Goal: Information Seeking & Learning: Learn about a topic

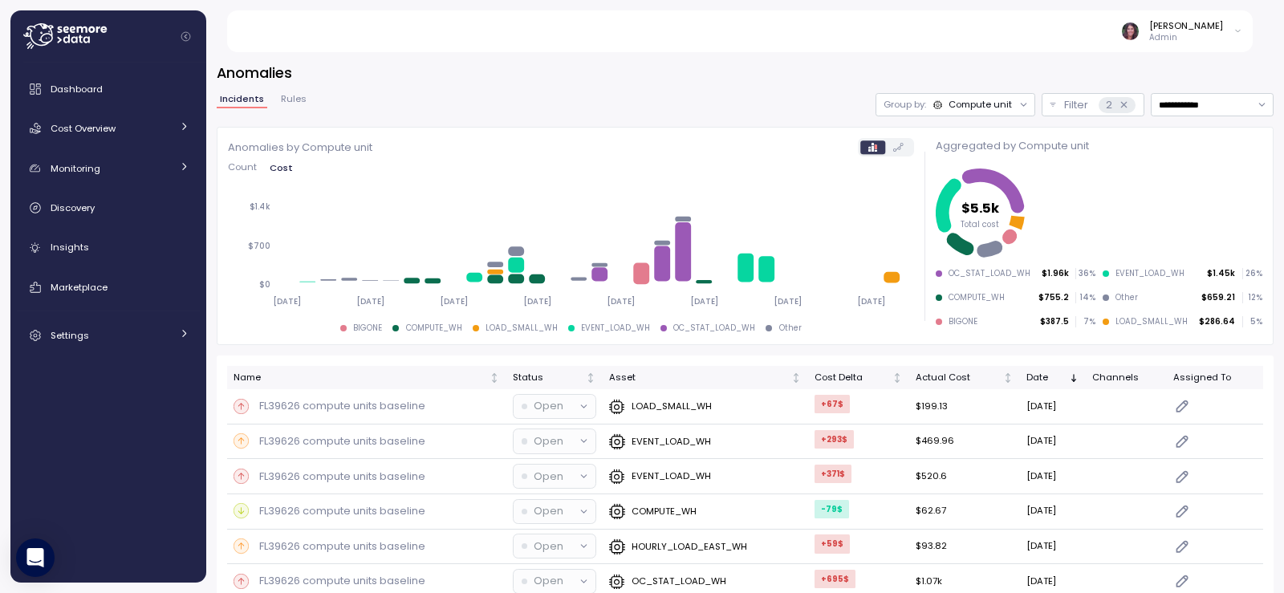
click at [973, 104] on div "Compute unit" at bounding box center [980, 104] width 63 height 13
click at [1206, 177] on icon "$5.5k Total cost" at bounding box center [1097, 213] width 323 height 97
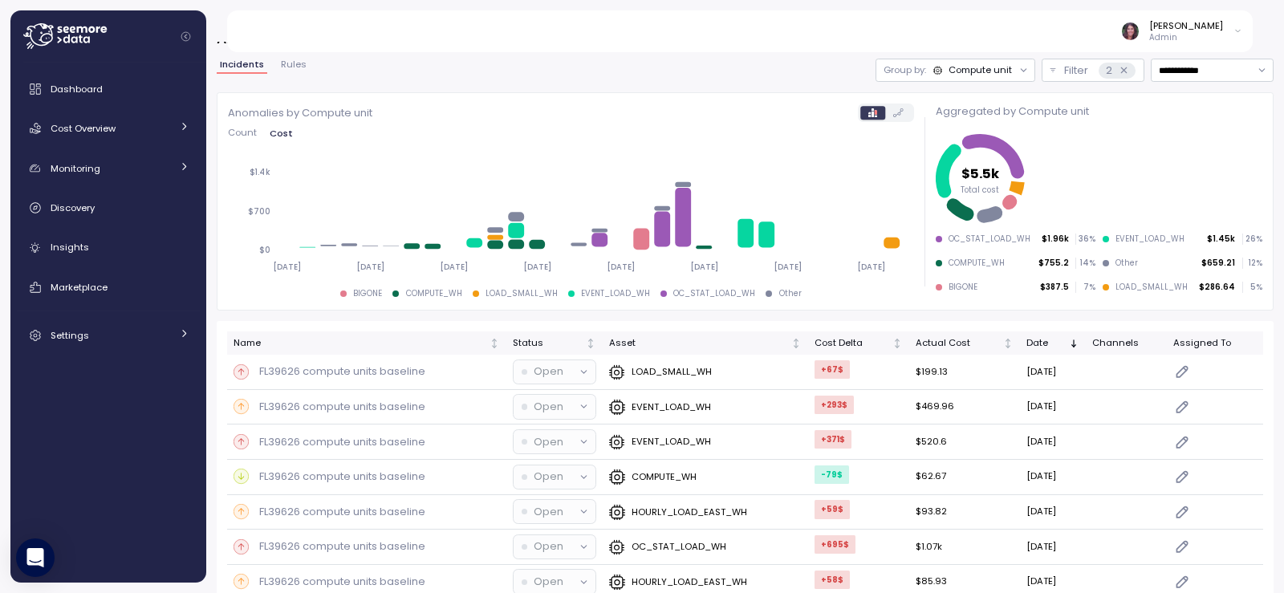
scroll to position [54, 0]
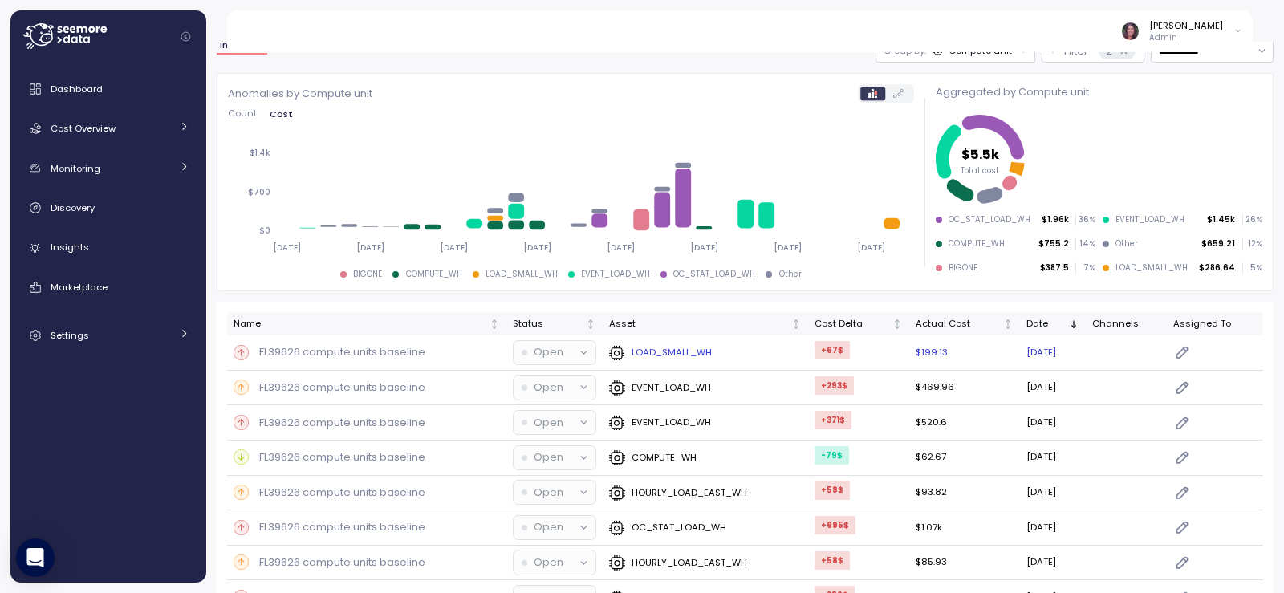
click at [656, 357] on p "LOAD_SMALL_WH" at bounding box center [672, 352] width 80 height 13
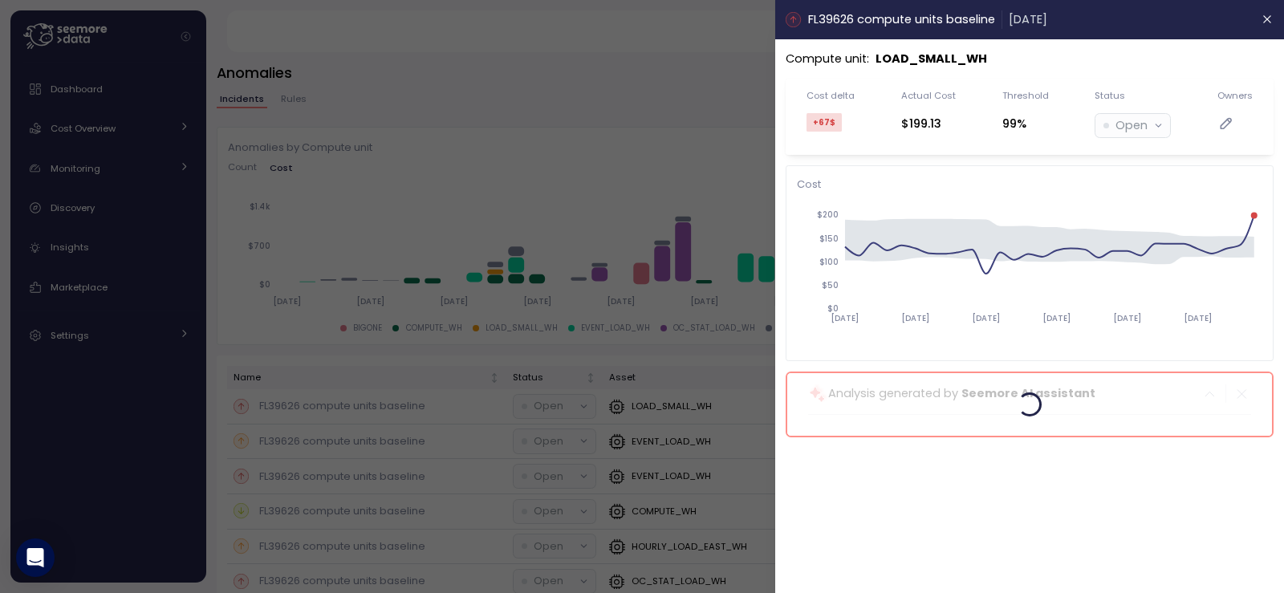
click at [1278, 24] on header "FL39626 compute units baseline 24 Sep 2025" at bounding box center [1029, 19] width 509 height 39
click at [1262, 18] on icon "button" at bounding box center [1268, 19] width 13 height 13
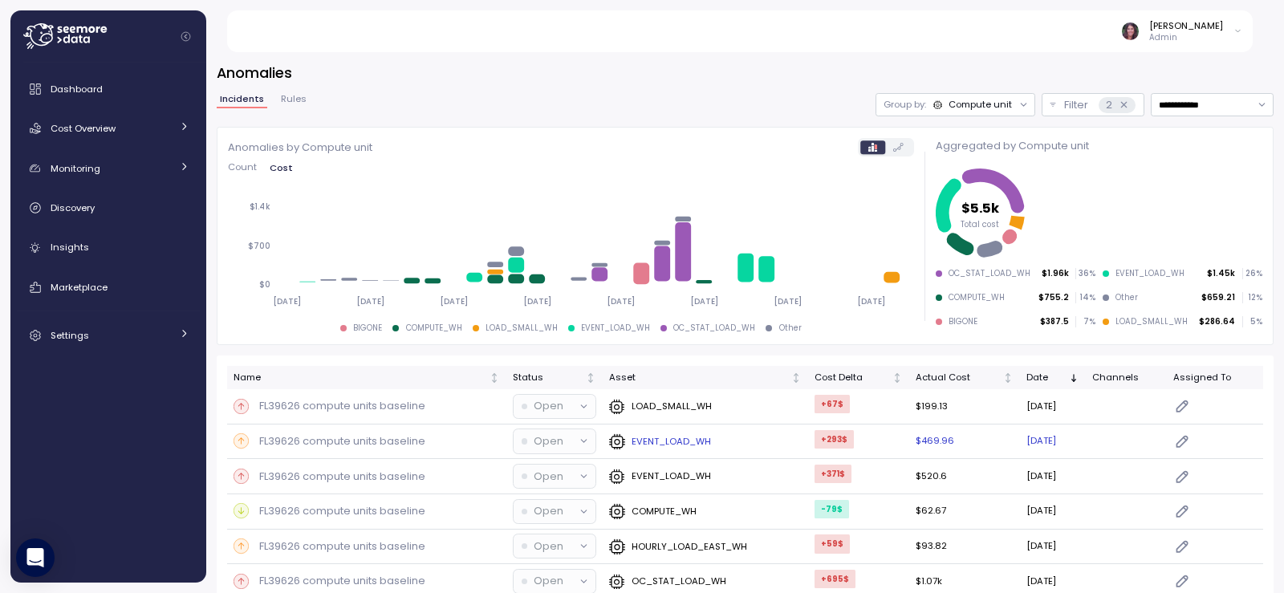
click at [394, 441] on p "FL39626 compute units baseline" at bounding box center [342, 441] width 166 height 16
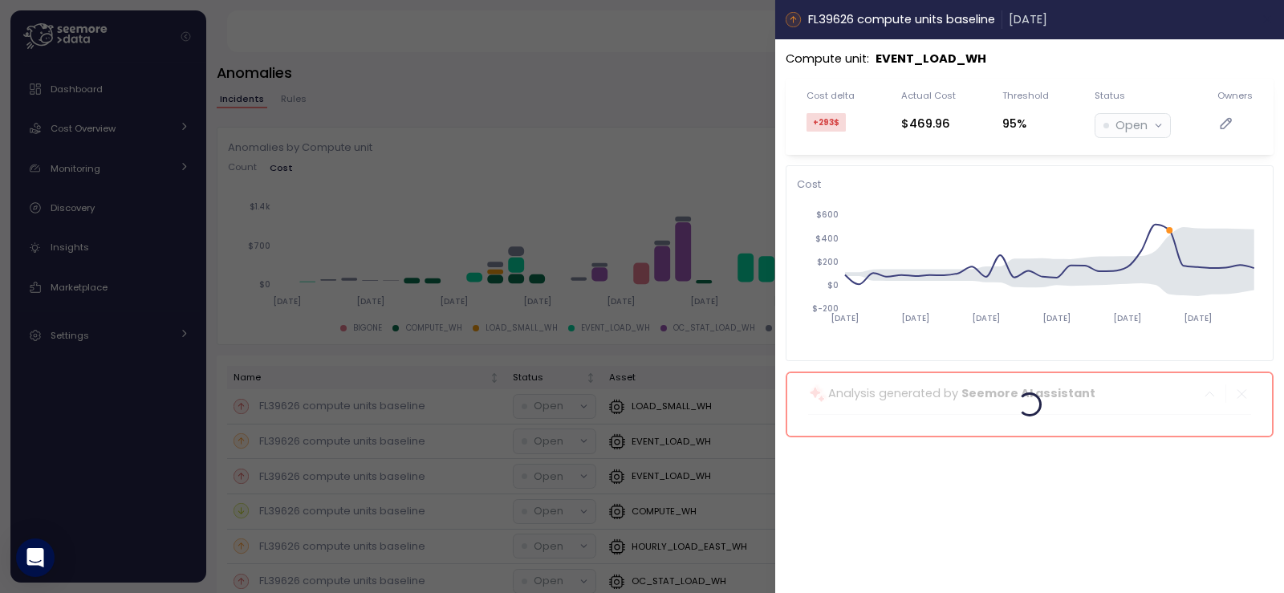
click at [1268, 22] on icon "button" at bounding box center [1268, 19] width 13 height 13
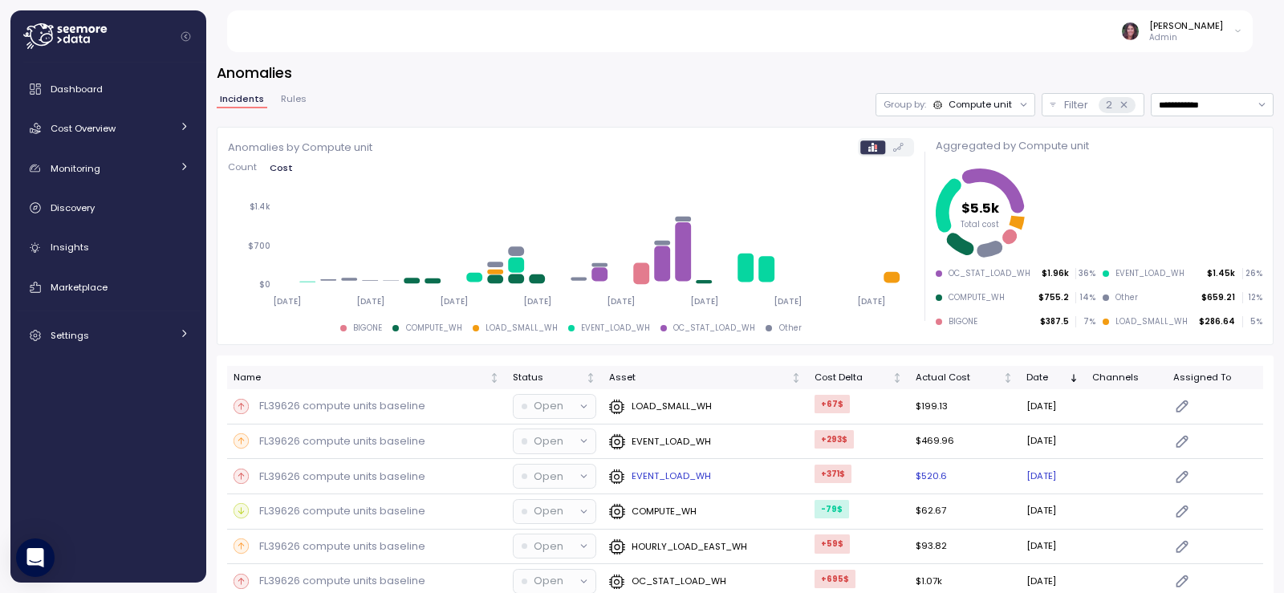
click at [644, 476] on p "EVENT_LOAD_WH" at bounding box center [671, 475] width 79 height 13
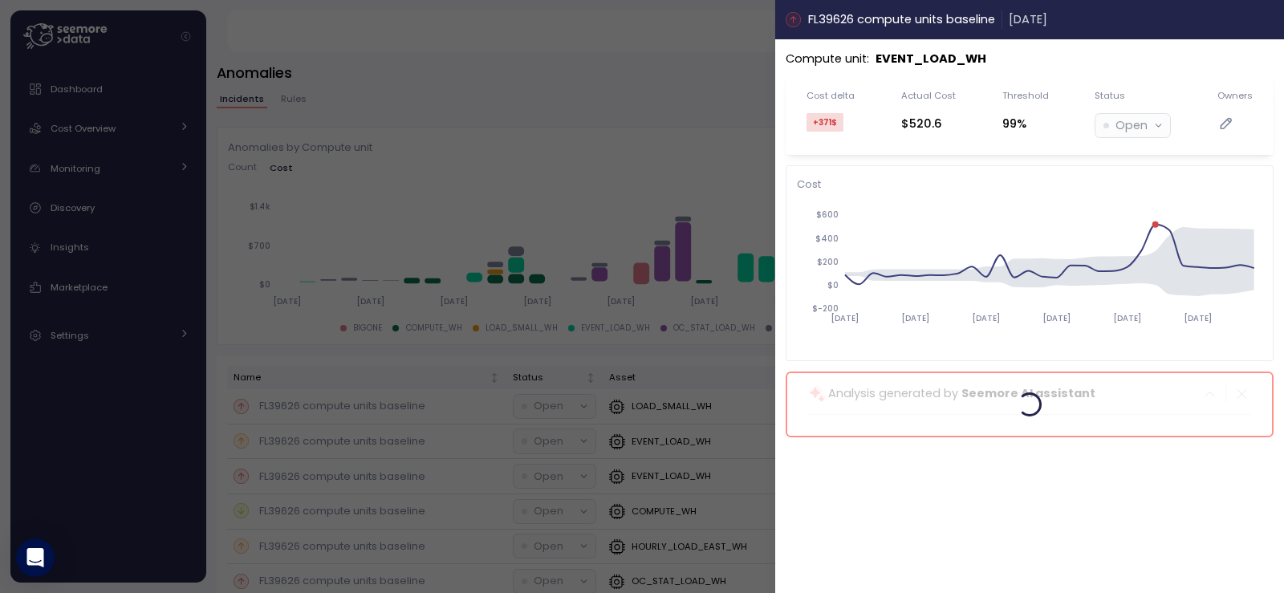
click at [1272, 22] on icon "button" at bounding box center [1268, 19] width 13 height 13
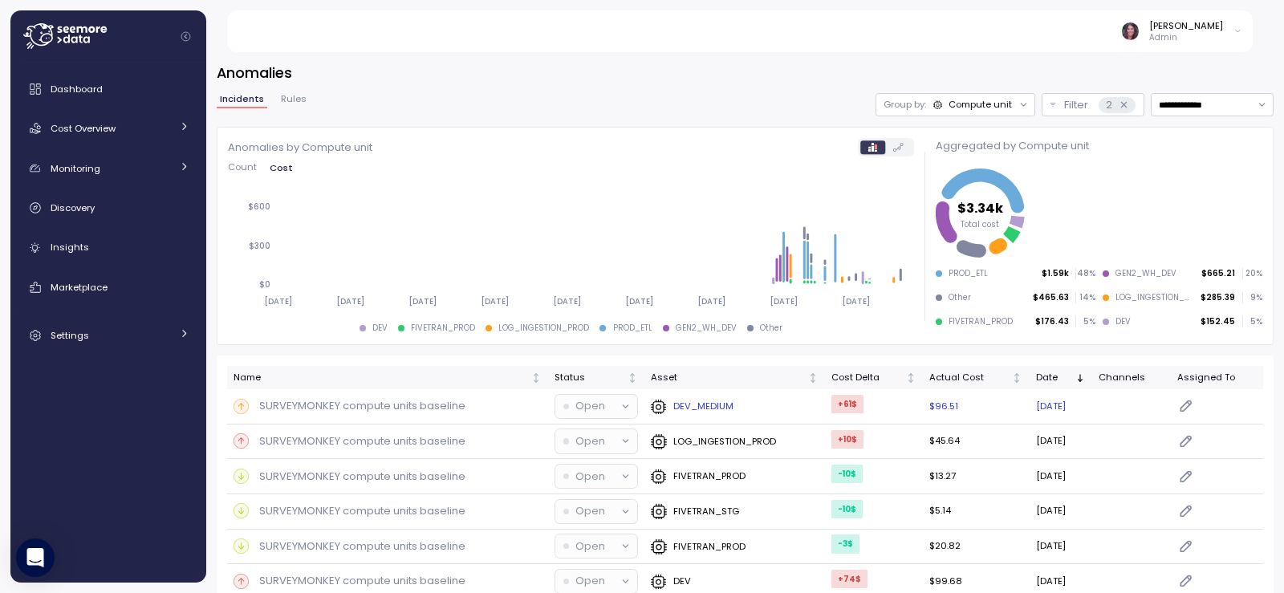
click at [372, 408] on p "SURVEYMONKEY compute units baseline" at bounding box center [362, 406] width 206 height 16
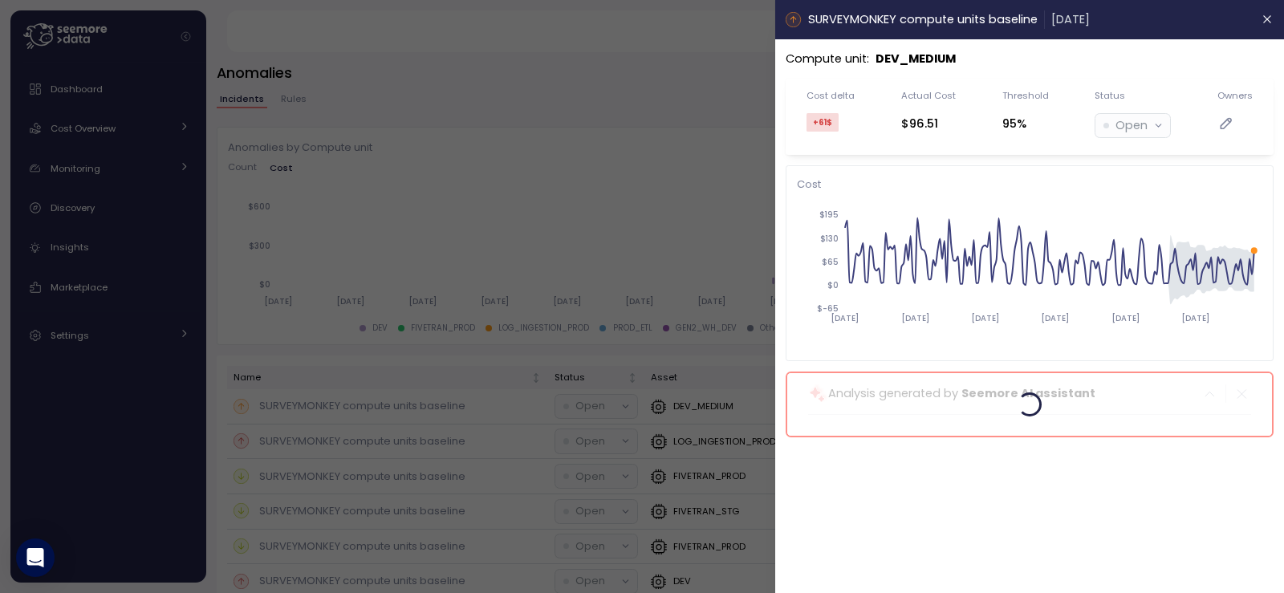
drag, startPoint x: 1108, startPoint y: 230, endPoint x: 941, endPoint y: 202, distance: 169.1
click at [883, 205] on icon "2025-03-27 2025-04-27 2025-05-28 2025-06-28 2025-07-29 2025-08-29 $-65 $0 $65 $…" at bounding box center [1029, 274] width 465 height 150
drag, startPoint x: 1135, startPoint y: 207, endPoint x: 1283, endPoint y: 291, distance: 170.3
click at [1283, 291] on div "Compute unit : DEV_MEDIUM Cost delta +61 $ Actual Cost $96.51 Threshold 95% Sta…" at bounding box center [1029, 316] width 509 height 554
drag, startPoint x: 1226, startPoint y: 281, endPoint x: 1131, endPoint y: 270, distance: 95.3
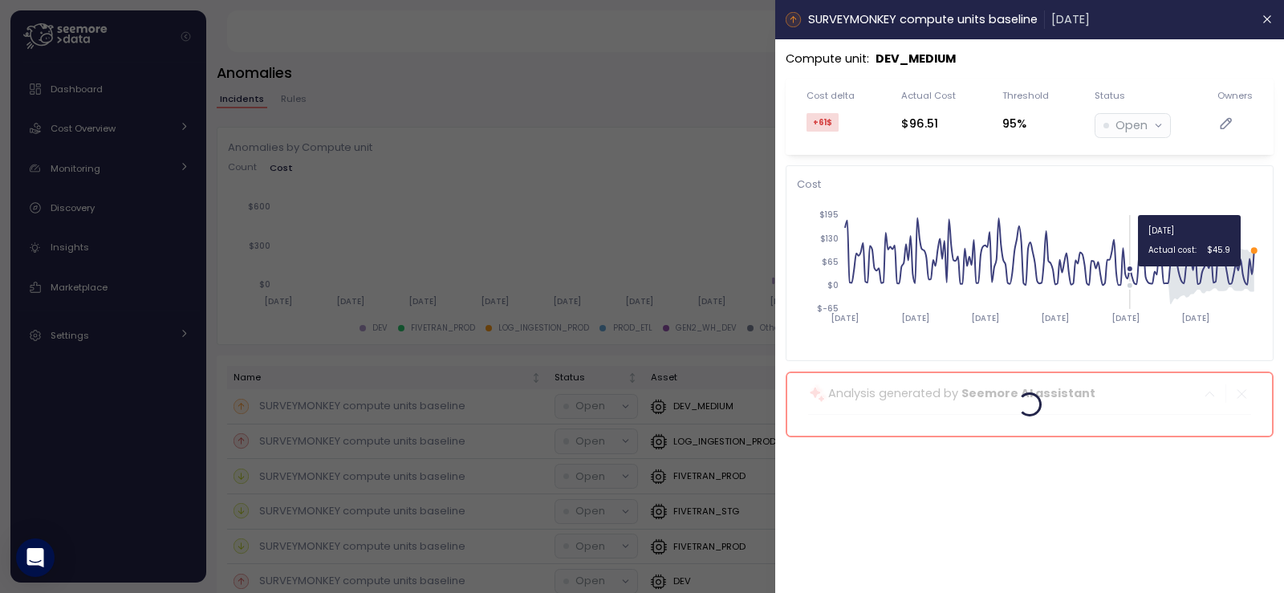
click at [1129, 270] on icon "2025-03-27 2025-04-27 2025-05-28 2025-06-28 2025-07-29 2025-08-29 $-65 $0 $65 $…" at bounding box center [1029, 274] width 465 height 150
drag, startPoint x: 1256, startPoint y: 266, endPoint x: 1283, endPoint y: 263, distance: 27.4
click at [0, 592] on div at bounding box center [0, 593] width 0 height 0
drag, startPoint x: 1278, startPoint y: 261, endPoint x: 1283, endPoint y: 9, distance: 252.1
click at [0, 592] on div at bounding box center [0, 593] width 0 height 0
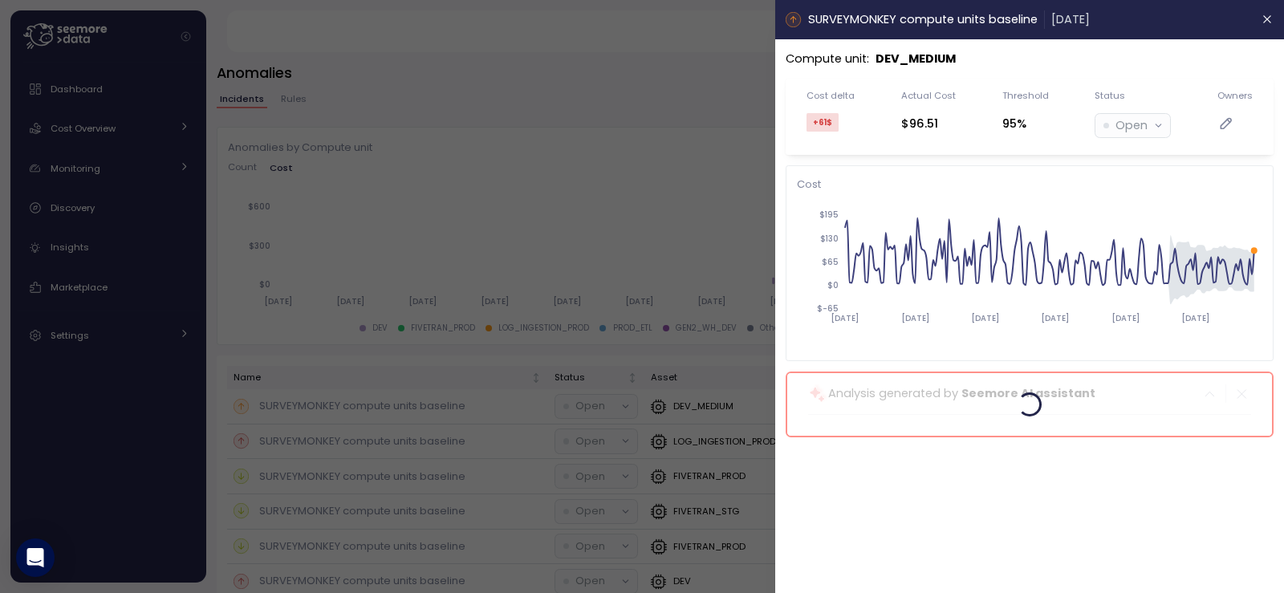
drag, startPoint x: 1268, startPoint y: 16, endPoint x: 1270, endPoint y: 619, distance: 602.7
click at [1270, 592] on html "**********" at bounding box center [642, 358] width 1284 height 717
click at [1258, 14] on button "button" at bounding box center [1267, 19] width 18 height 18
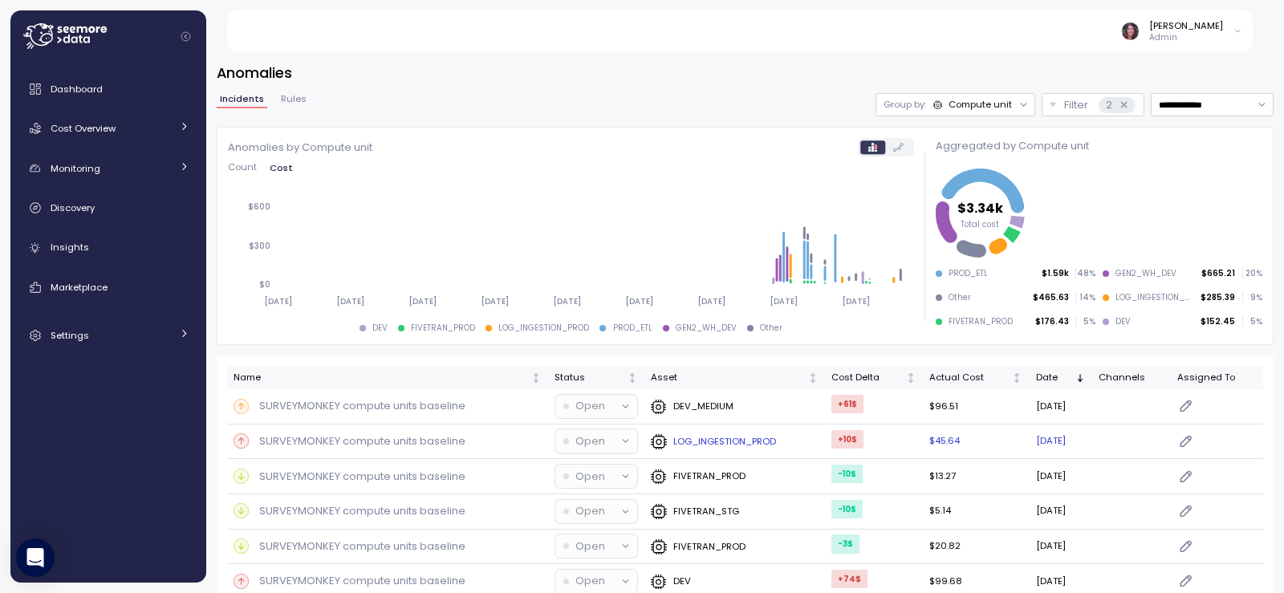
click at [715, 448] on p "LOG_INGESTION_PROD" at bounding box center [724, 441] width 103 height 13
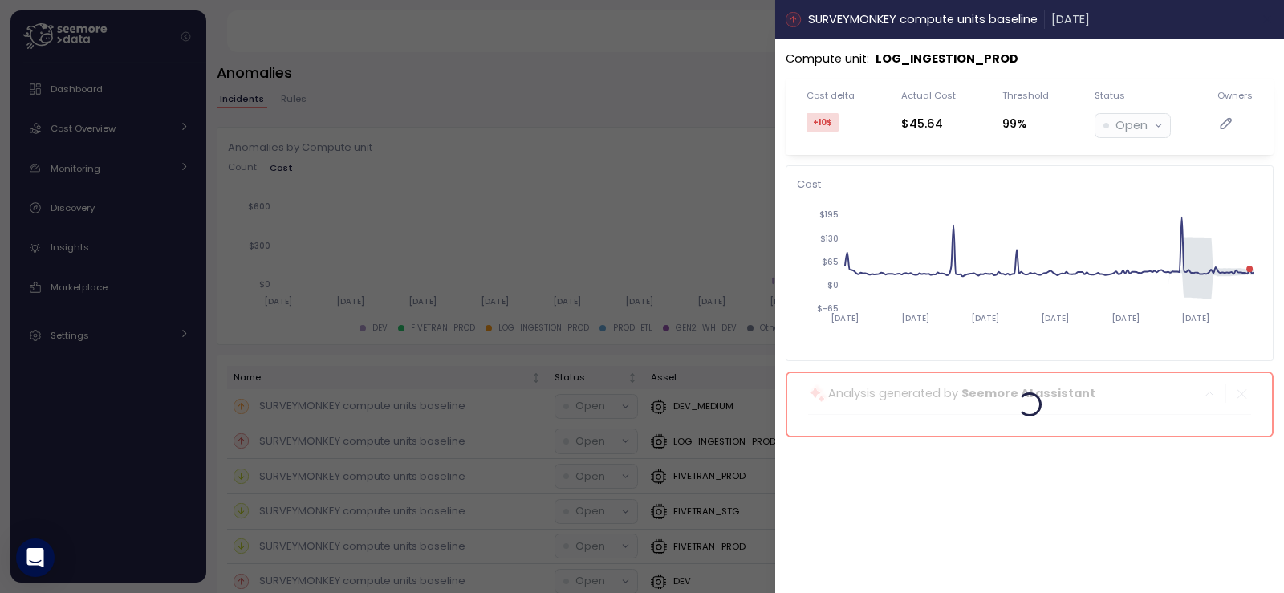
click at [1266, 12] on button "button" at bounding box center [1267, 19] width 18 height 18
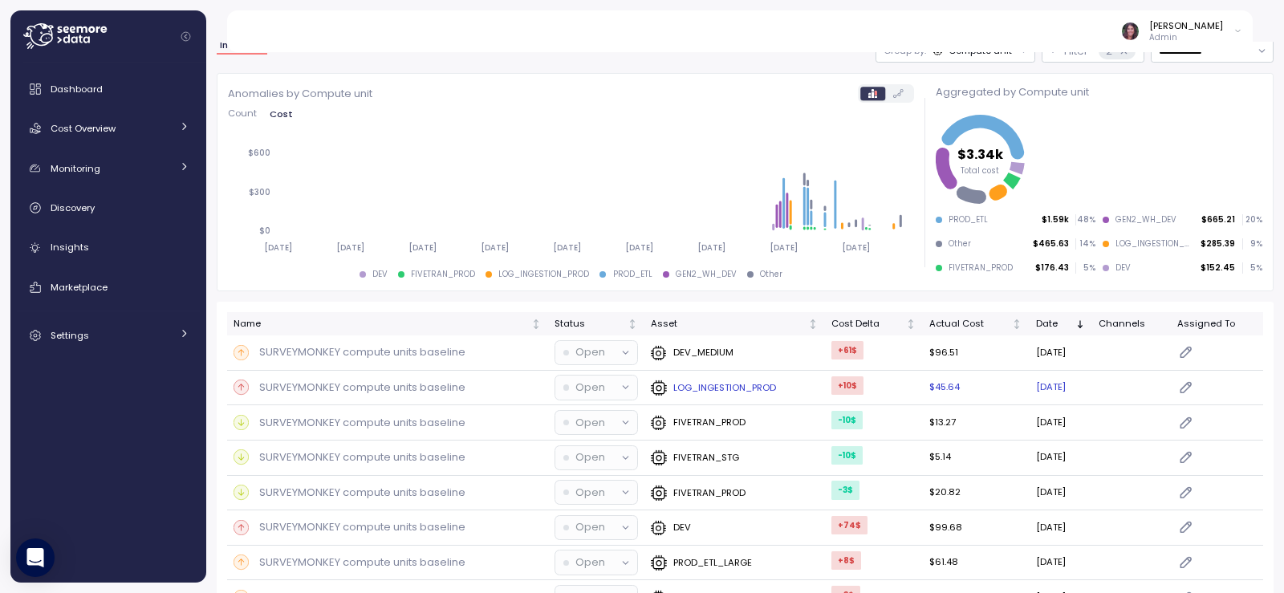
scroll to position [107, 0]
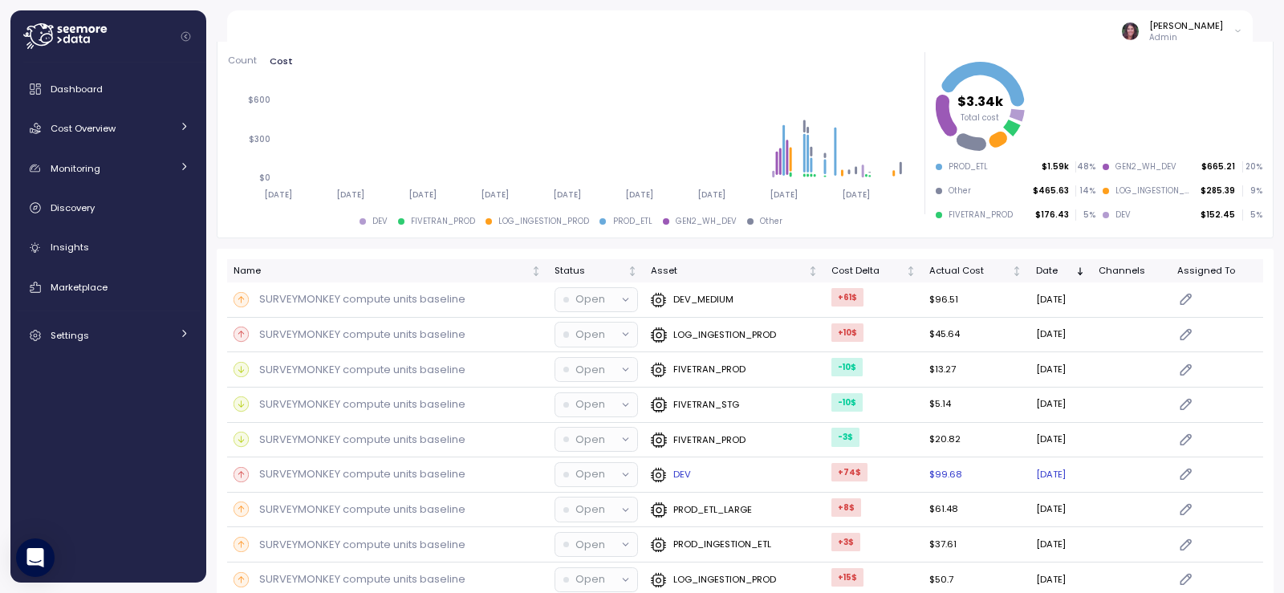
click at [690, 478] on div "DEV" at bounding box center [735, 475] width 168 height 16
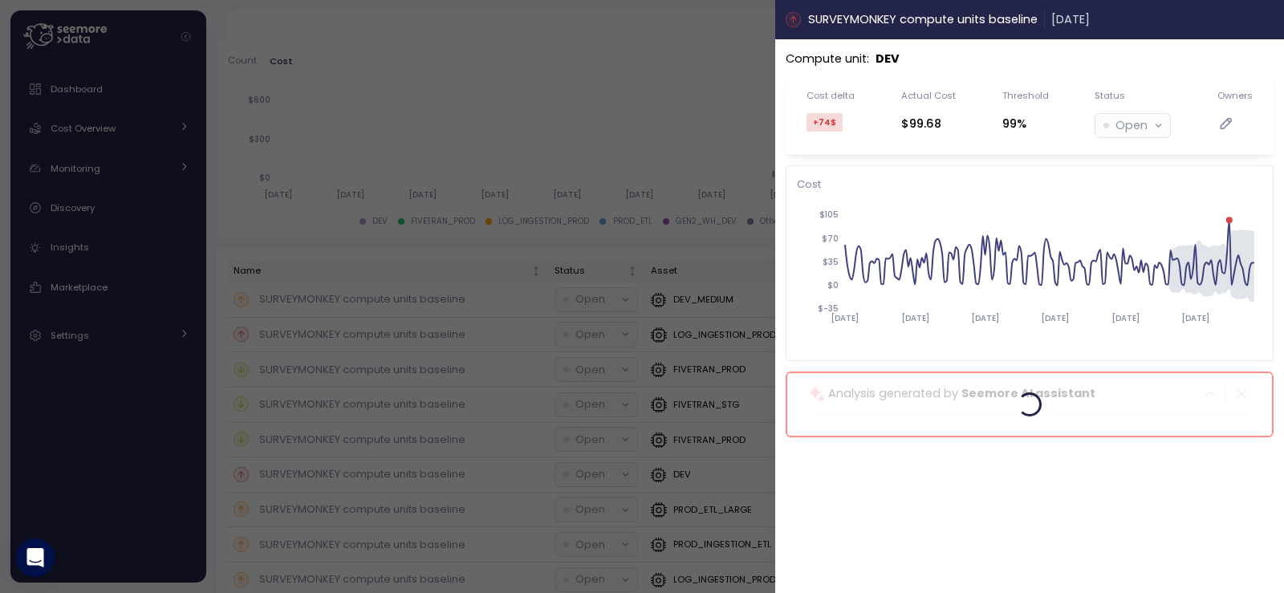
click at [1266, 22] on icon "button" at bounding box center [1267, 19] width 7 height 7
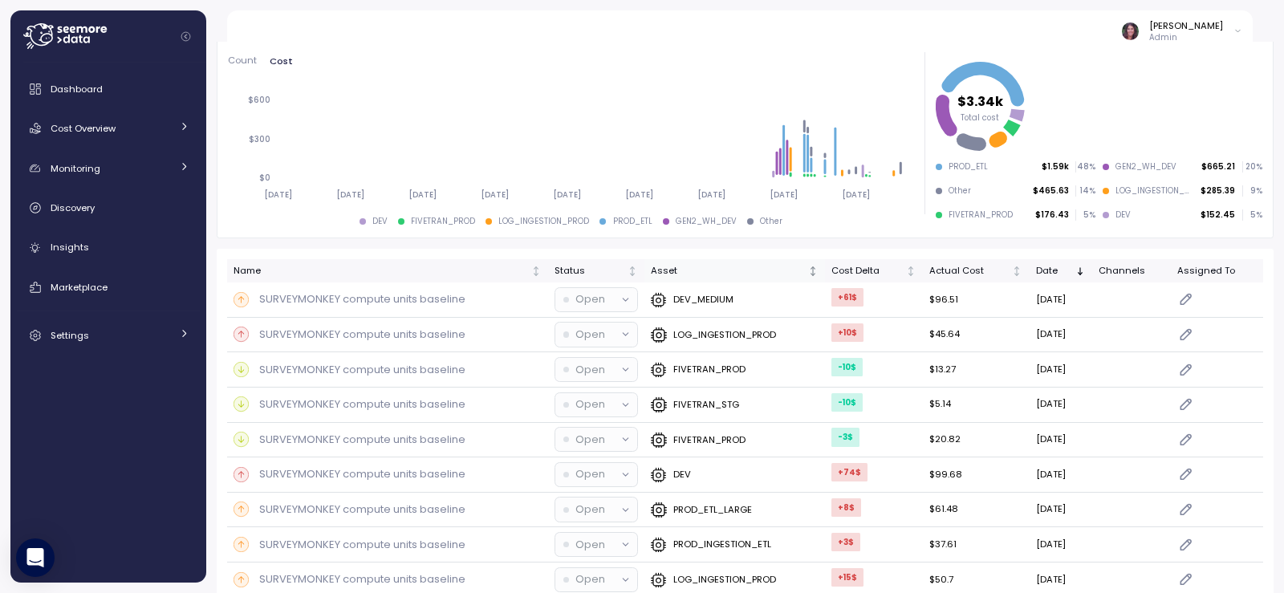
click at [791, 276] on div "Asset" at bounding box center [735, 271] width 168 height 14
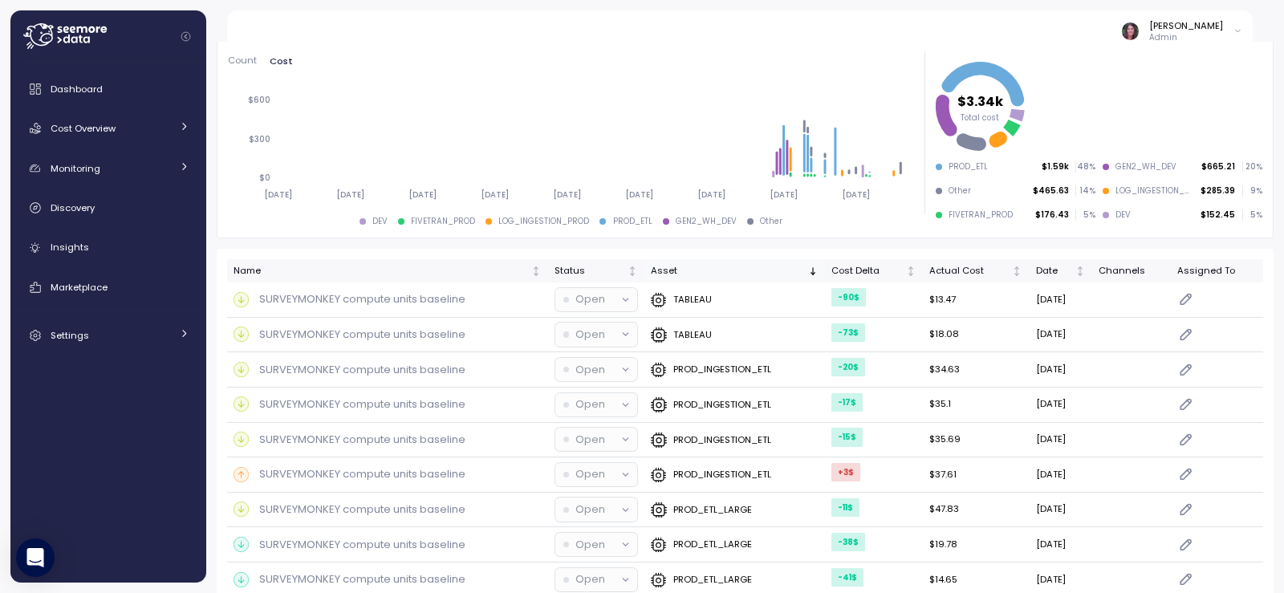
click at [807, 275] on icon "Sorted descending" at bounding box center [812, 271] width 11 height 11
click at [1059, 266] on div "Date" at bounding box center [1054, 271] width 37 height 14
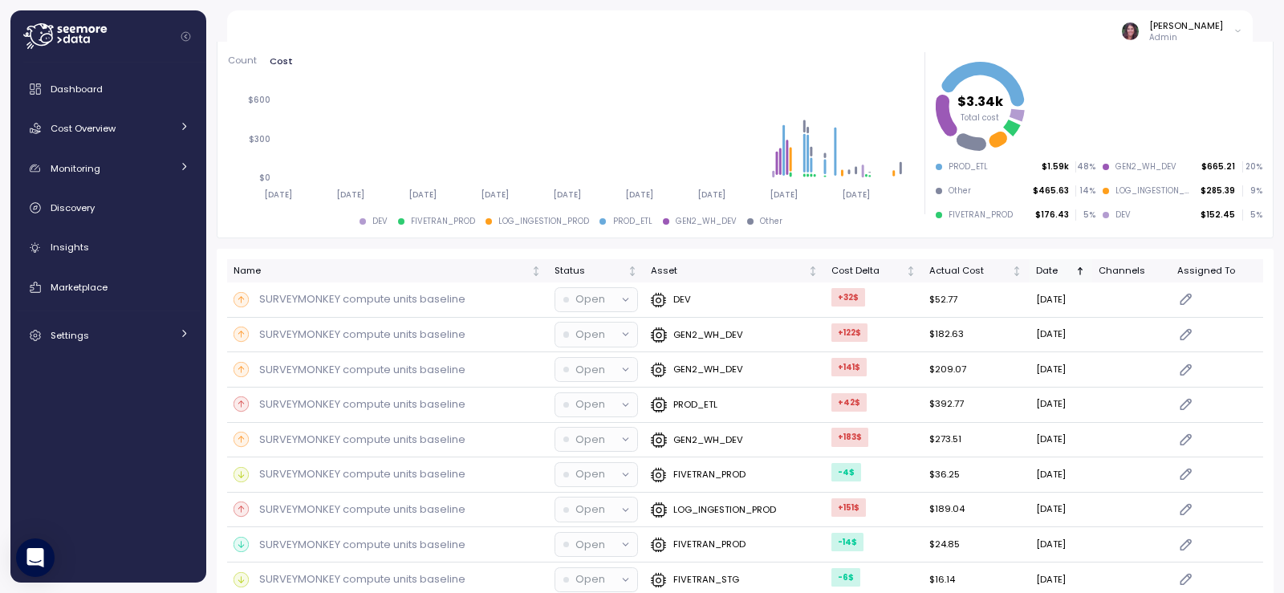
click at [1059, 267] on div "Date" at bounding box center [1054, 271] width 37 height 14
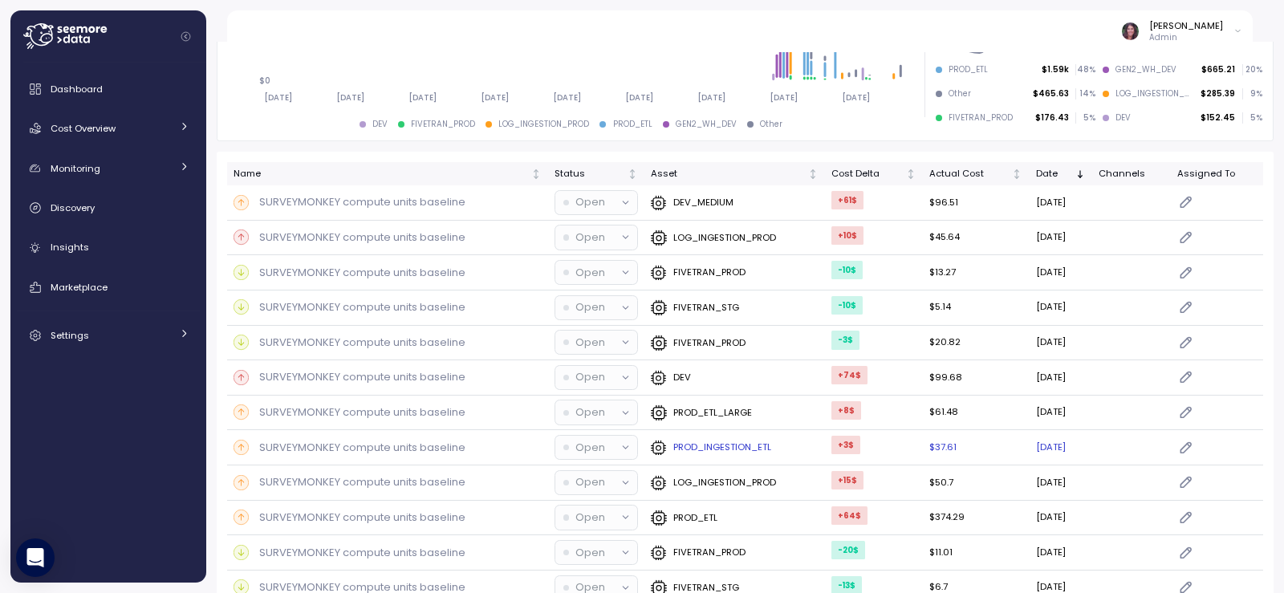
scroll to position [214, 0]
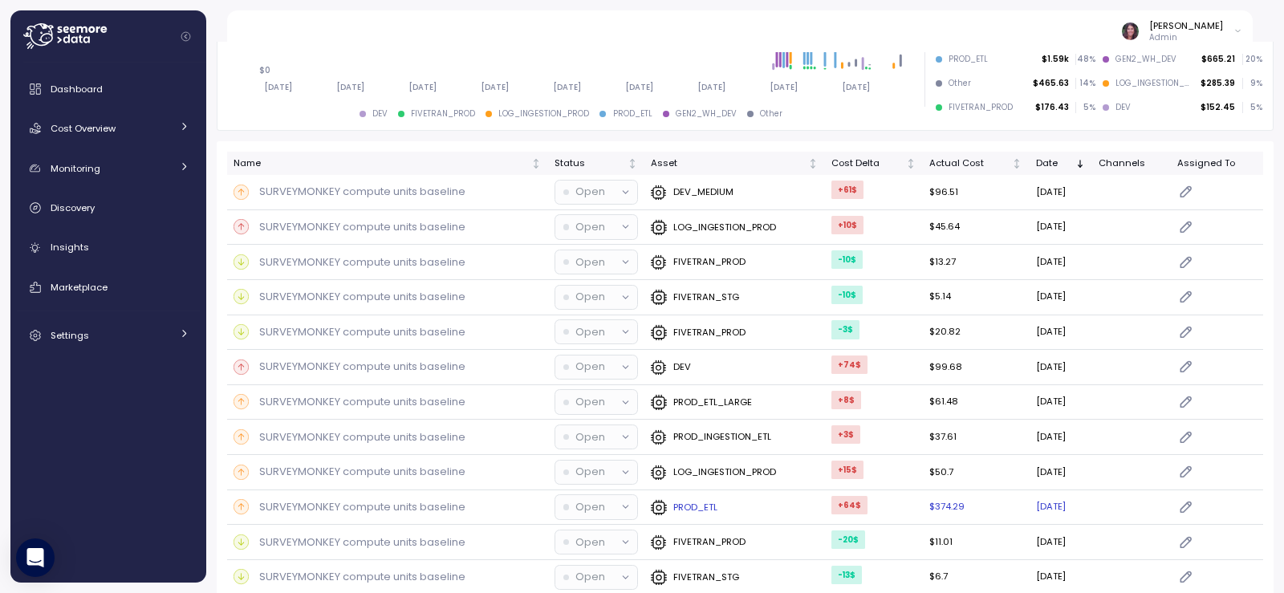
click at [692, 504] on p "PROD_ETL" at bounding box center [695, 507] width 44 height 13
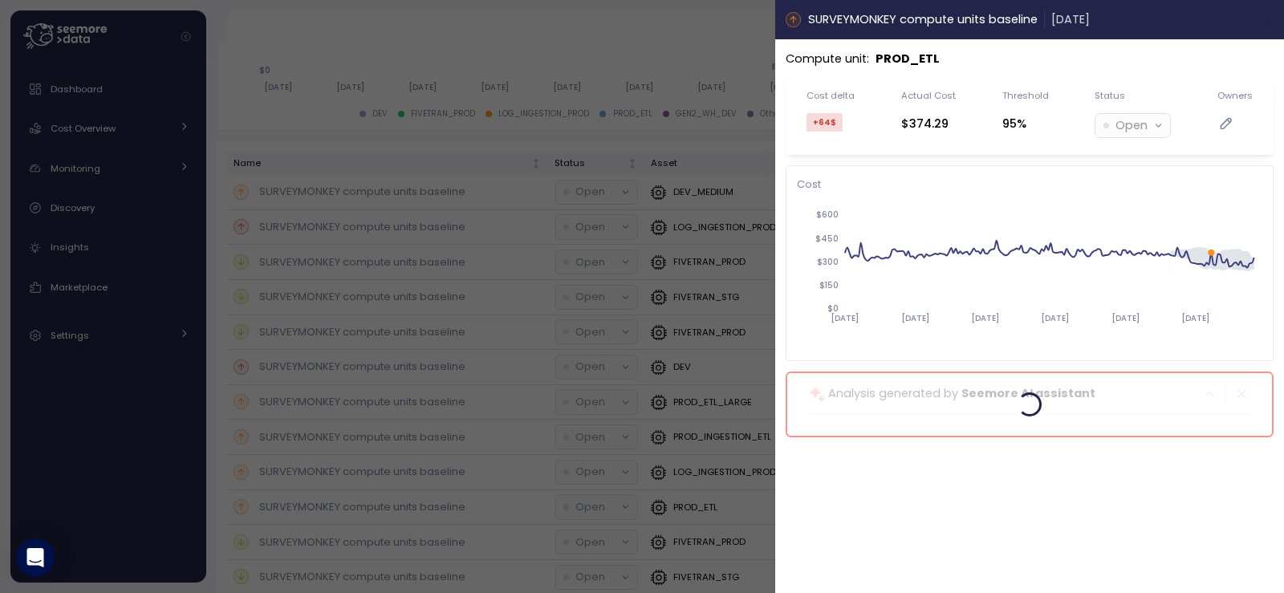
click at [1272, 17] on icon "button" at bounding box center [1268, 19] width 13 height 13
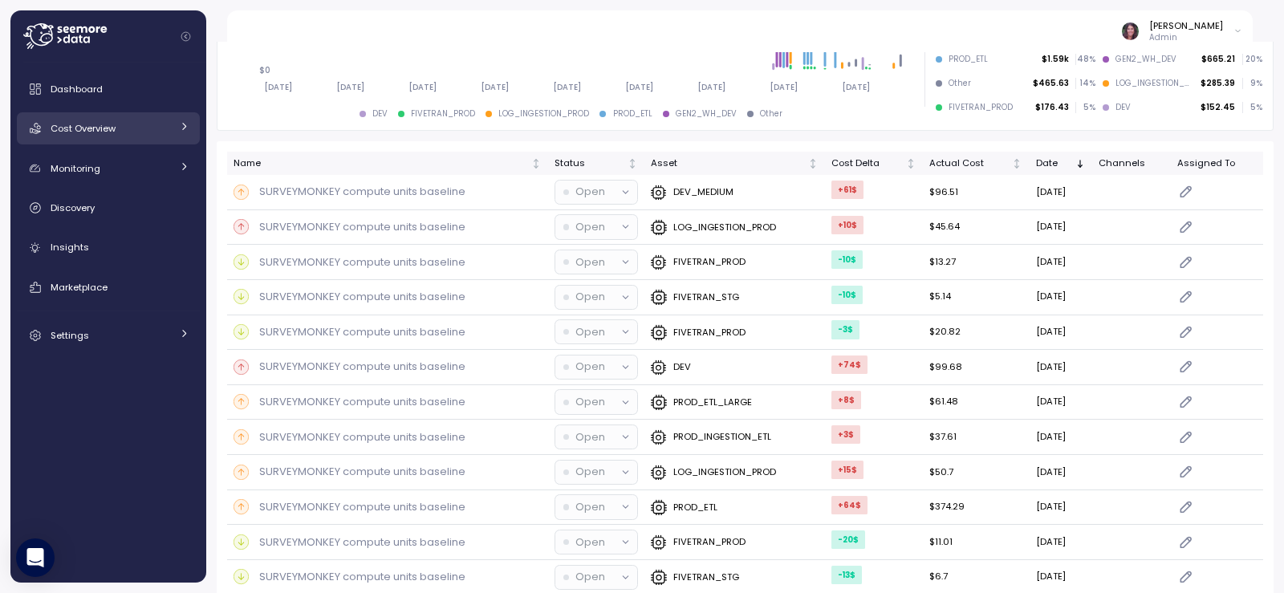
click at [156, 123] on div "Cost Overview" at bounding box center [111, 128] width 120 height 16
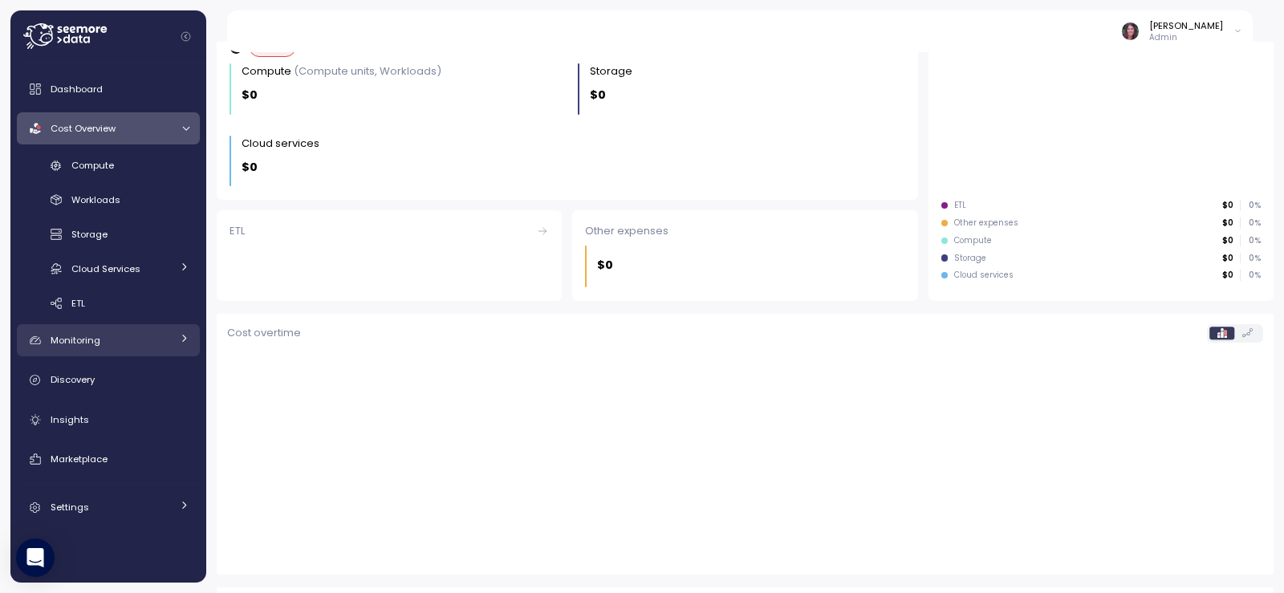
click at [156, 341] on div "Monitoring" at bounding box center [111, 340] width 120 height 16
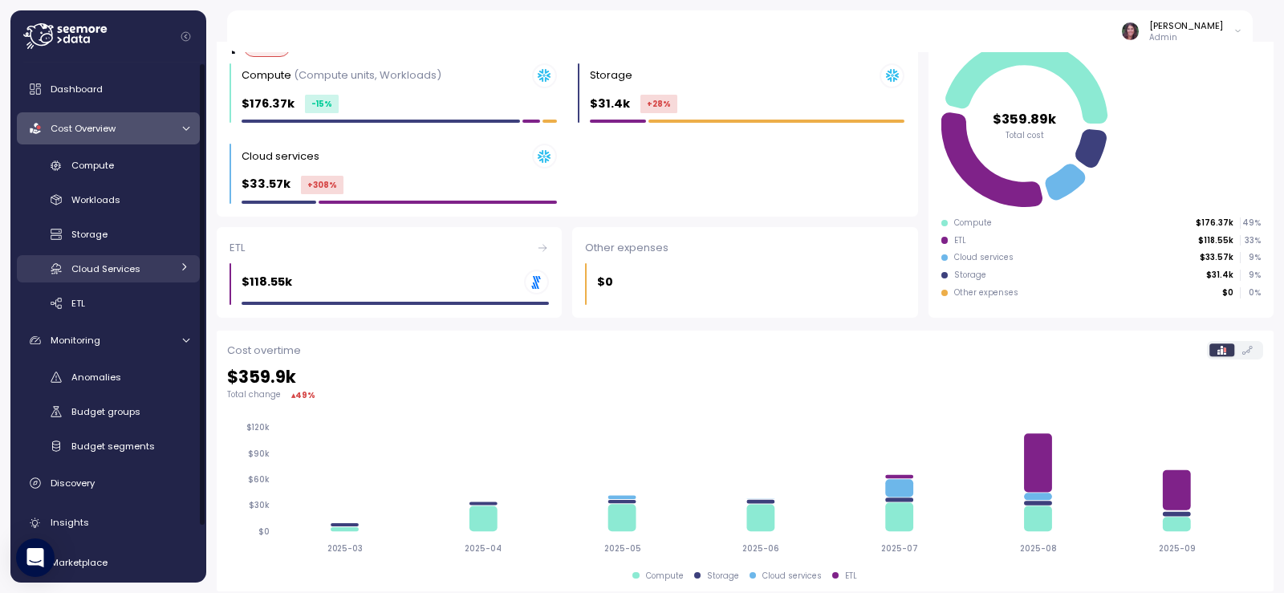
click at [124, 271] on span "Cloud Services" at bounding box center [105, 268] width 69 height 13
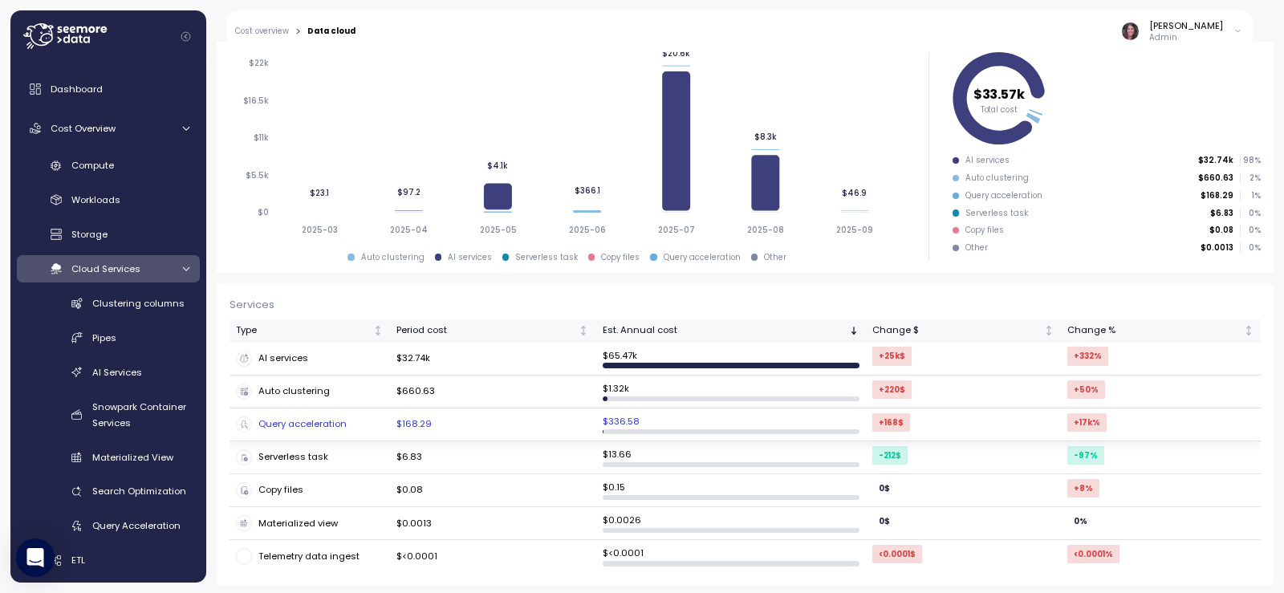
scroll to position [235, 0]
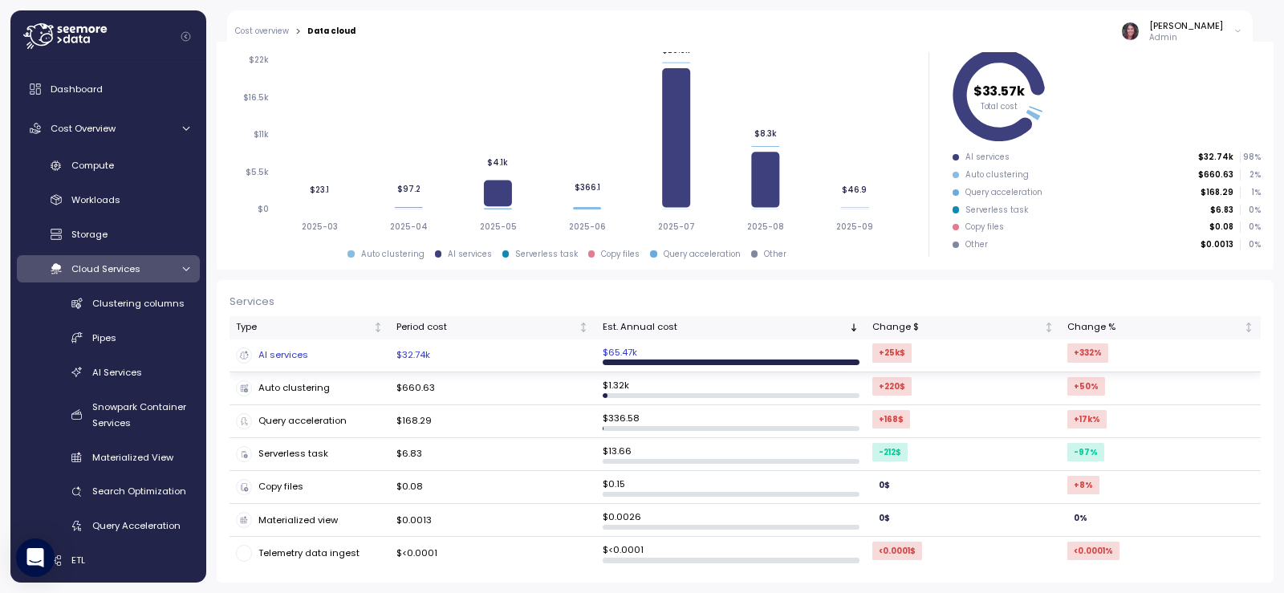
click at [460, 368] on td "$32.74k" at bounding box center [493, 355] width 206 height 33
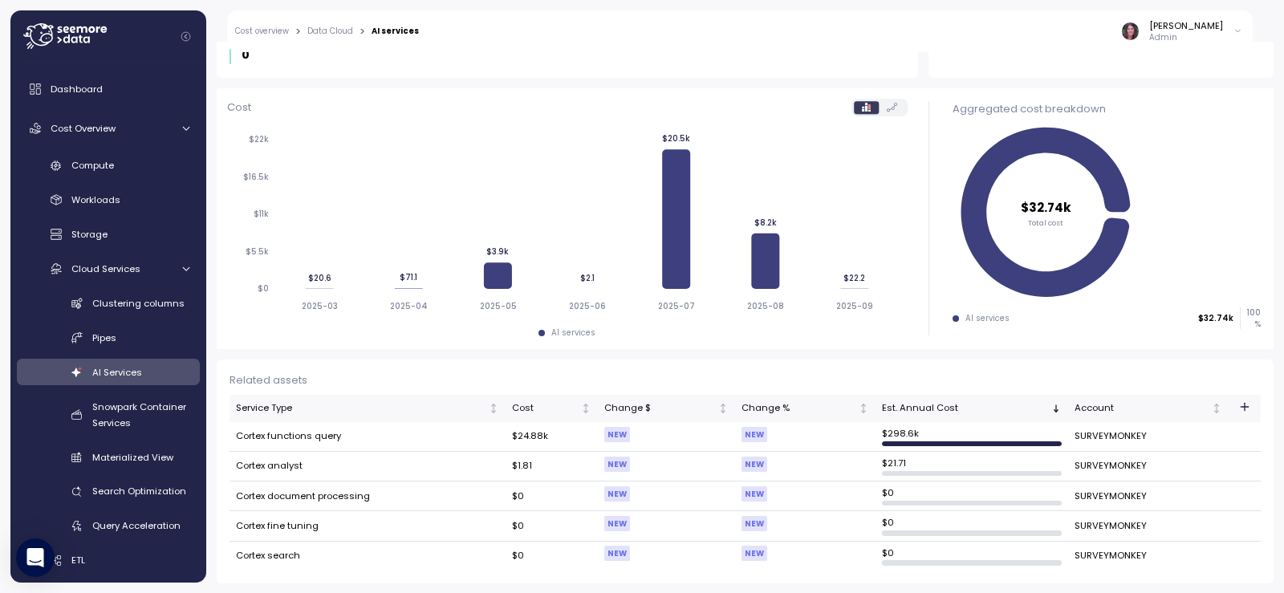
scroll to position [212, 0]
click at [962, 436] on td "$ 298.6k" at bounding box center [972, 436] width 193 height 30
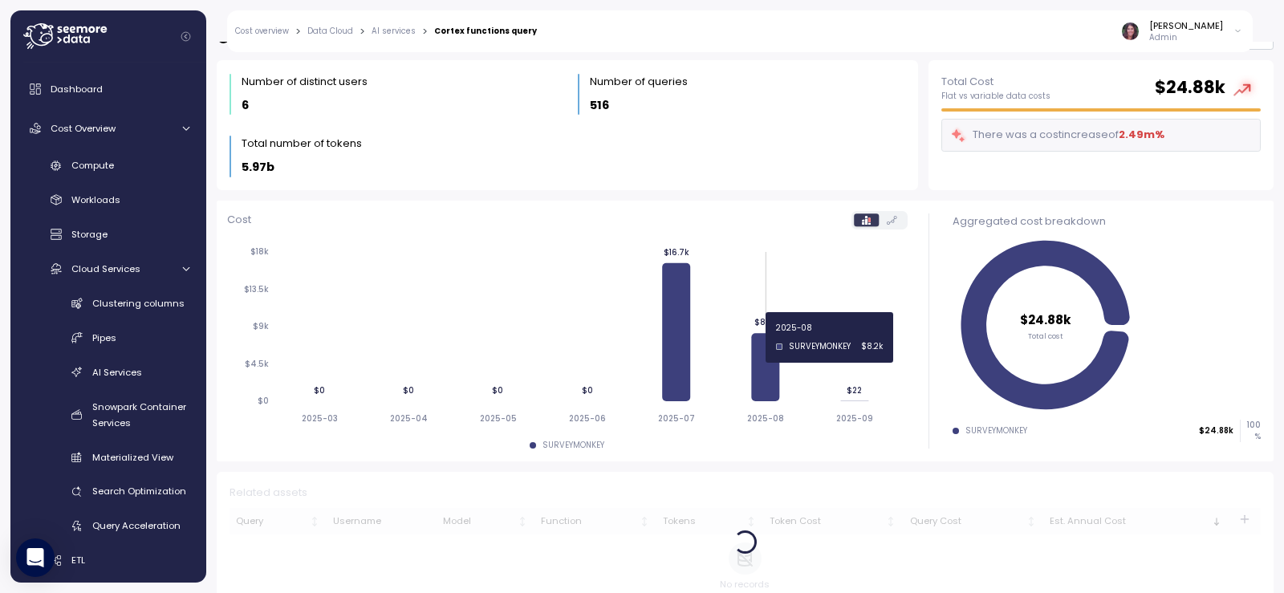
scroll to position [66, 0]
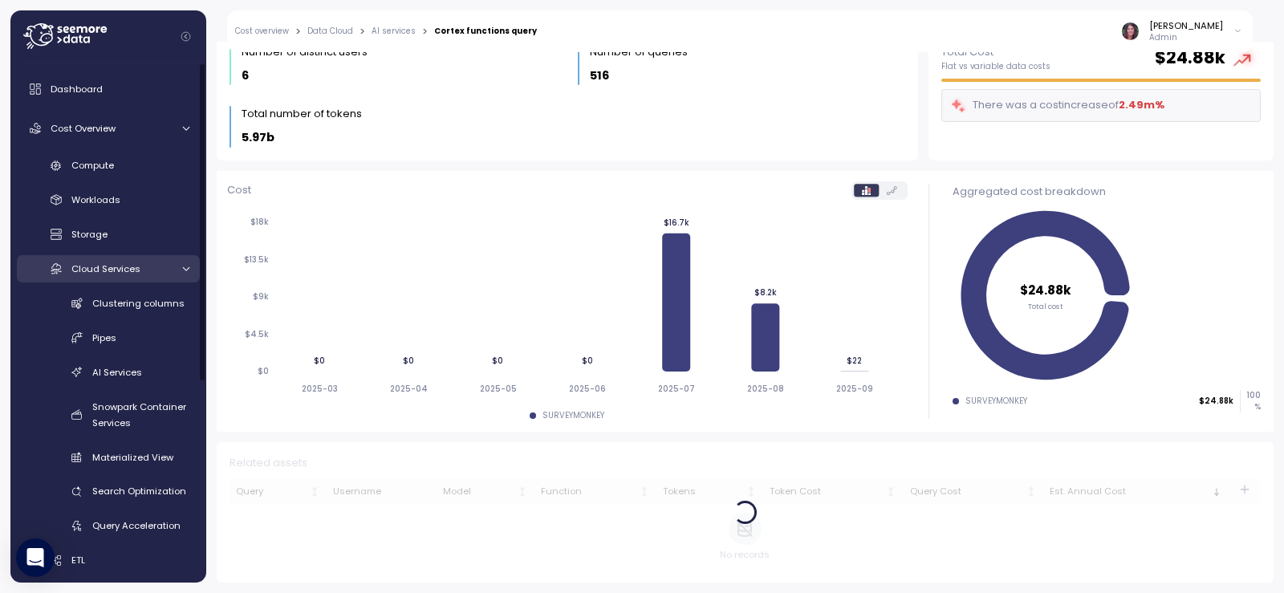
click at [106, 273] on span "Cloud Services" at bounding box center [105, 268] width 69 height 13
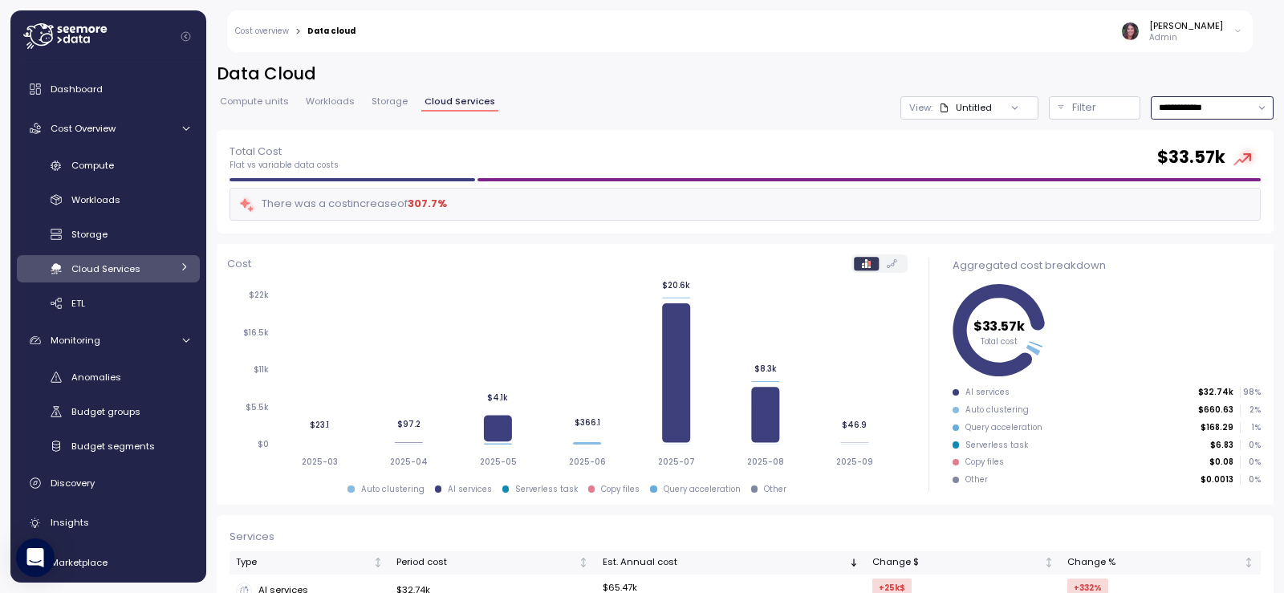
click at [1175, 98] on input "**********" at bounding box center [1212, 107] width 123 height 23
click at [1165, 185] on div "Last 7 days" at bounding box center [1173, 181] width 52 height 13
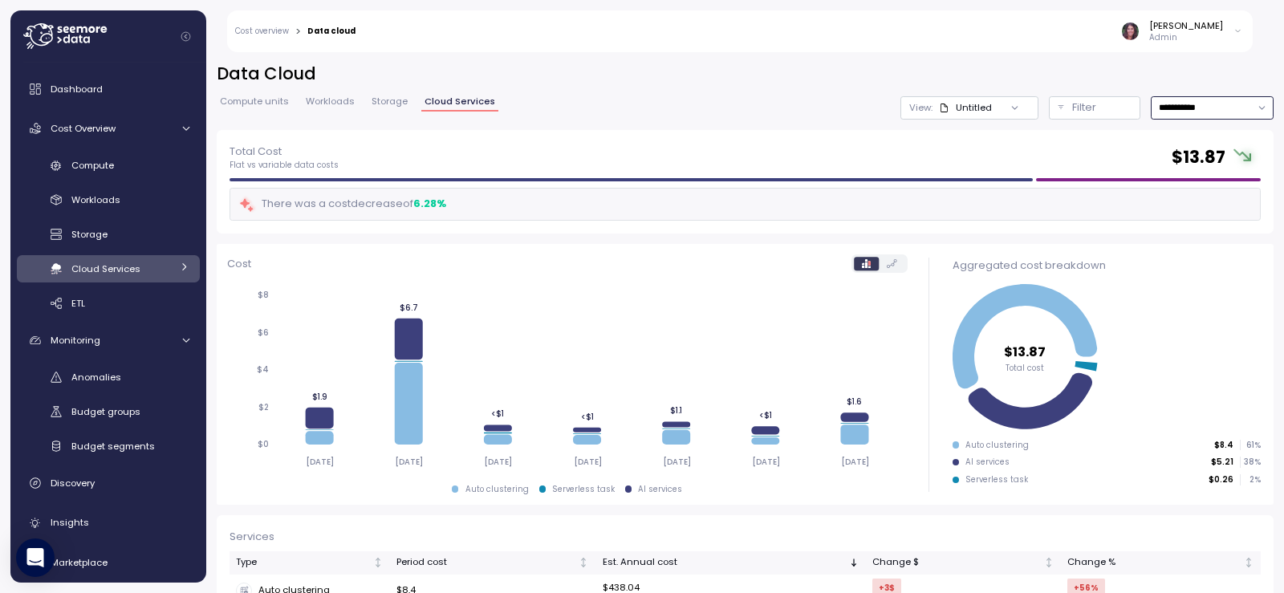
click at [1158, 108] on input "**********" at bounding box center [1212, 107] width 123 height 23
click at [1159, 201] on div "Last 14 days" at bounding box center [1175, 203] width 56 height 13
type input "**********"
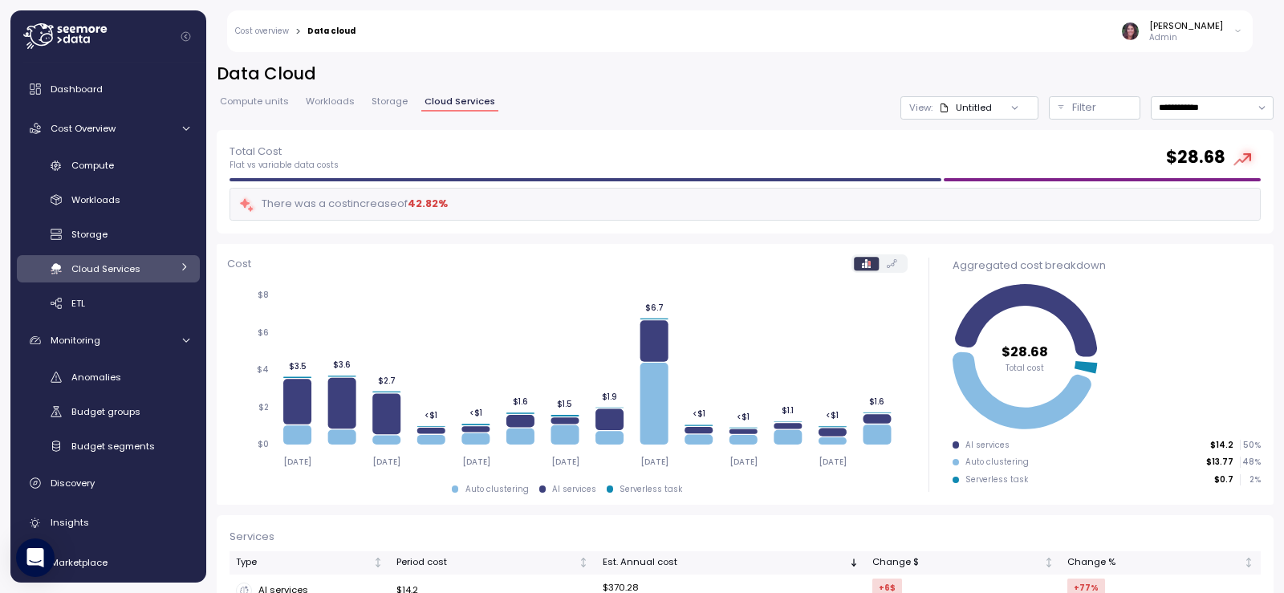
click at [318, 104] on span "Workloads" at bounding box center [330, 101] width 49 height 9
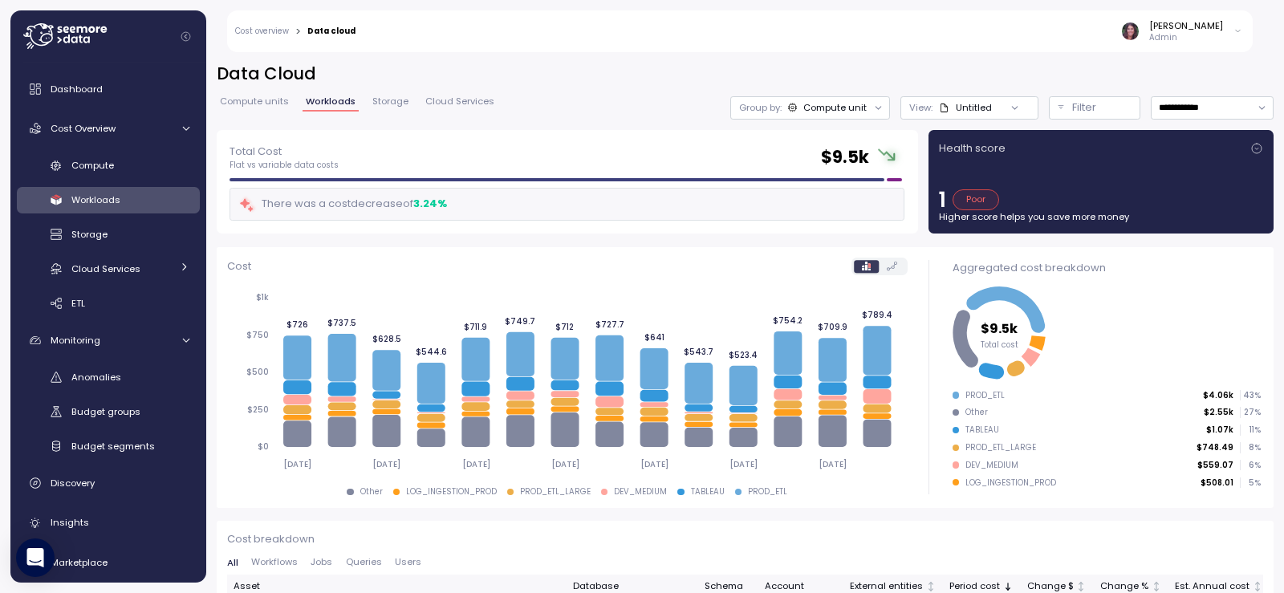
click at [258, 106] on span "Compute units" at bounding box center [254, 101] width 69 height 9
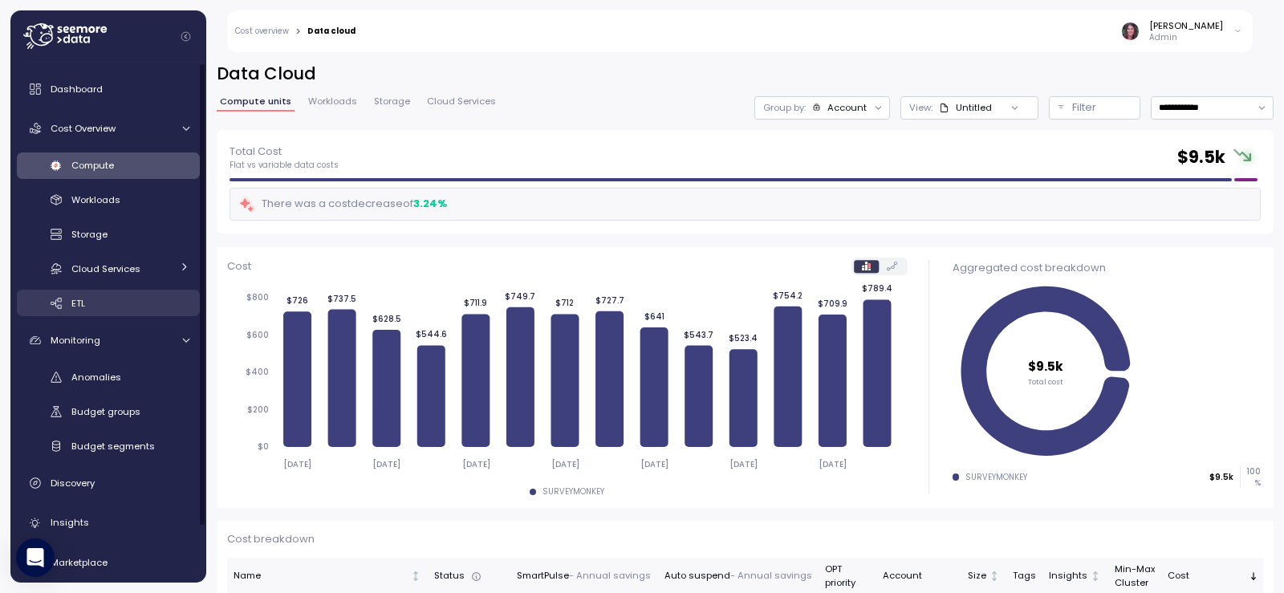
click at [59, 311] on link "ETL" at bounding box center [108, 303] width 183 height 26
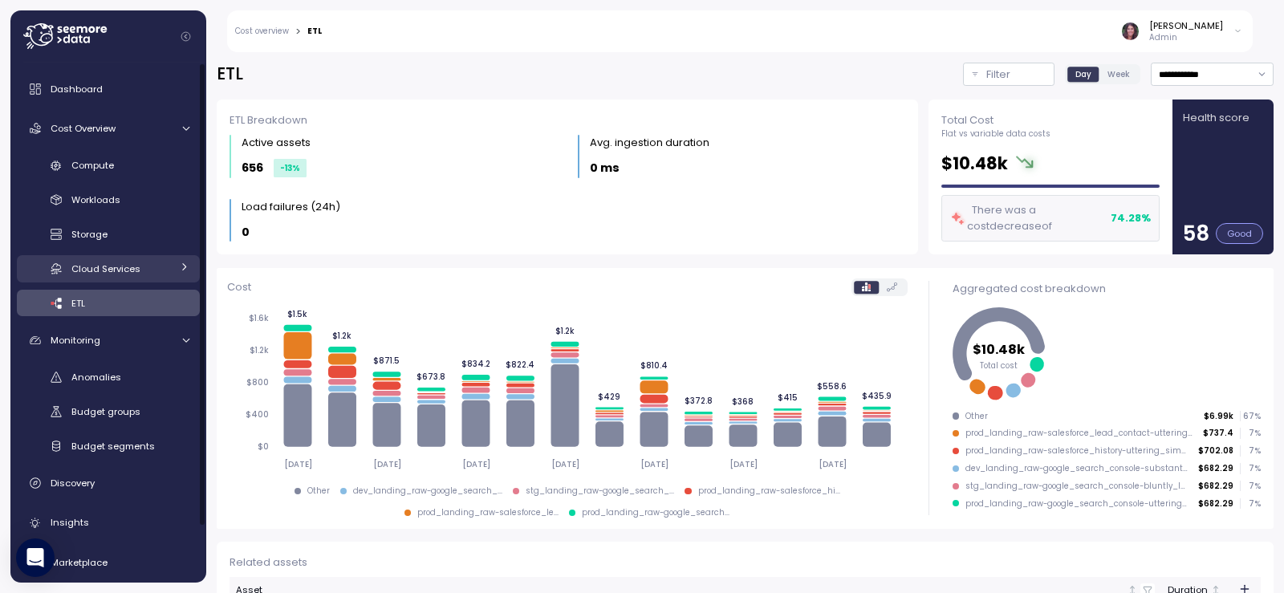
click at [127, 266] on span "Cloud Services" at bounding box center [105, 268] width 69 height 13
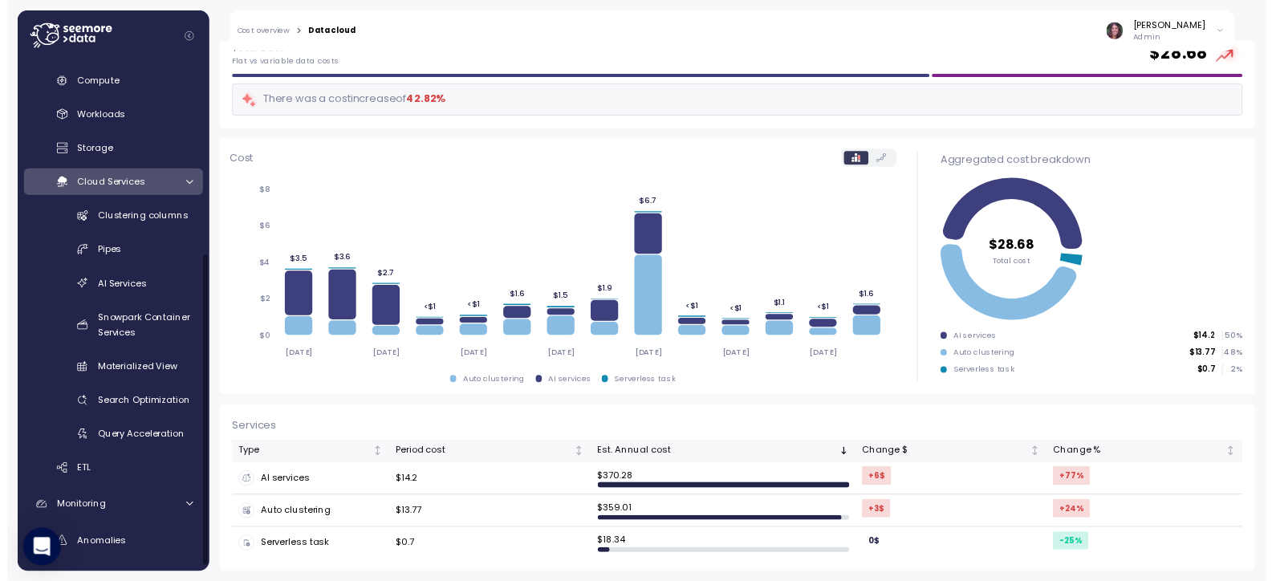
scroll to position [319, 0]
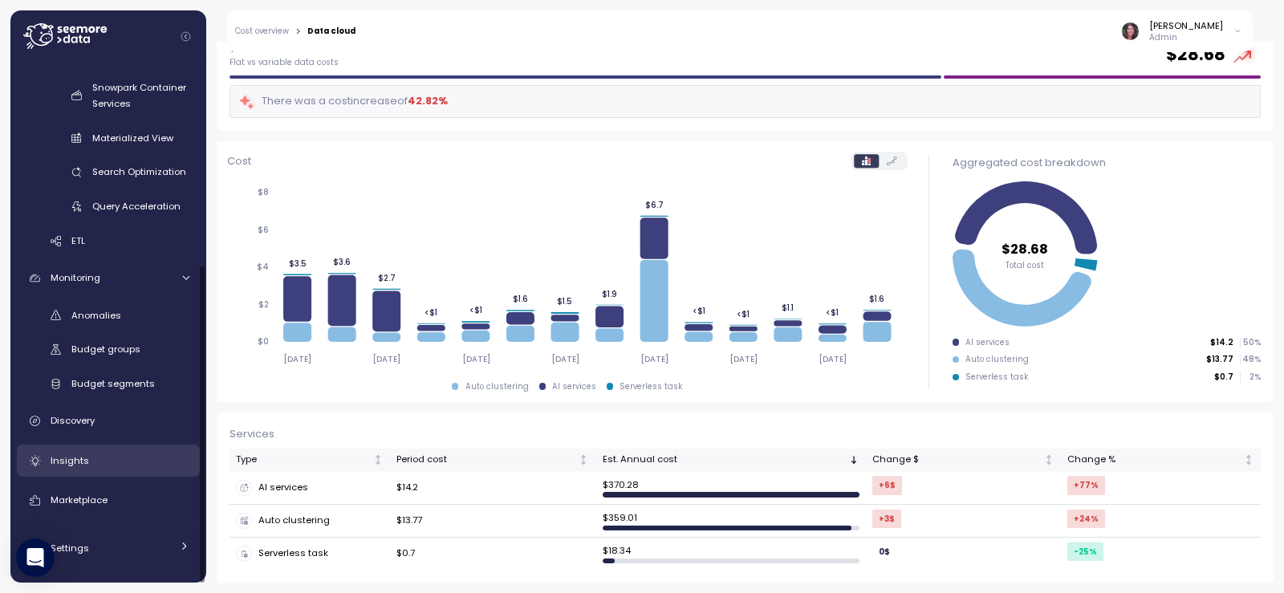
click at [124, 458] on div "Insights" at bounding box center [120, 461] width 139 height 16
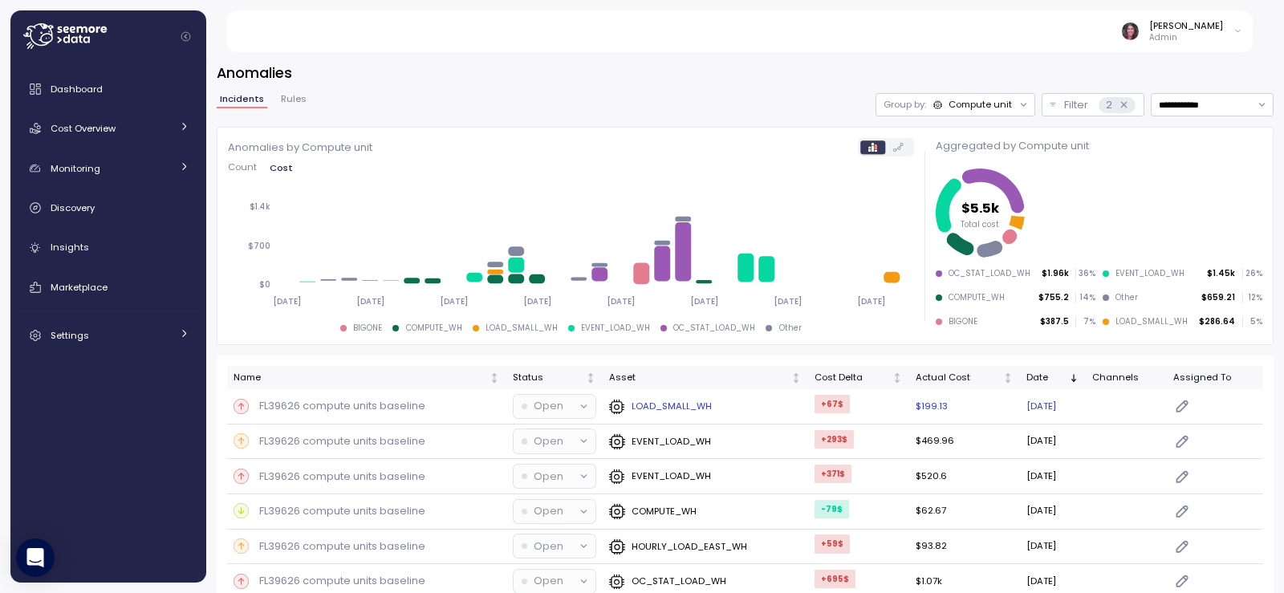
click at [372, 410] on p "FL39626 compute units baseline" at bounding box center [342, 406] width 166 height 16
click at [742, 400] on div at bounding box center [642, 296] width 1284 height 593
click at [667, 436] on p "EVENT_LOAD_WH" at bounding box center [671, 441] width 79 height 13
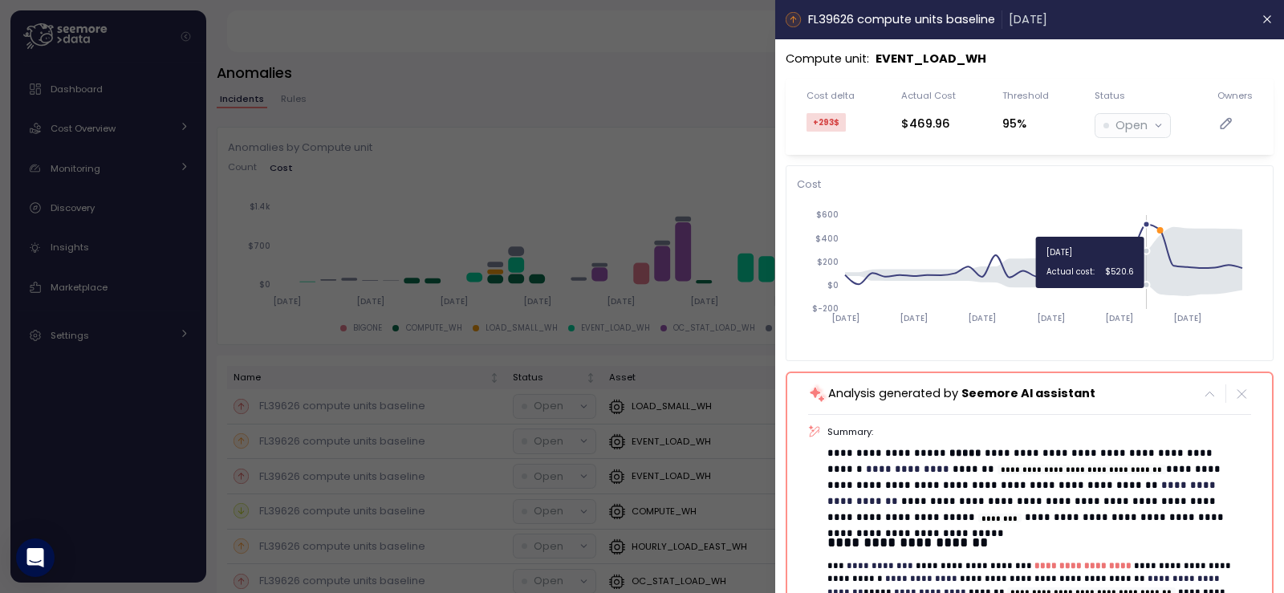
click at [1141, 229] on icon "2025-08-26 2025-08-31 2025-09-05 2025-09-10 2025-09-15 2025-09-20 $-200 $0 $200…" at bounding box center [1023, 274] width 453 height 150
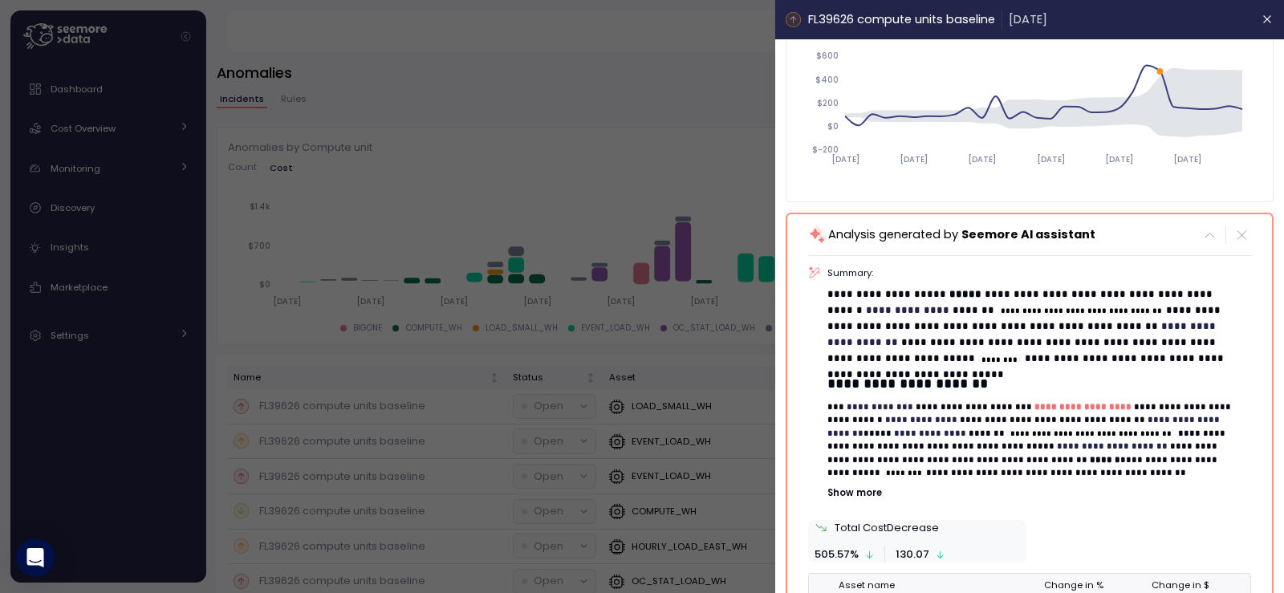
scroll to position [161, 0]
drag, startPoint x: 1250, startPoint y: 20, endPoint x: 506, endPoint y: 441, distance: 855.0
click at [1262, 19] on icon "button" at bounding box center [1268, 19] width 13 height 13
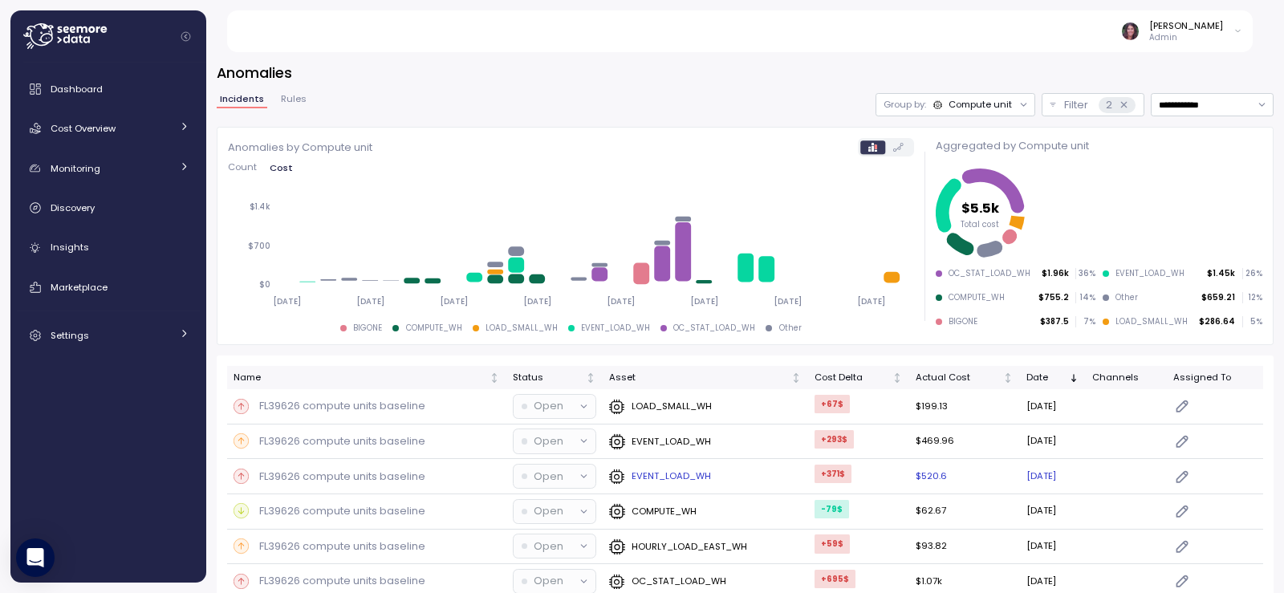
click at [674, 474] on p "EVENT_LOAD_WH" at bounding box center [671, 475] width 79 height 13
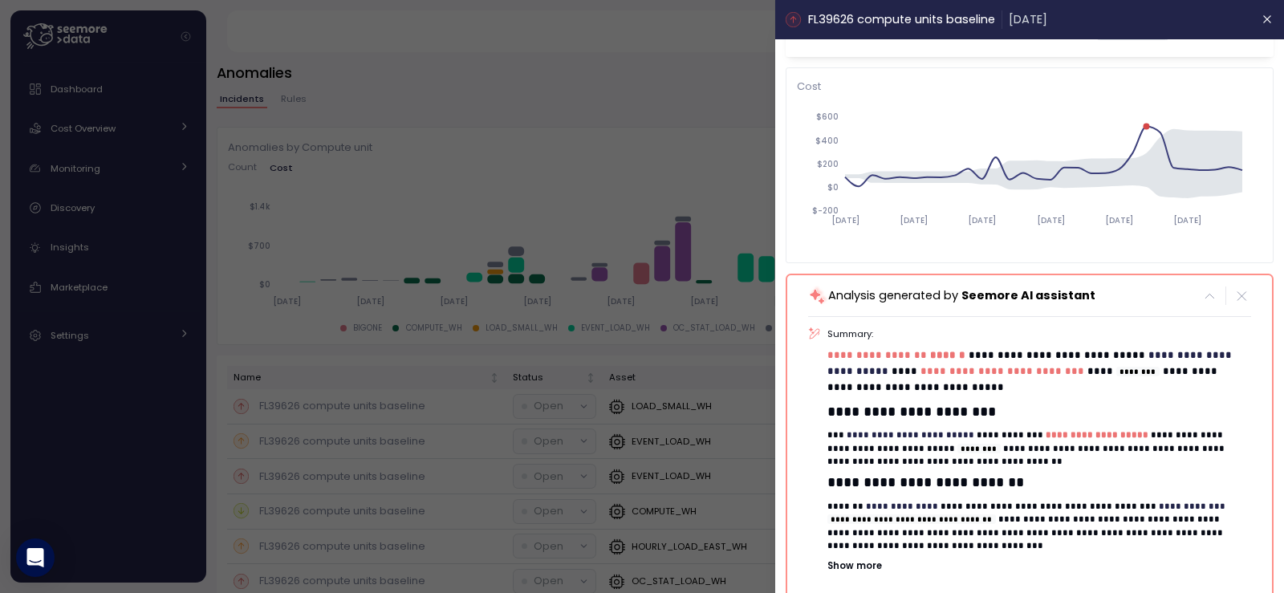
scroll to position [107, 0]
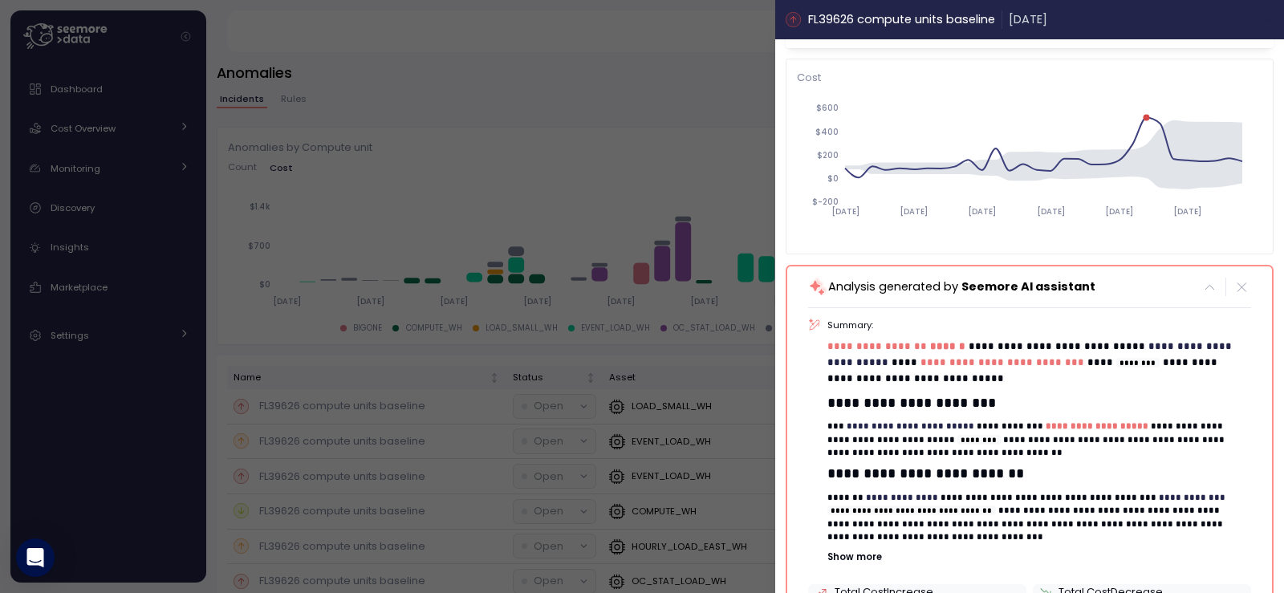
click at [1262, 22] on icon "button" at bounding box center [1268, 19] width 13 height 13
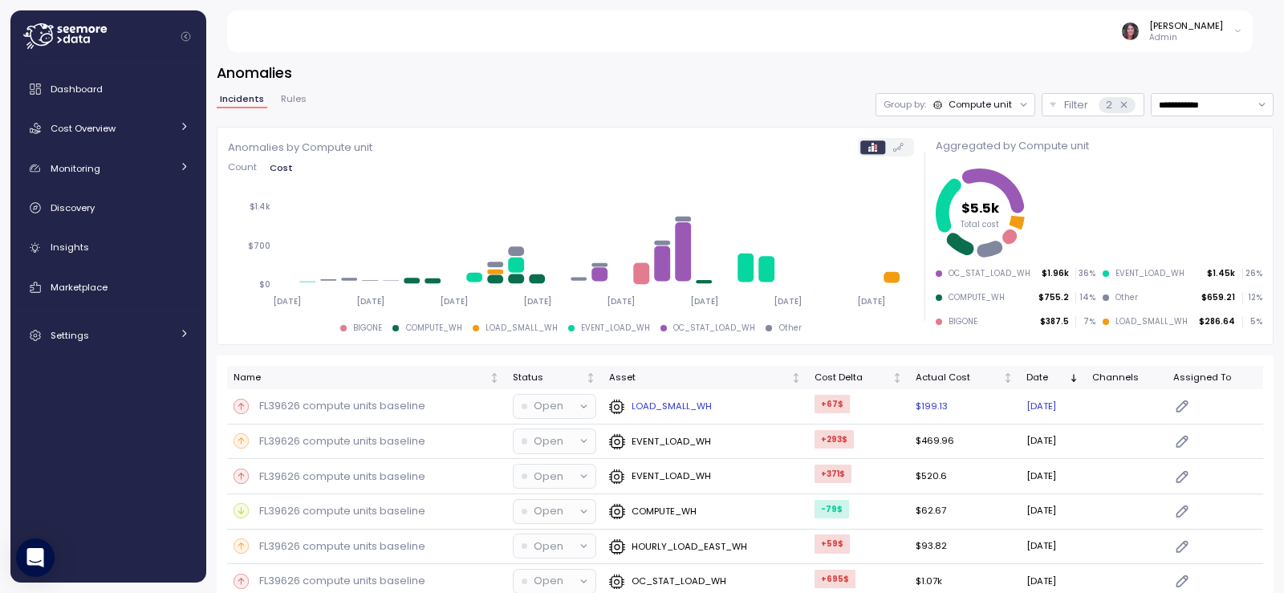
click at [680, 408] on p "LOAD_SMALL_WH" at bounding box center [672, 406] width 80 height 13
click at [668, 409] on p "LOAD_SMALL_WH" at bounding box center [672, 406] width 80 height 13
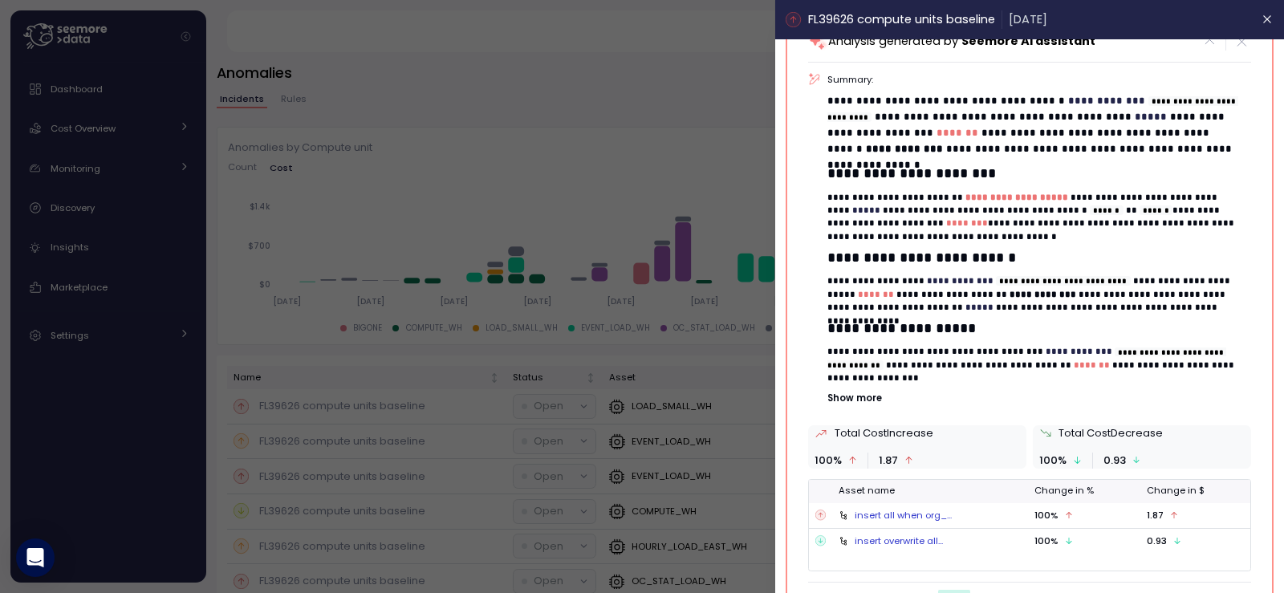
scroll to position [375, 0]
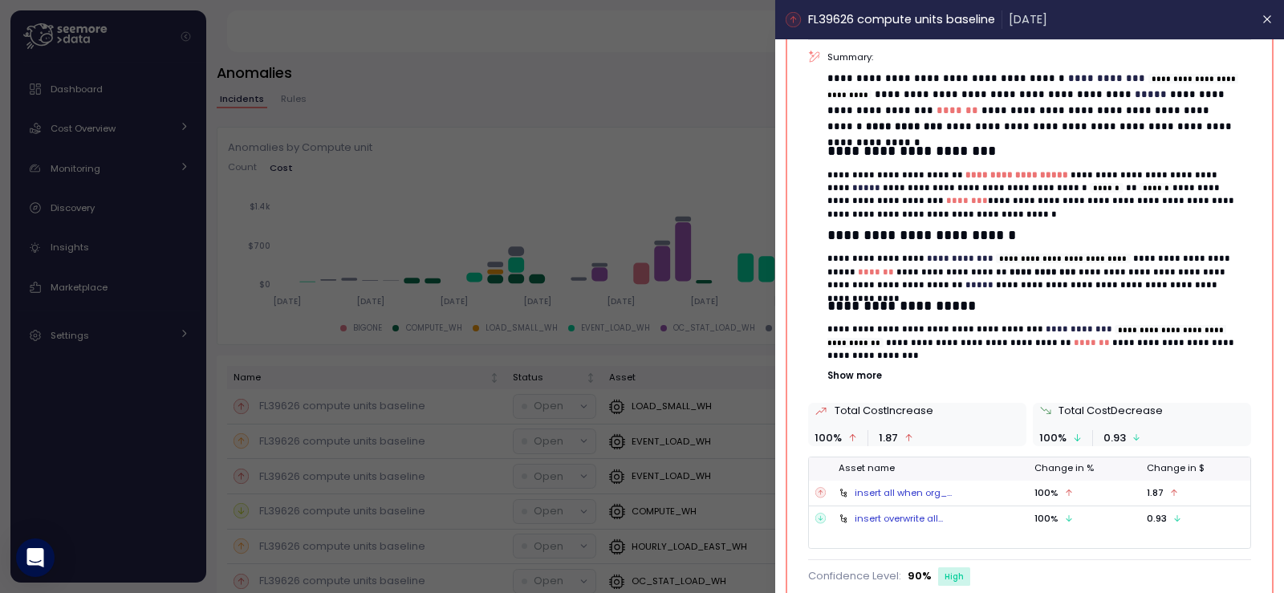
click at [857, 380] on p "Show more" at bounding box center [1039, 375] width 423 height 13
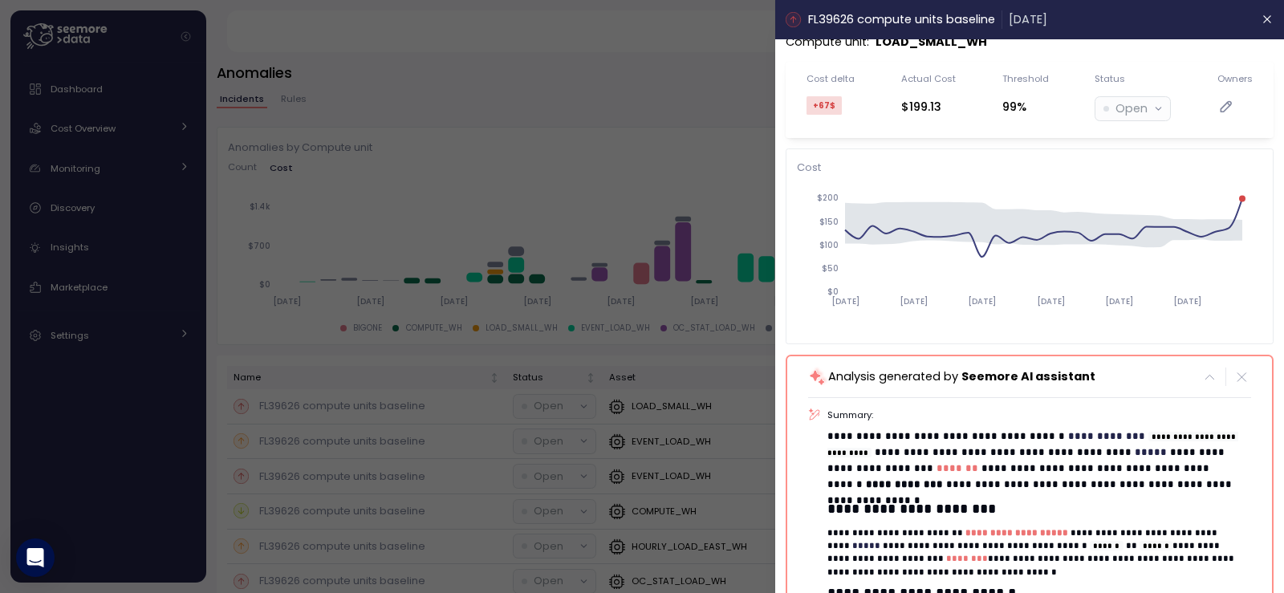
scroll to position [0, 0]
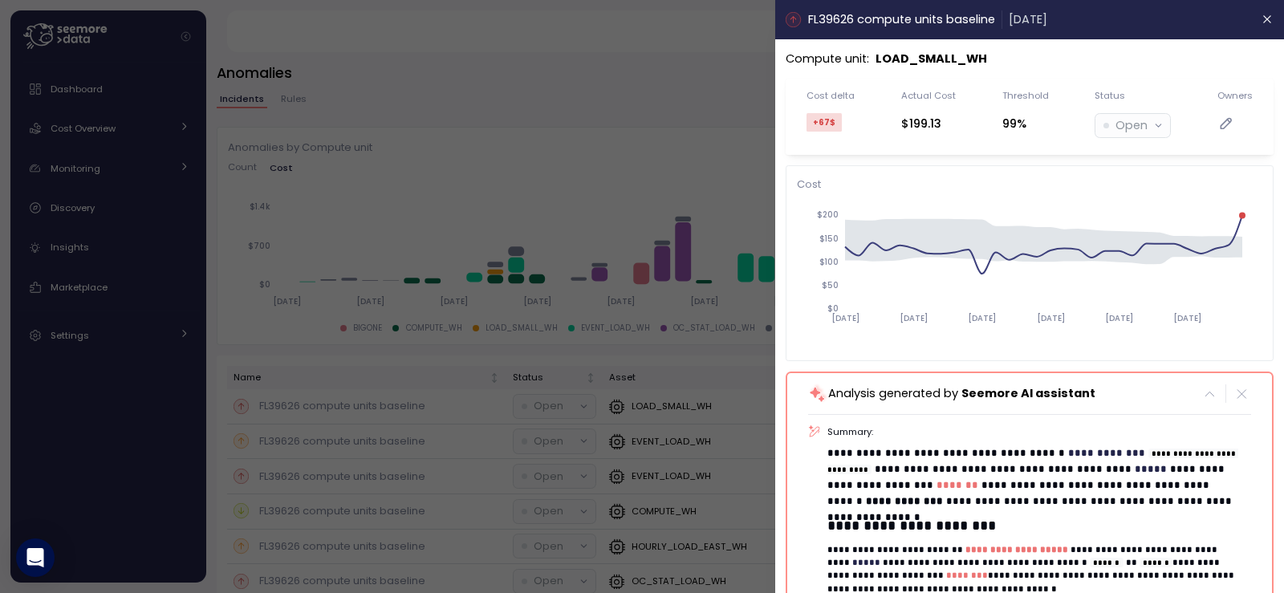
drag, startPoint x: 1254, startPoint y: 26, endPoint x: 1210, endPoint y: 12, distance: 46.2
click at [1262, 26] on icon "button" at bounding box center [1268, 19] width 13 height 13
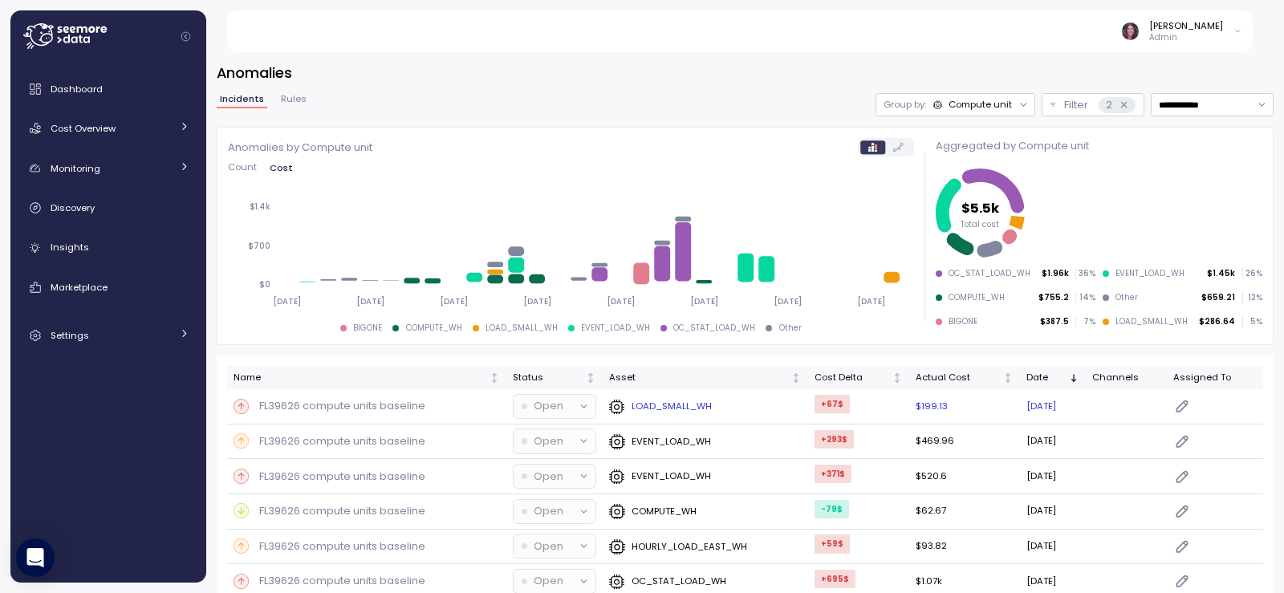
click at [661, 404] on p "LOAD_SMALL_WH" at bounding box center [672, 406] width 80 height 13
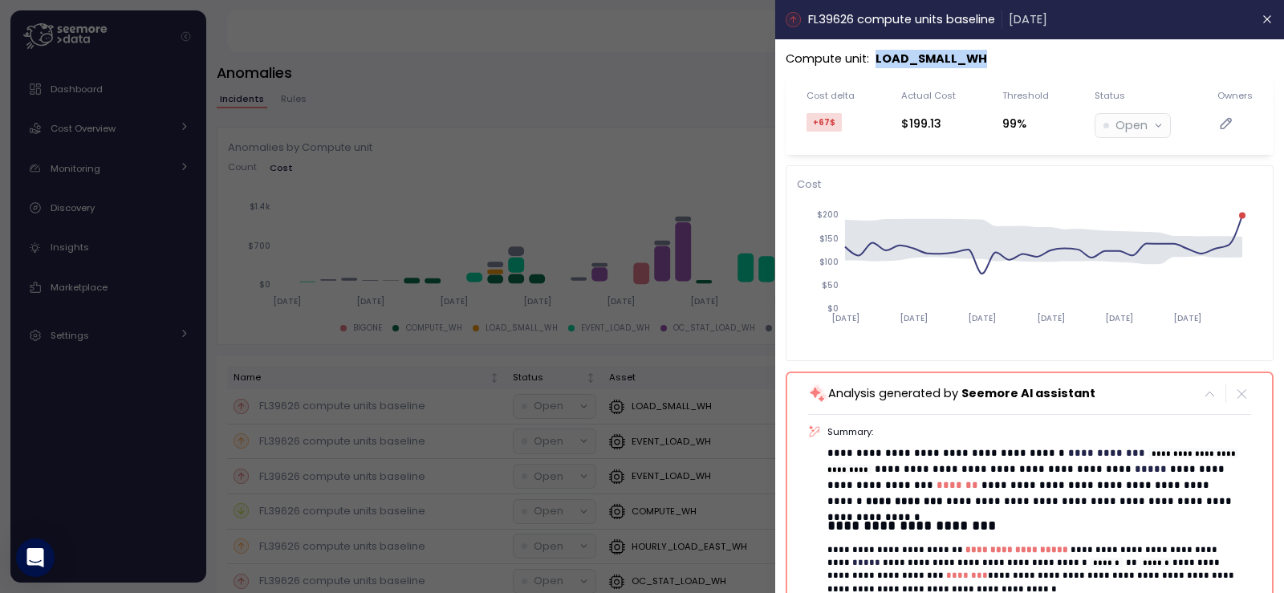
drag, startPoint x: 1007, startPoint y: 57, endPoint x: 874, endPoint y: 60, distance: 133.3
click at [874, 60] on div "Compute unit : LOAD_SMALL_WH" at bounding box center [1030, 59] width 488 height 18
copy p "LOAD_SMALL_WH"
click at [396, 49] on div at bounding box center [642, 296] width 1284 height 593
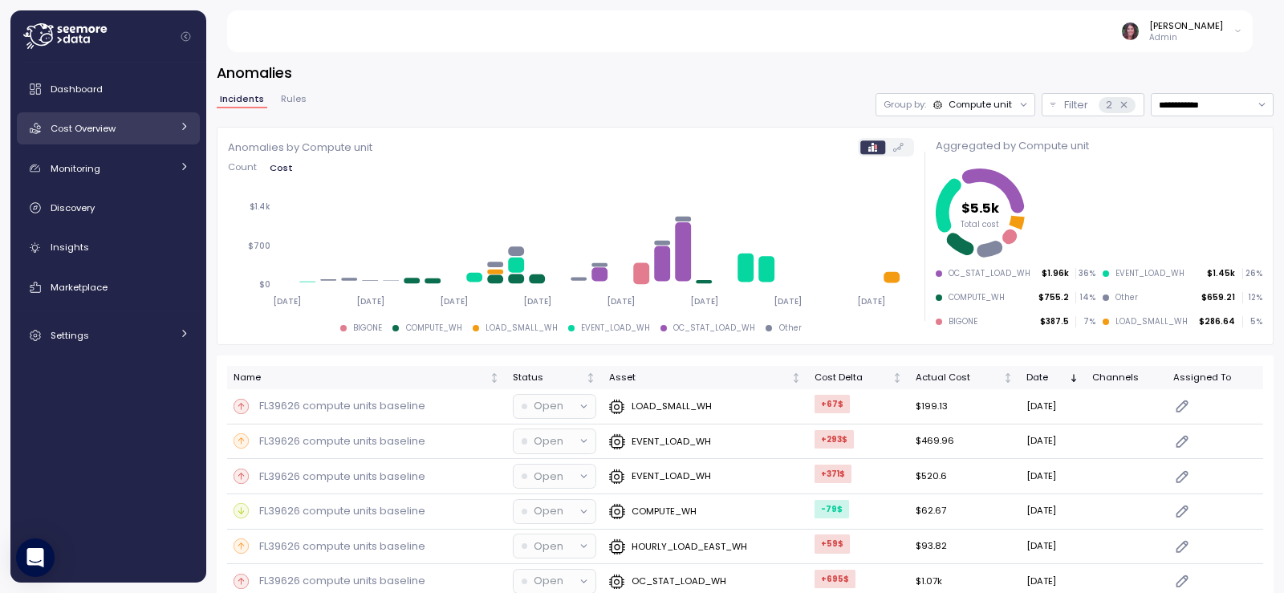
click at [115, 118] on link "Cost Overview" at bounding box center [108, 128] width 183 height 32
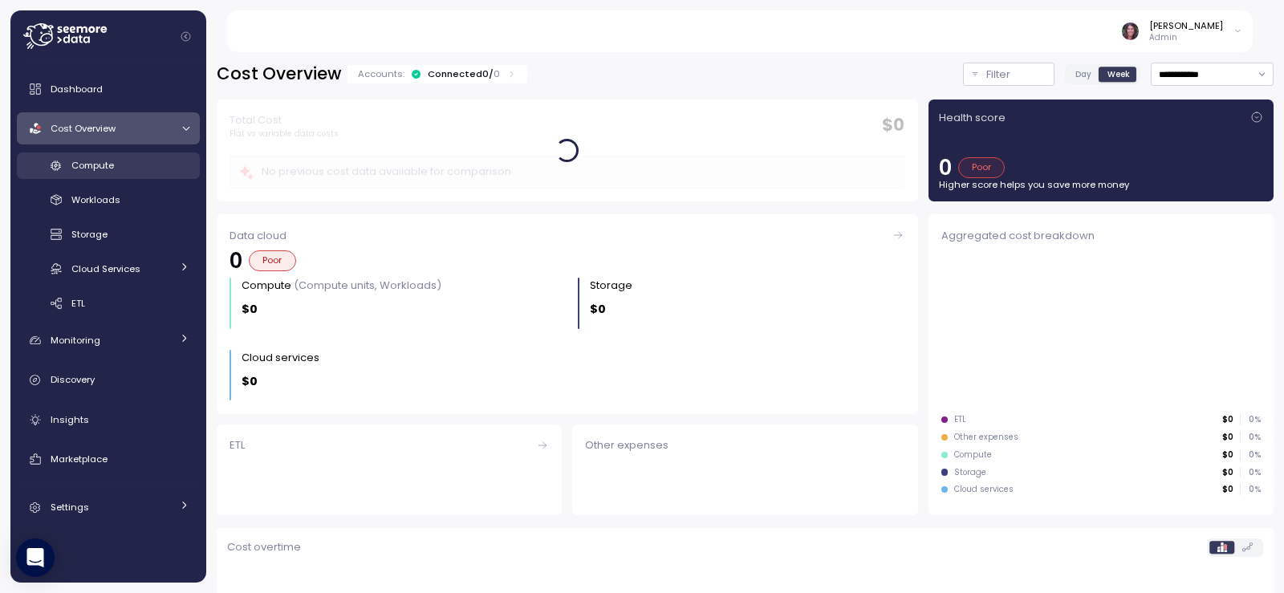
click at [120, 165] on div "Compute" at bounding box center [130, 165] width 118 height 16
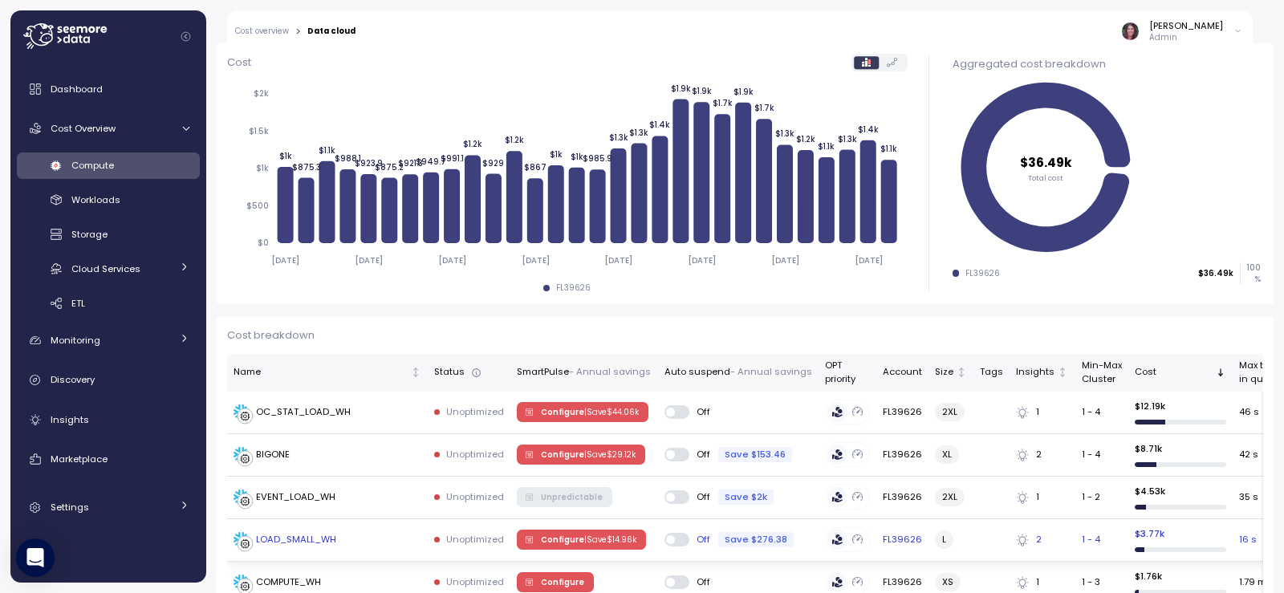
scroll to position [267, 0]
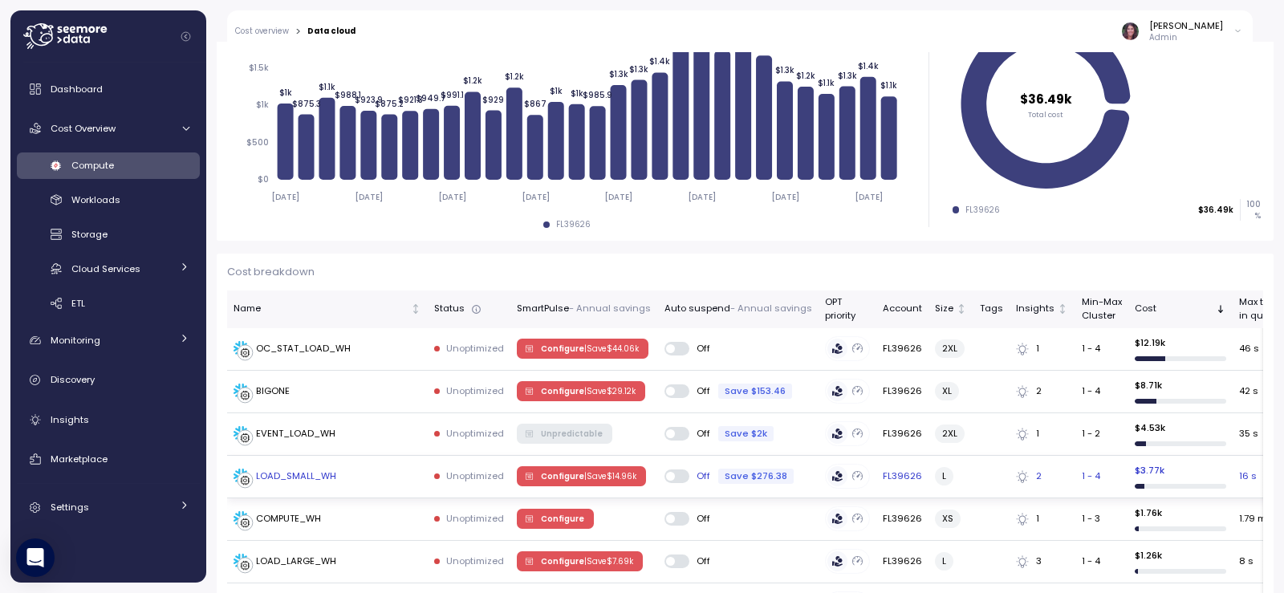
click at [311, 476] on div "LOAD_SMALL_WH" at bounding box center [296, 476] width 80 height 14
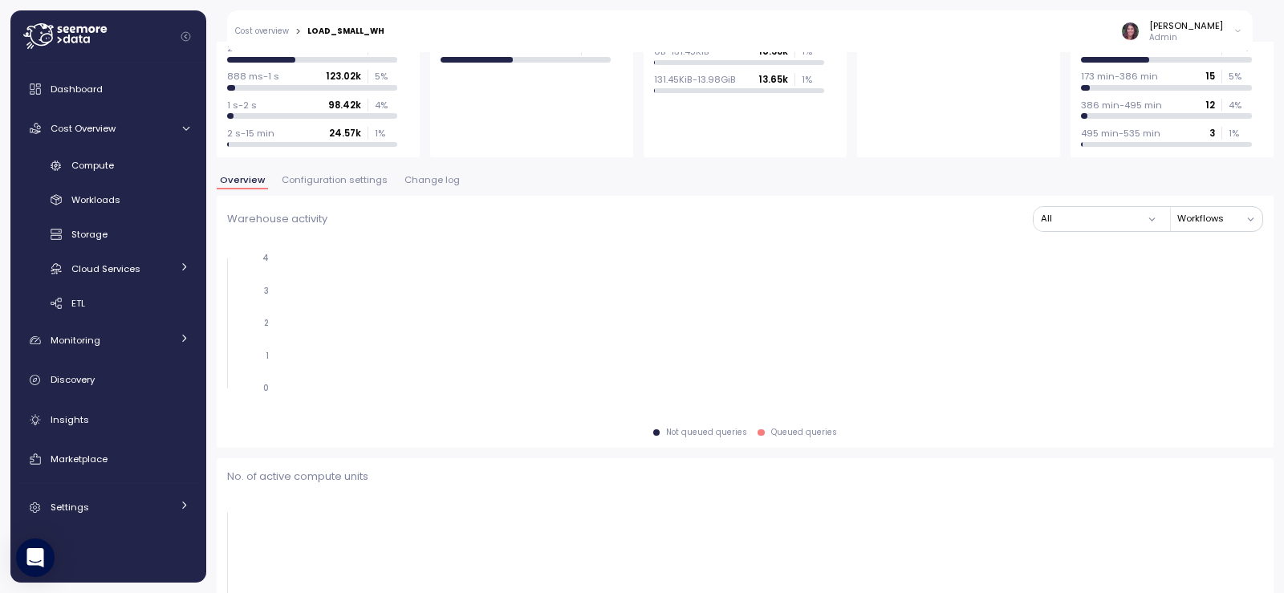
scroll to position [215, 0]
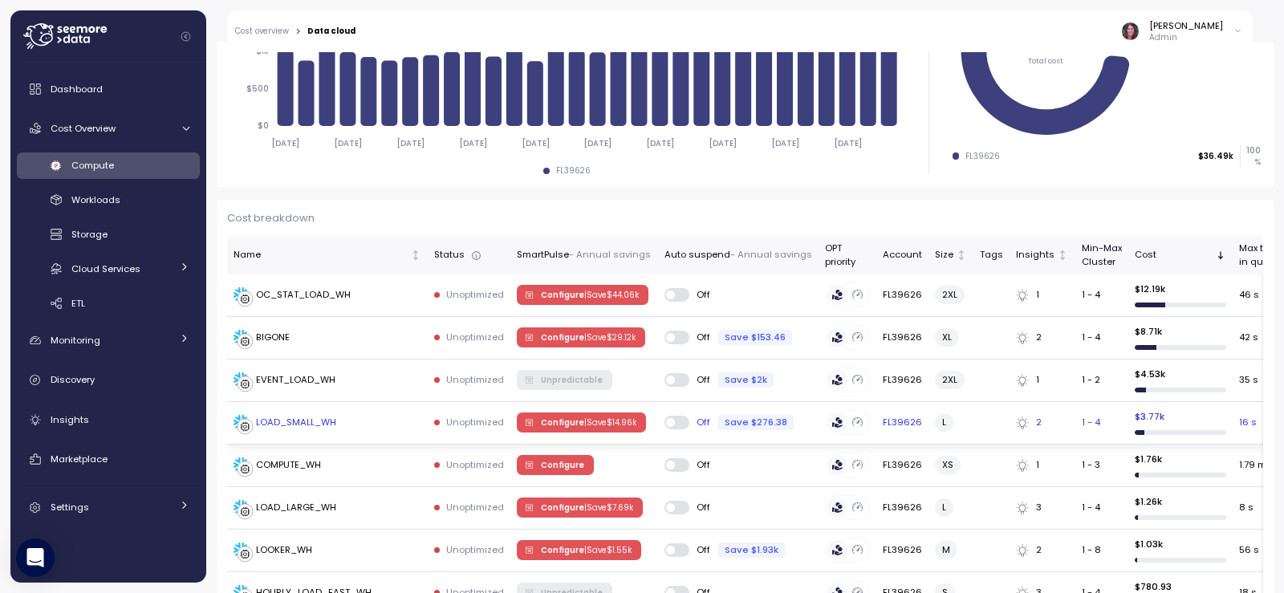
scroll to position [428, 0]
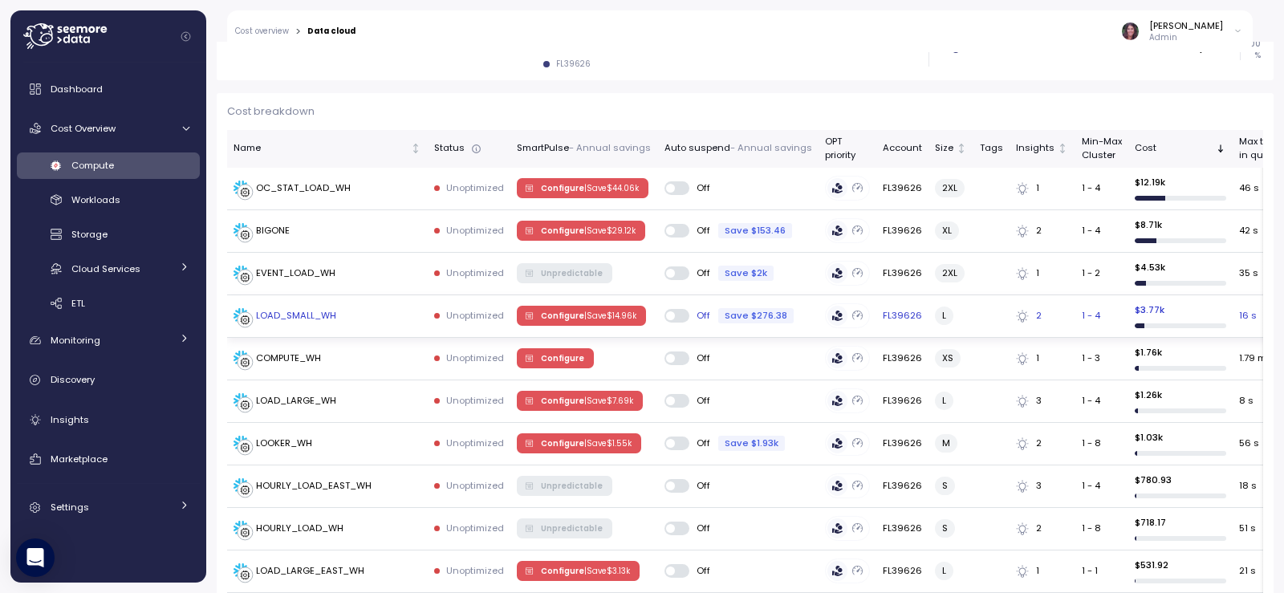
drag, startPoint x: 311, startPoint y: 323, endPoint x: 264, endPoint y: 313, distance: 47.5
click at [267, 313] on div "LOAD_SMALL_WH" at bounding box center [296, 316] width 80 height 14
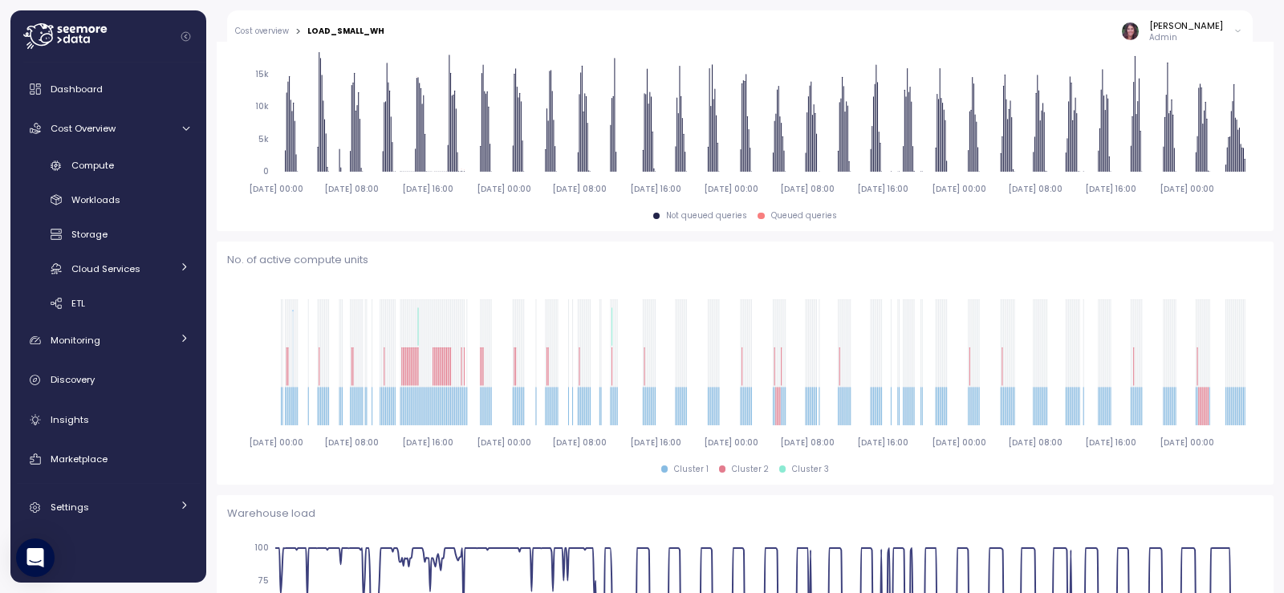
click at [177, 127] on div at bounding box center [184, 129] width 16 height 10
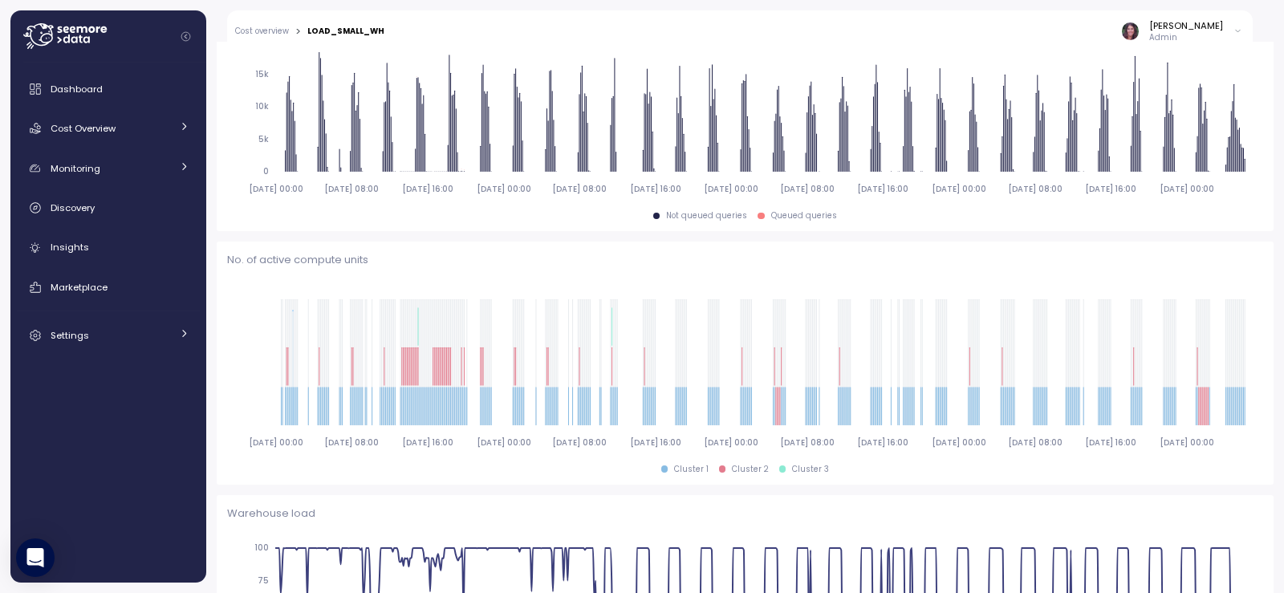
scroll to position [482, 0]
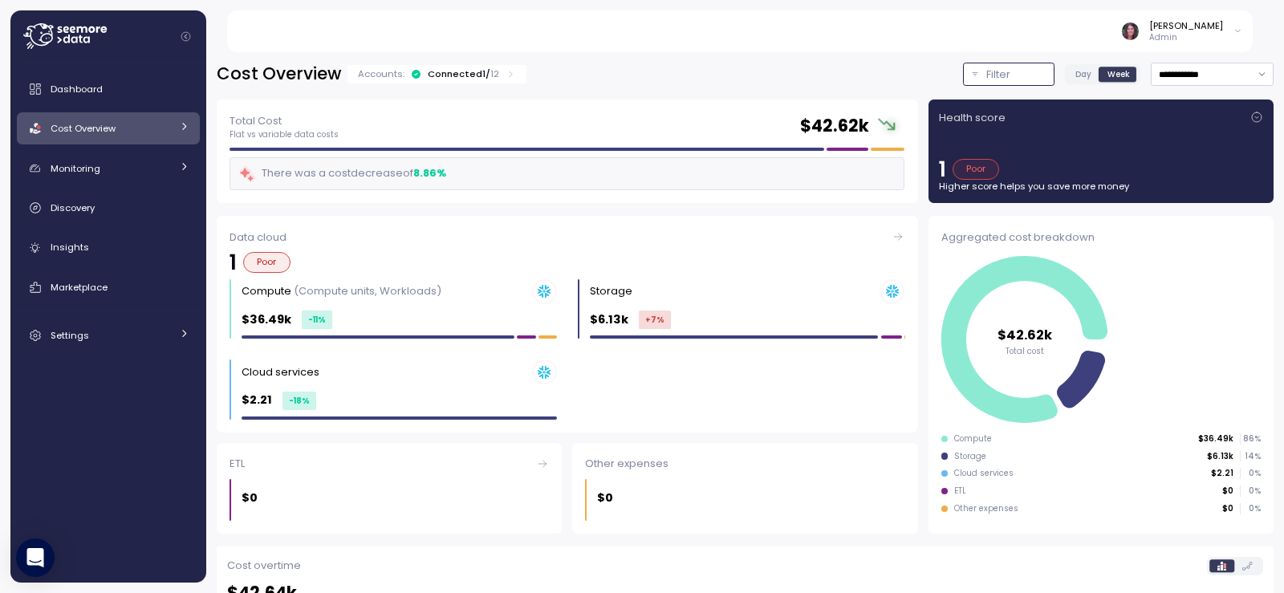
click at [986, 77] on p "Filter" at bounding box center [998, 75] width 24 height 16
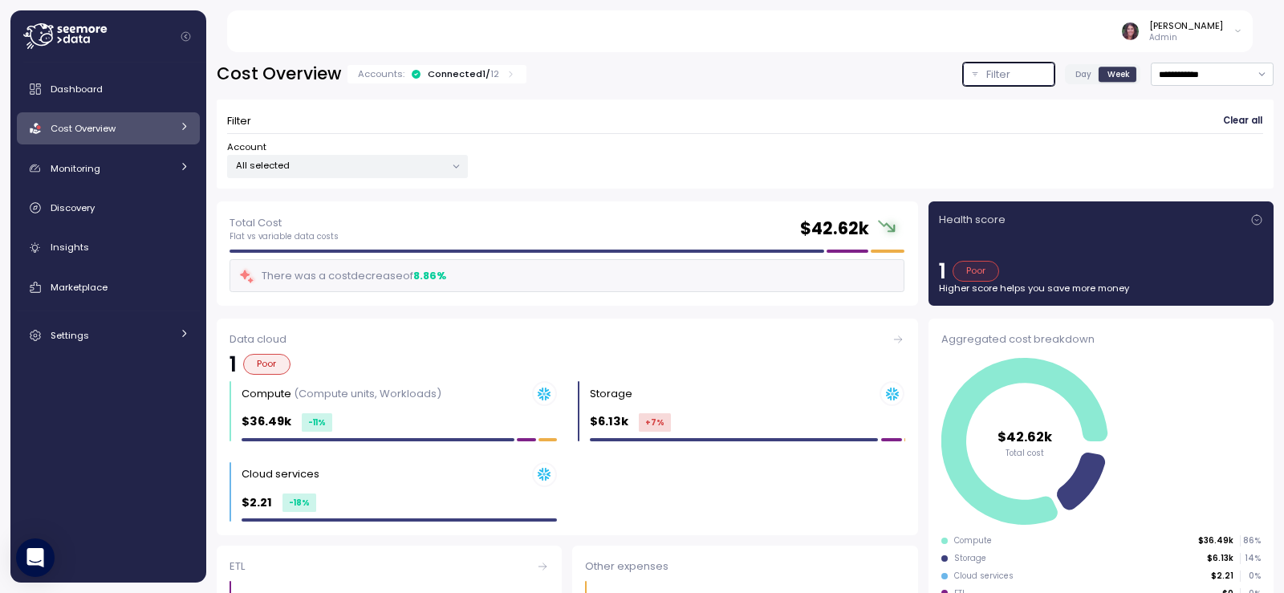
click at [363, 169] on p "All selected" at bounding box center [340, 165] width 209 height 13
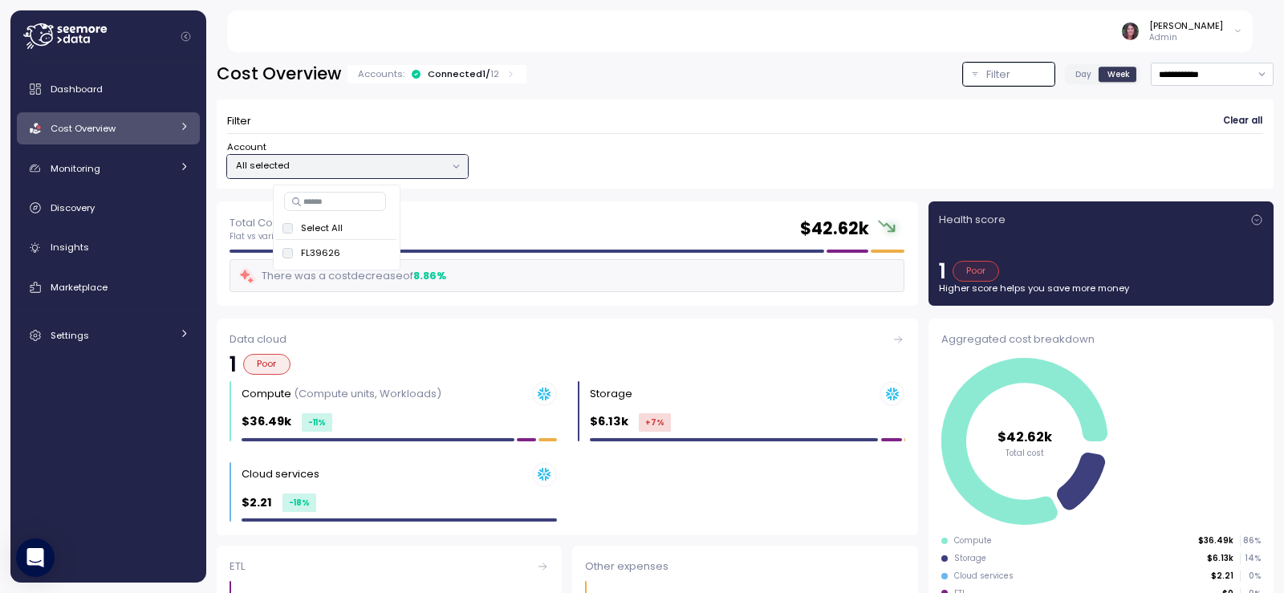
click at [615, 169] on div "Account All selected" at bounding box center [745, 159] width 1036 height 38
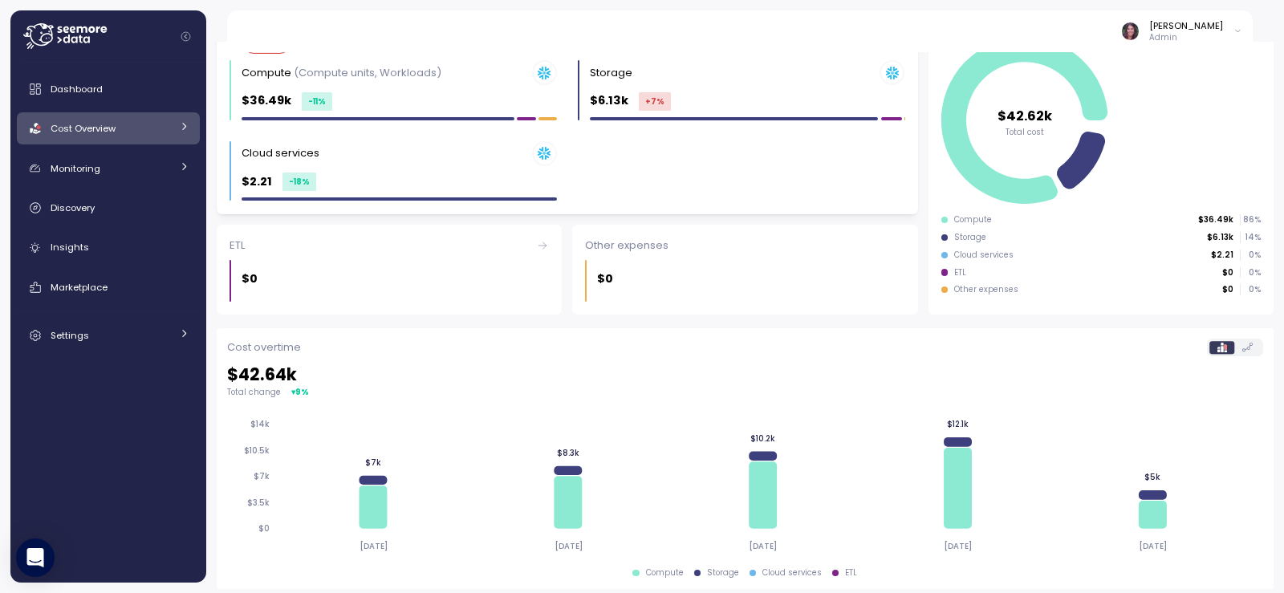
scroll to position [267, 0]
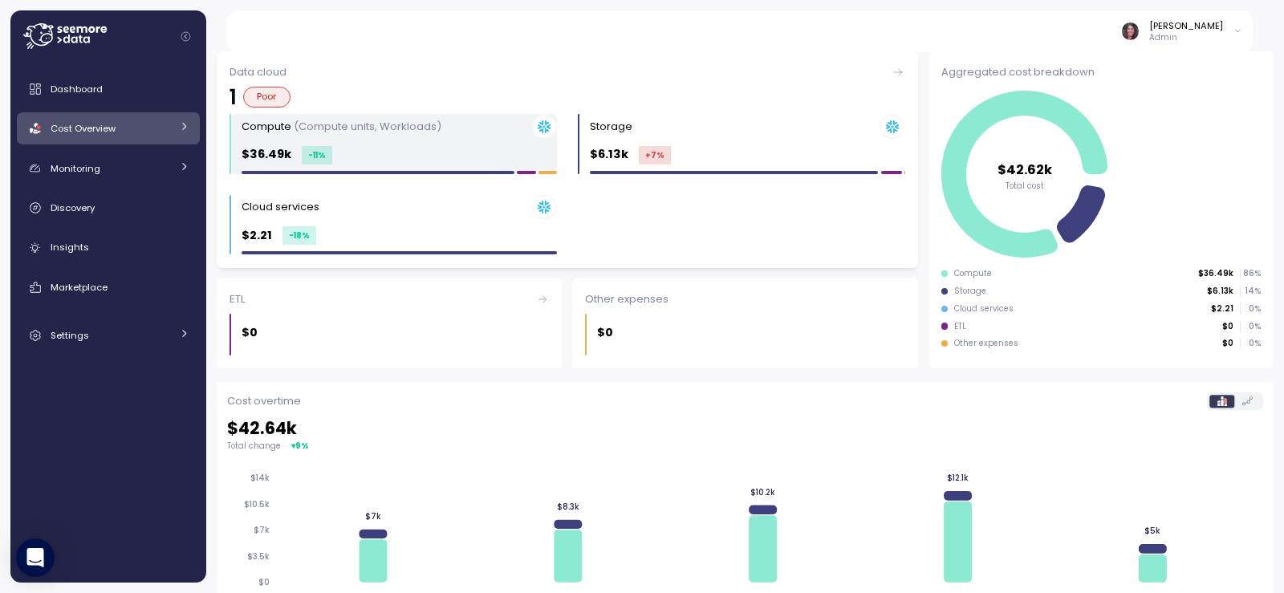
click at [274, 136] on div "Compute (Compute units, Workloads)" at bounding box center [399, 126] width 315 height 25
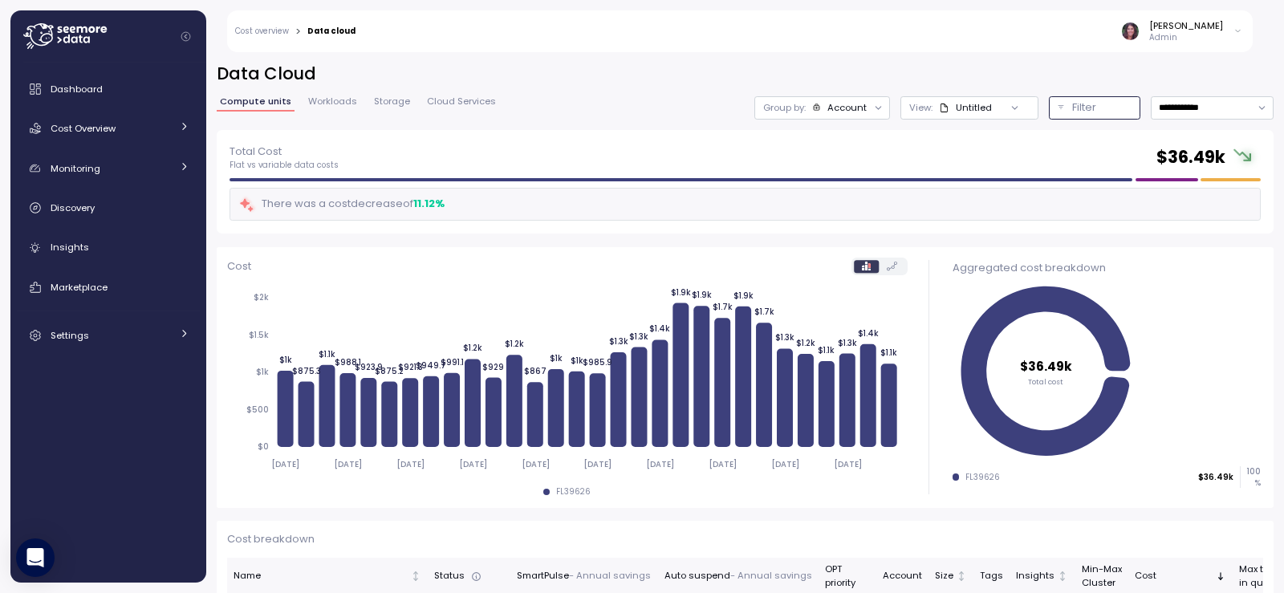
click at [1072, 113] on div "Filter" at bounding box center [1101, 108] width 59 height 16
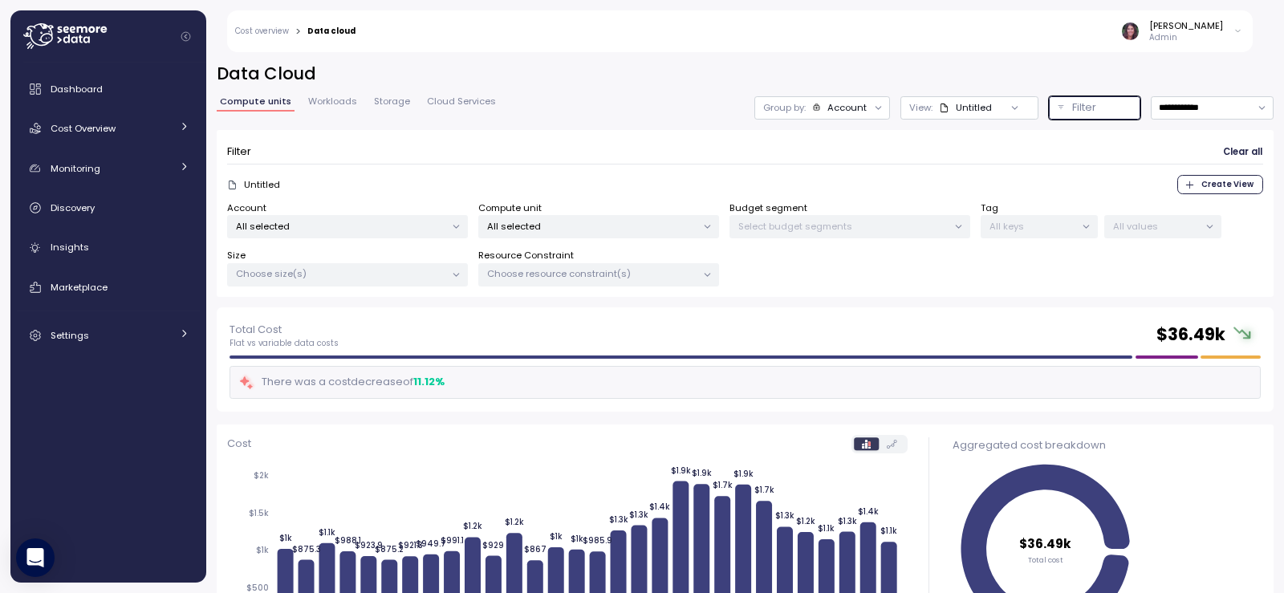
click at [579, 230] on p "All selected" at bounding box center [591, 226] width 209 height 13
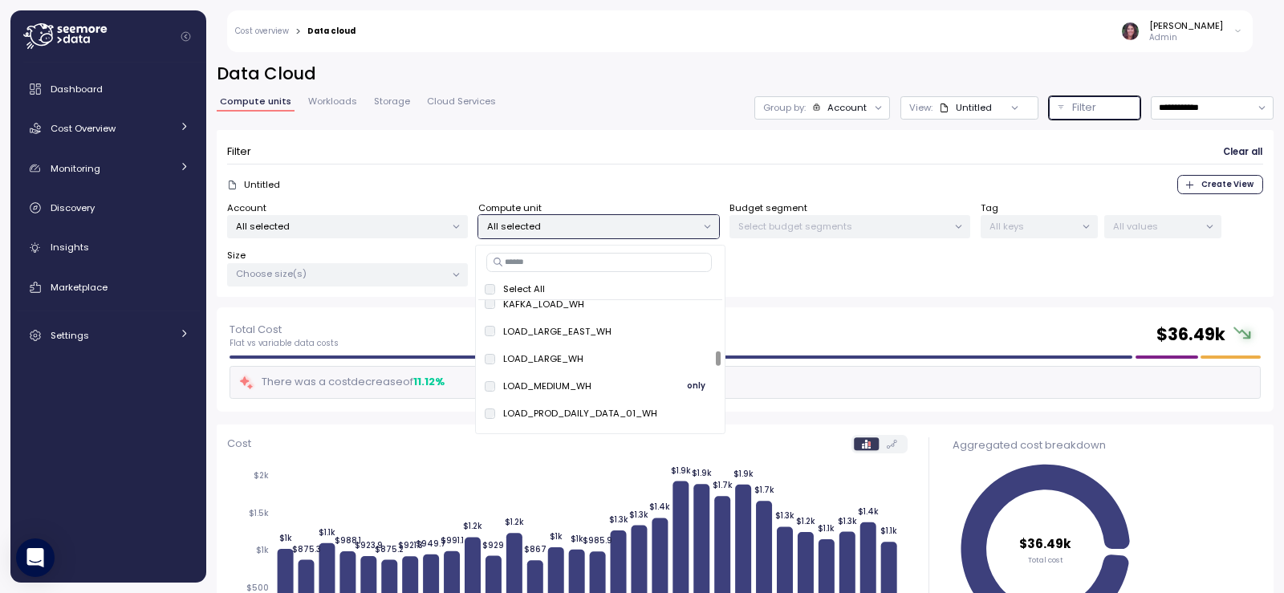
scroll to position [588, 0]
click at [691, 406] on span "only" at bounding box center [696, 410] width 18 height 18
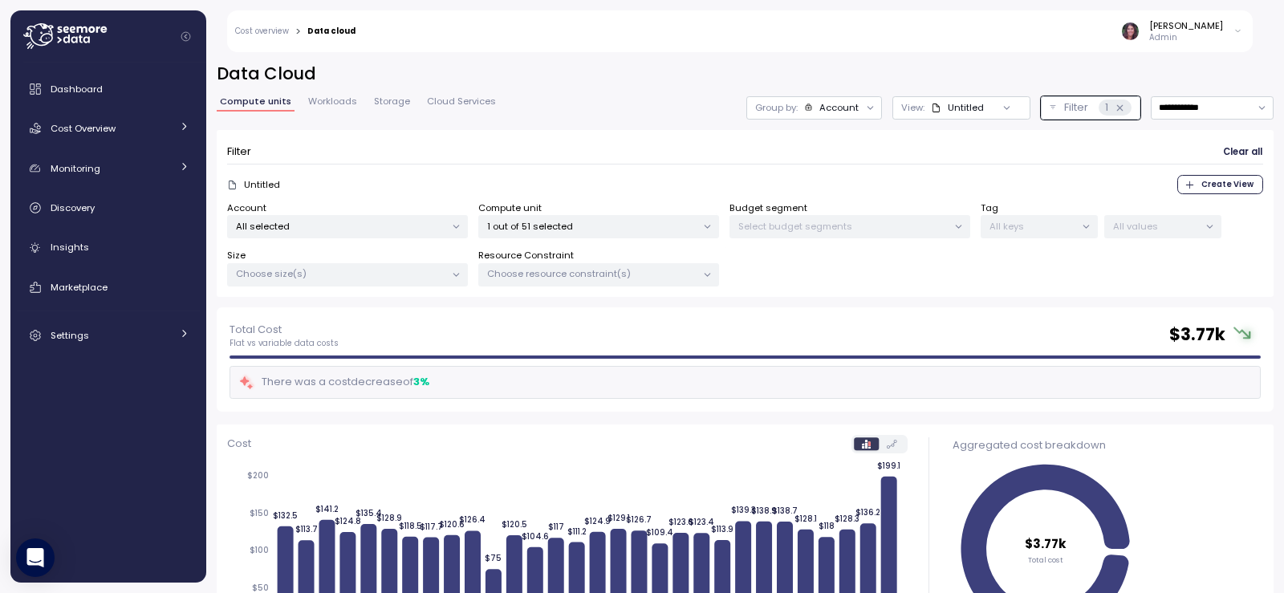
click at [919, 315] on div "Total Cost Flat vs variable data costs $ 3.77k There was a cost decrease of 3 %" at bounding box center [745, 359] width 1057 height 104
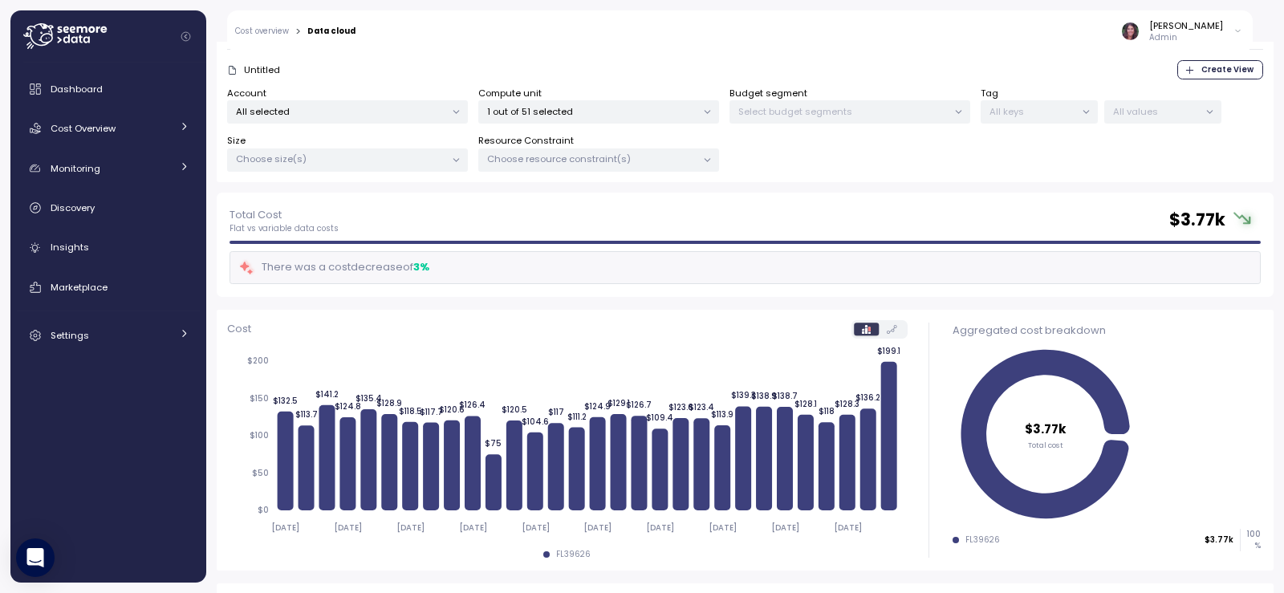
scroll to position [94, 0]
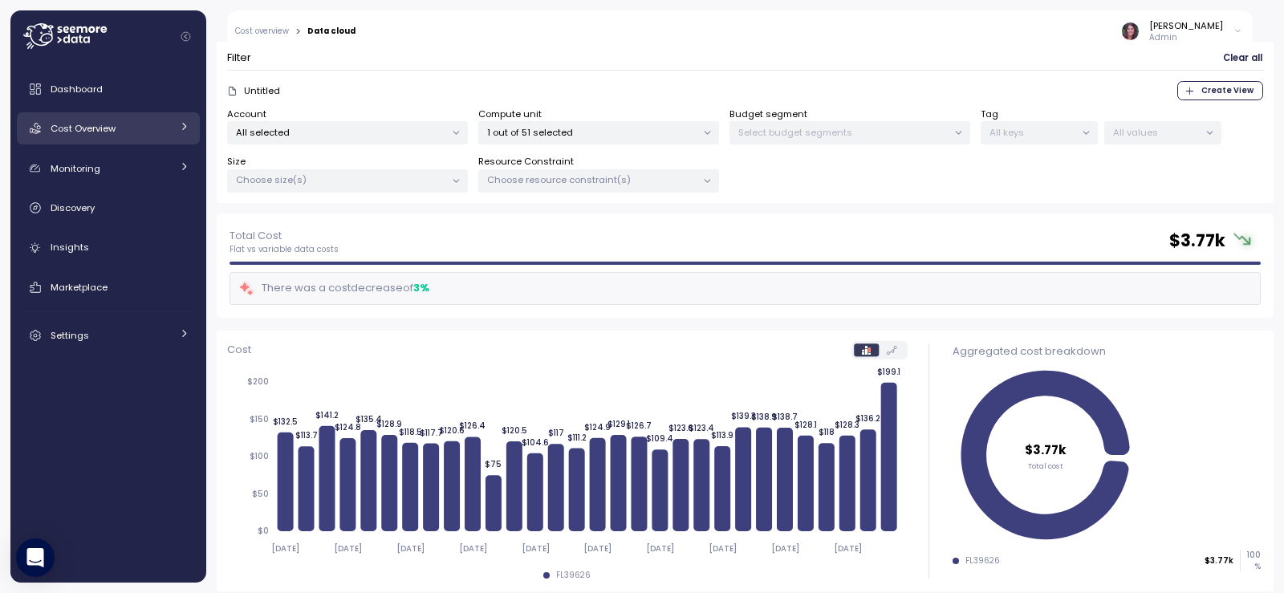
click at [152, 129] on div "Cost Overview" at bounding box center [111, 128] width 120 height 16
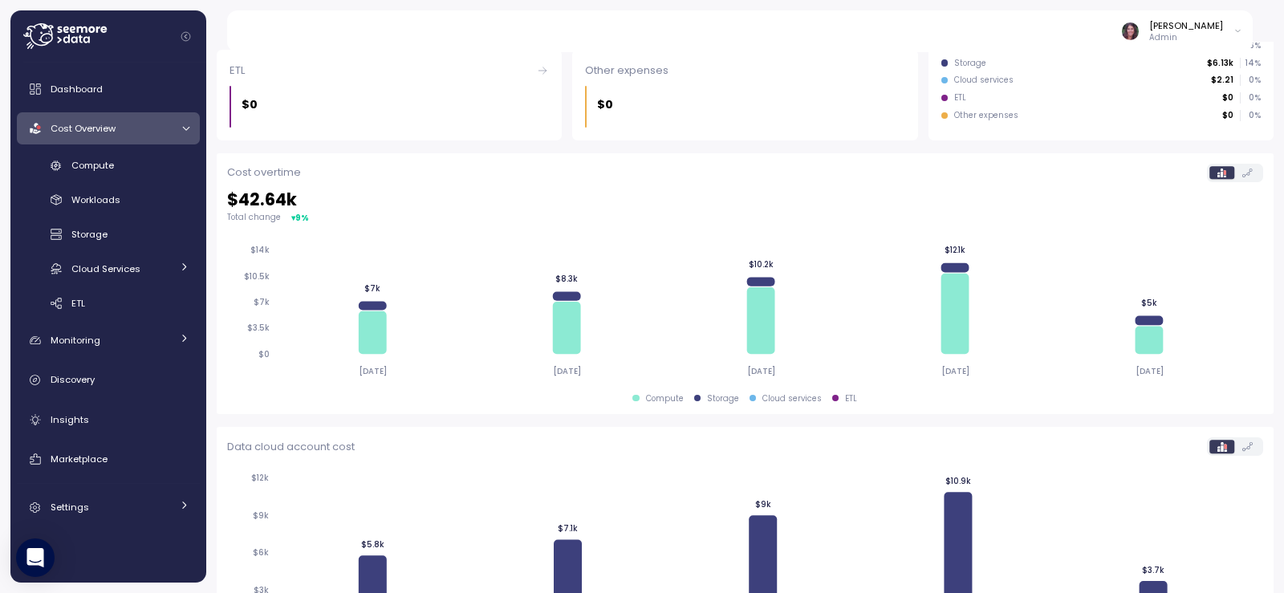
scroll to position [392, 0]
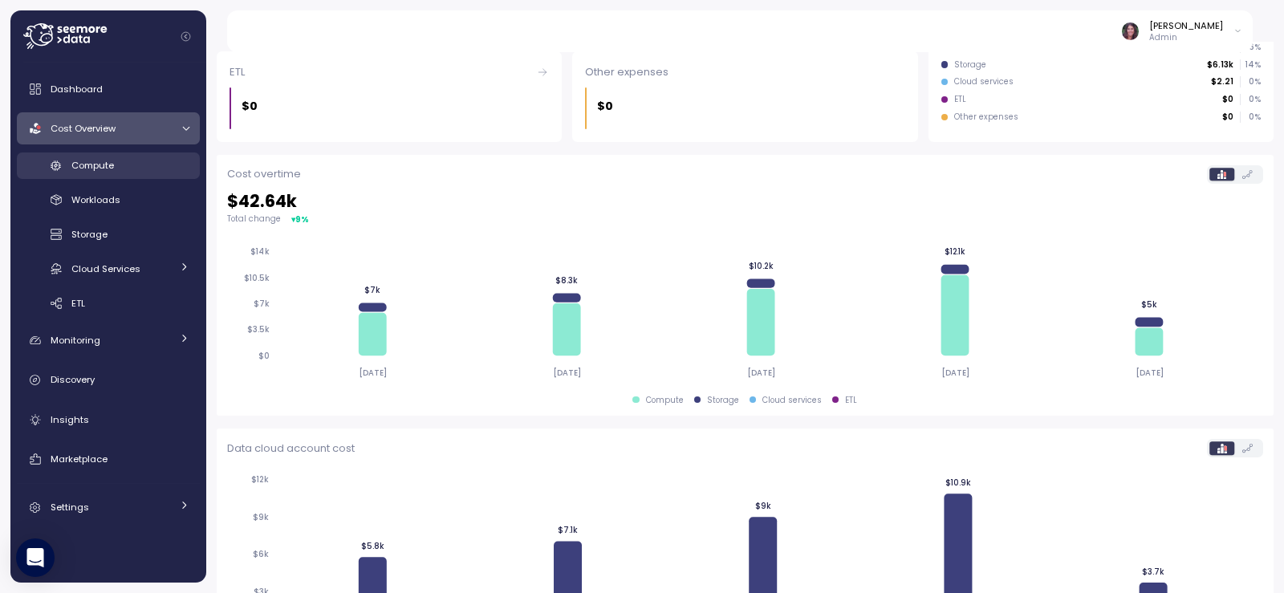
click at [126, 166] on div "Compute" at bounding box center [130, 165] width 118 height 16
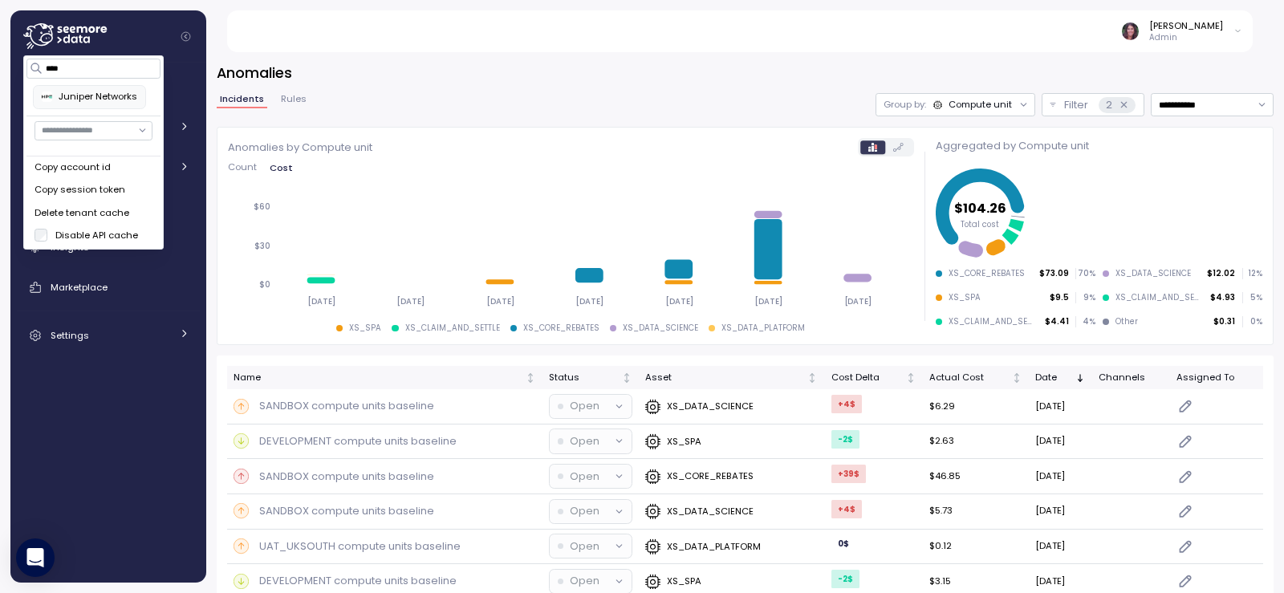
click at [121, 99] on div "Juniper Networks" at bounding box center [90, 97] width 96 height 14
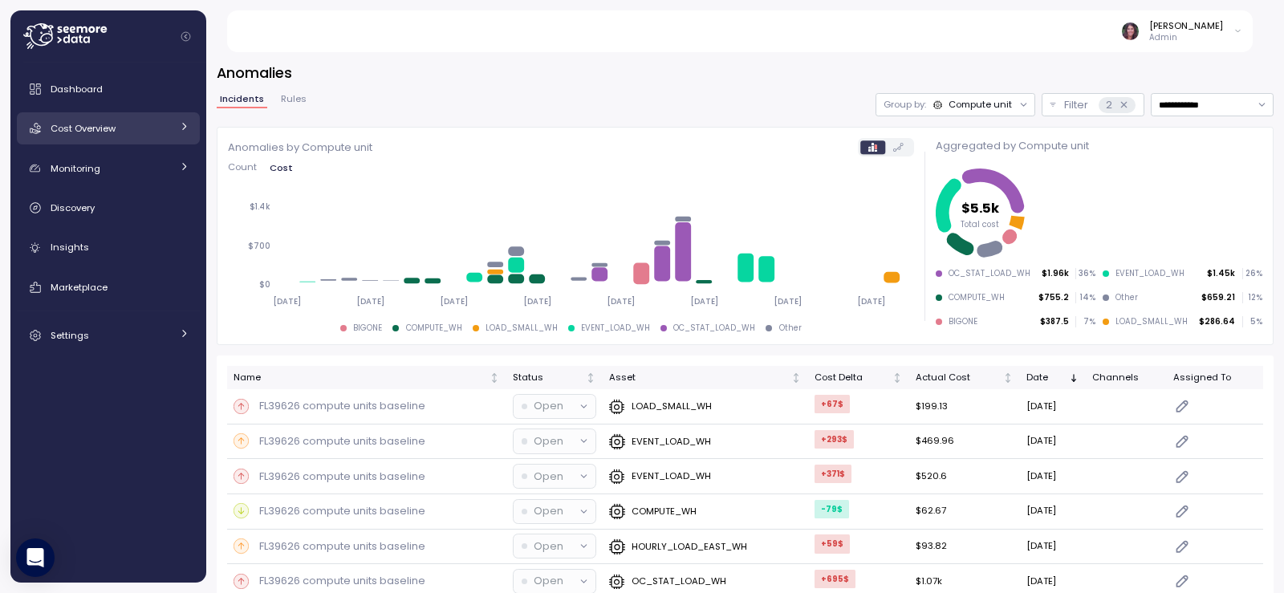
click at [165, 124] on div "Cost Overview" at bounding box center [111, 128] width 120 height 16
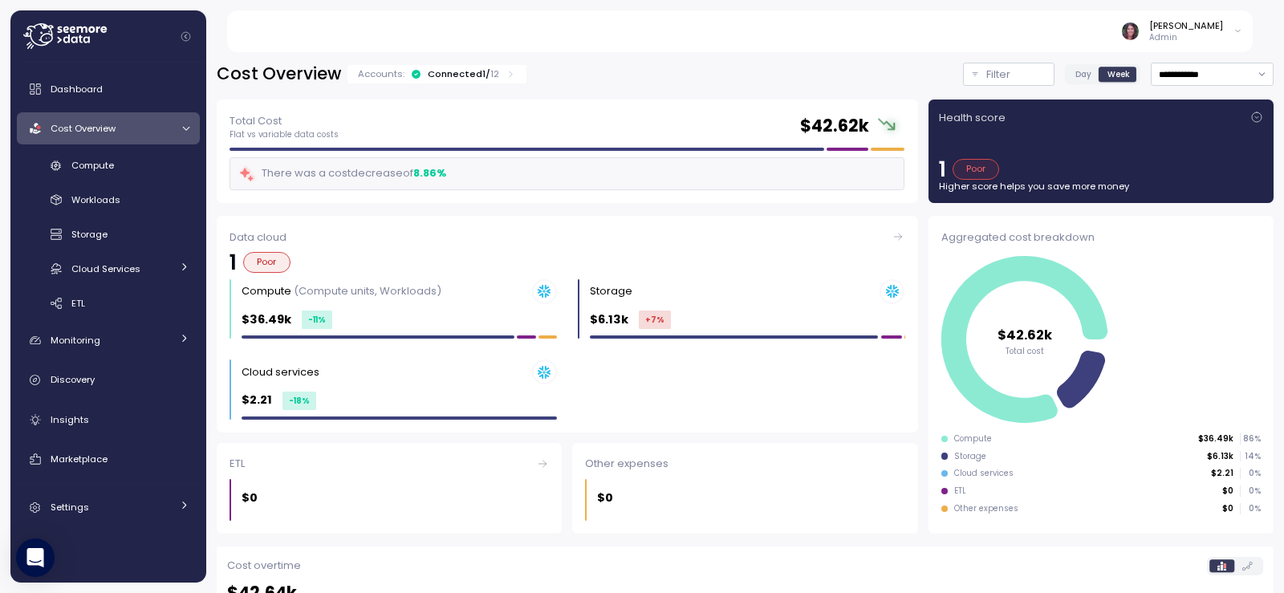
click at [493, 85] on div "Cost Overview Accounts: Connected 1 / 12" at bounding box center [372, 74] width 311 height 23
click at [491, 76] on p "12" at bounding box center [494, 73] width 9 height 13
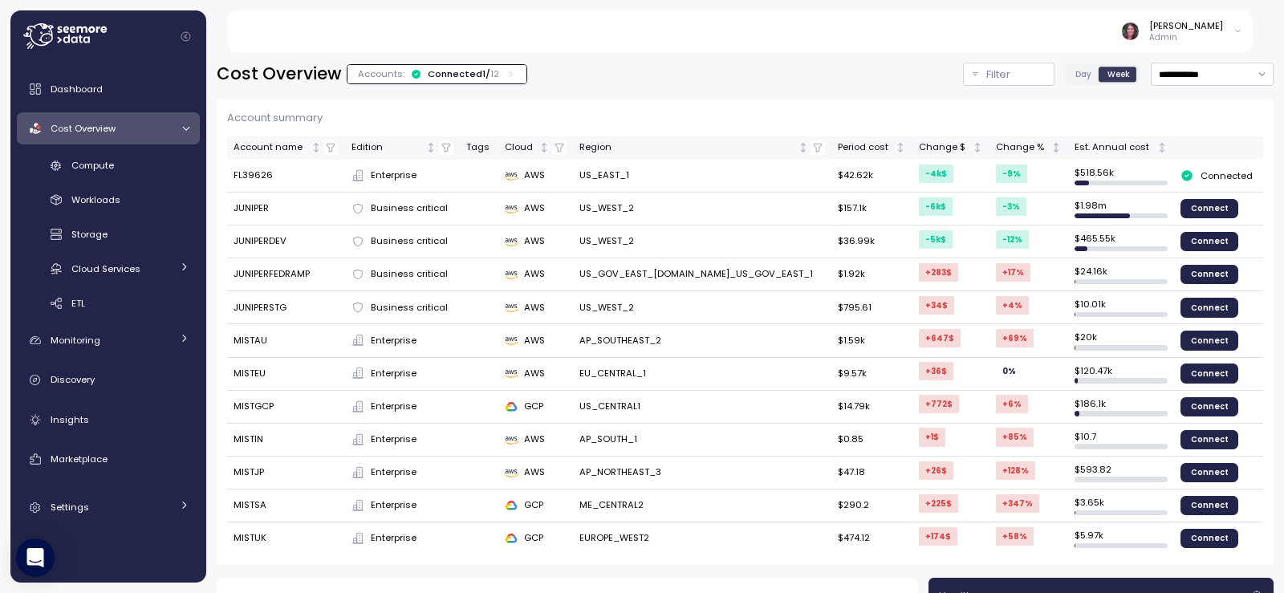
click at [1165, 61] on div "**********" at bounding box center [745, 317] width 1078 height 551
click at [1162, 70] on input "**********" at bounding box center [1212, 74] width 123 height 23
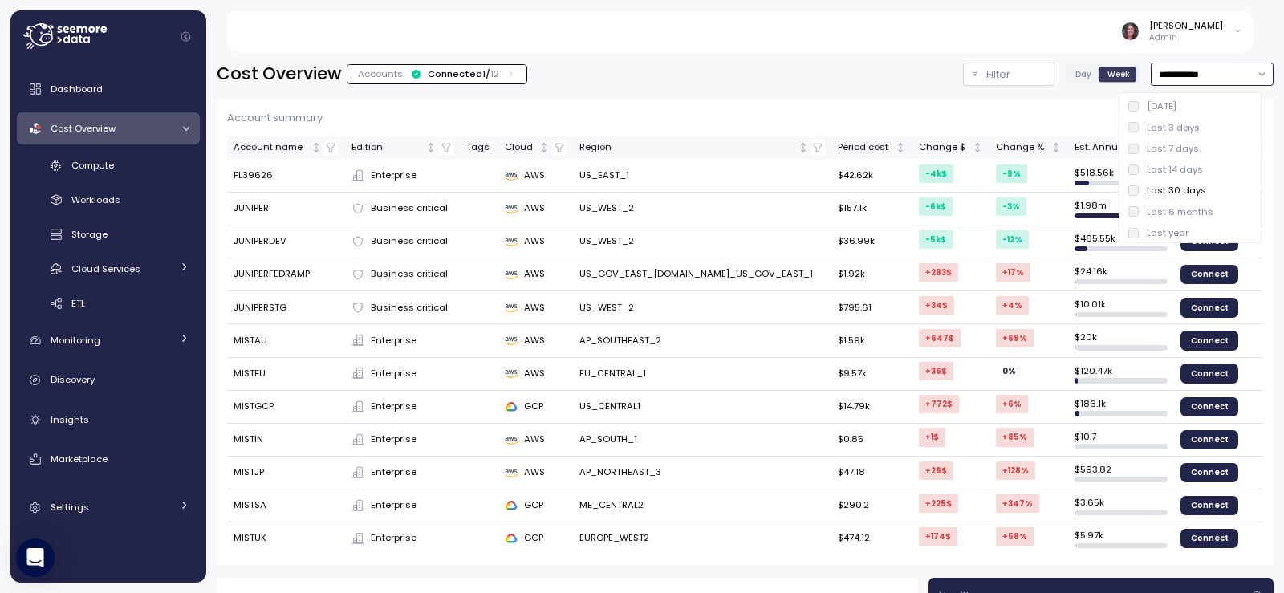
click at [1190, 207] on div "Last 6 months" at bounding box center [1180, 211] width 67 height 13
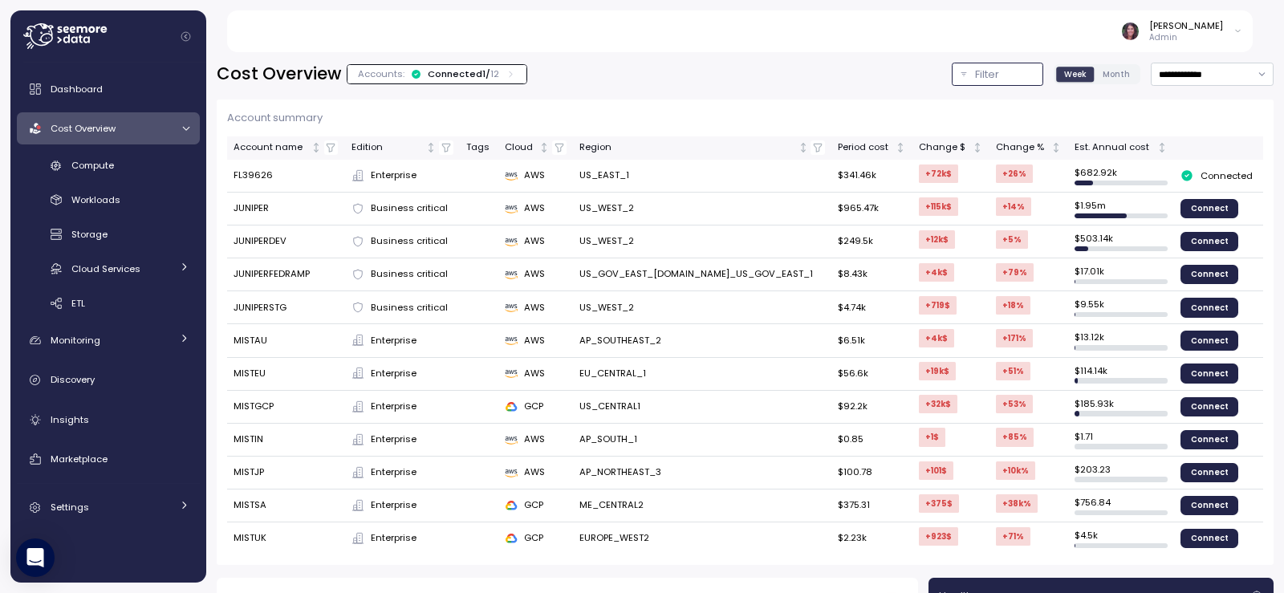
click at [975, 80] on p "Filter" at bounding box center [987, 75] width 24 height 16
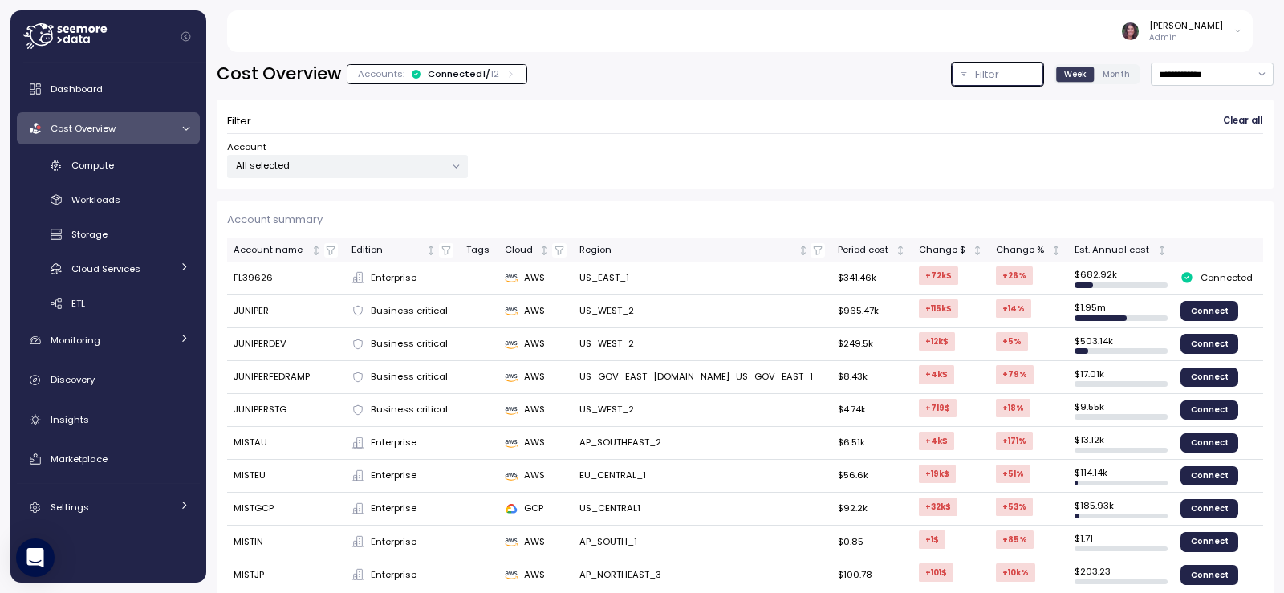
click at [360, 161] on p "All selected" at bounding box center [340, 165] width 209 height 13
click at [677, 166] on div "Account All selected" at bounding box center [745, 159] width 1036 height 38
click at [1218, 73] on input "**********" at bounding box center [1212, 74] width 123 height 23
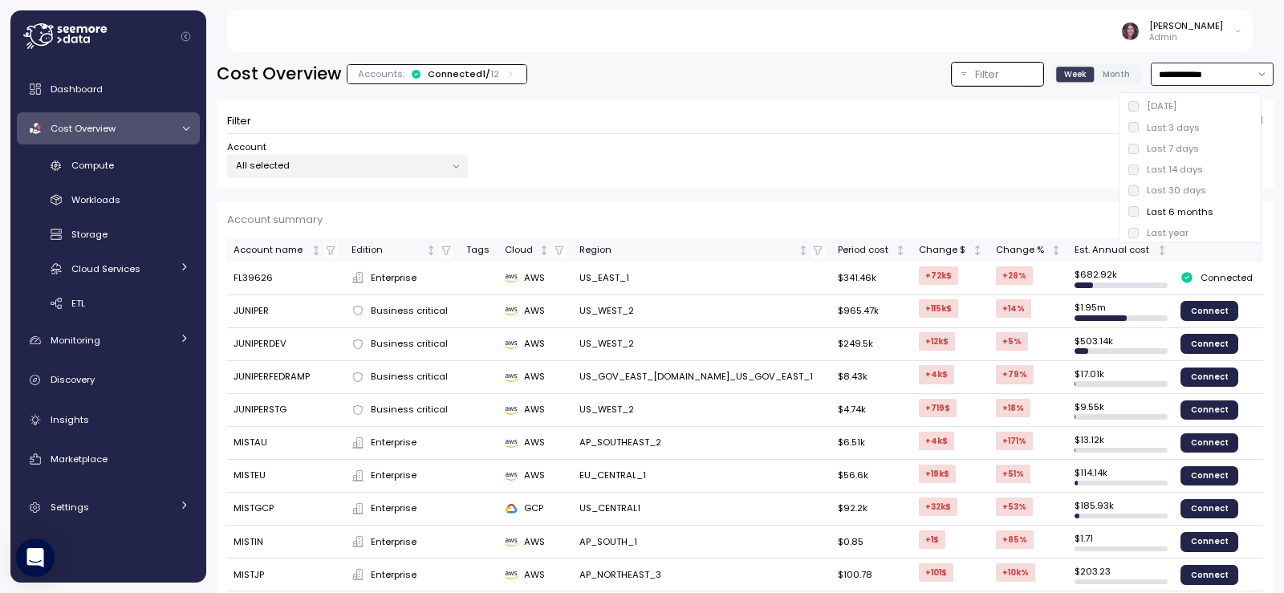
click at [1181, 189] on div "Last 30 days" at bounding box center [1176, 190] width 59 height 13
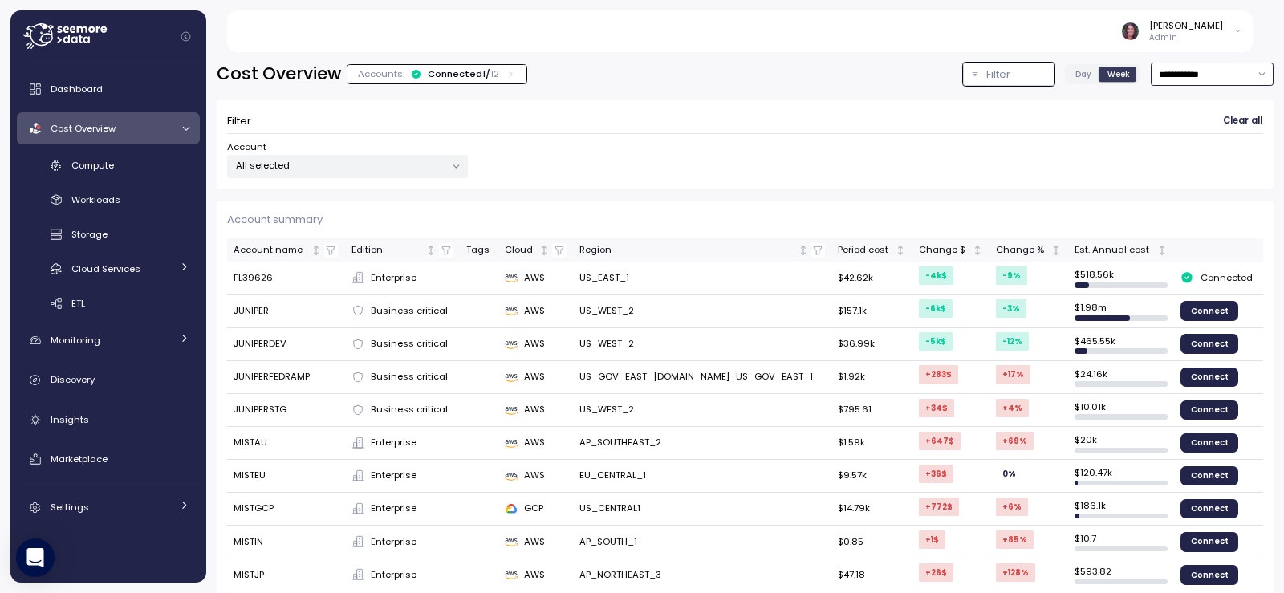
click at [1158, 77] on input "**********" at bounding box center [1212, 74] width 123 height 23
click at [1165, 230] on div "Last year" at bounding box center [1168, 232] width 42 height 13
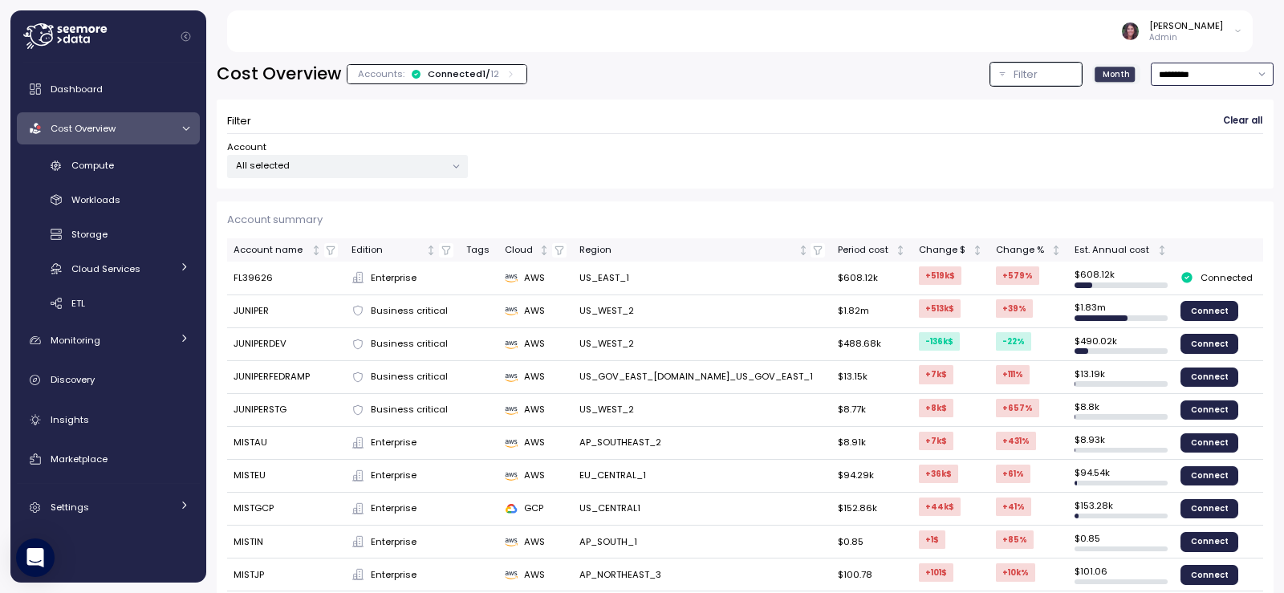
click at [1158, 69] on input "*********" at bounding box center [1212, 74] width 123 height 23
click at [1164, 203] on div "Last 6 months" at bounding box center [1180, 207] width 67 height 13
click at [1201, 69] on input "**********" at bounding box center [1212, 74] width 123 height 23
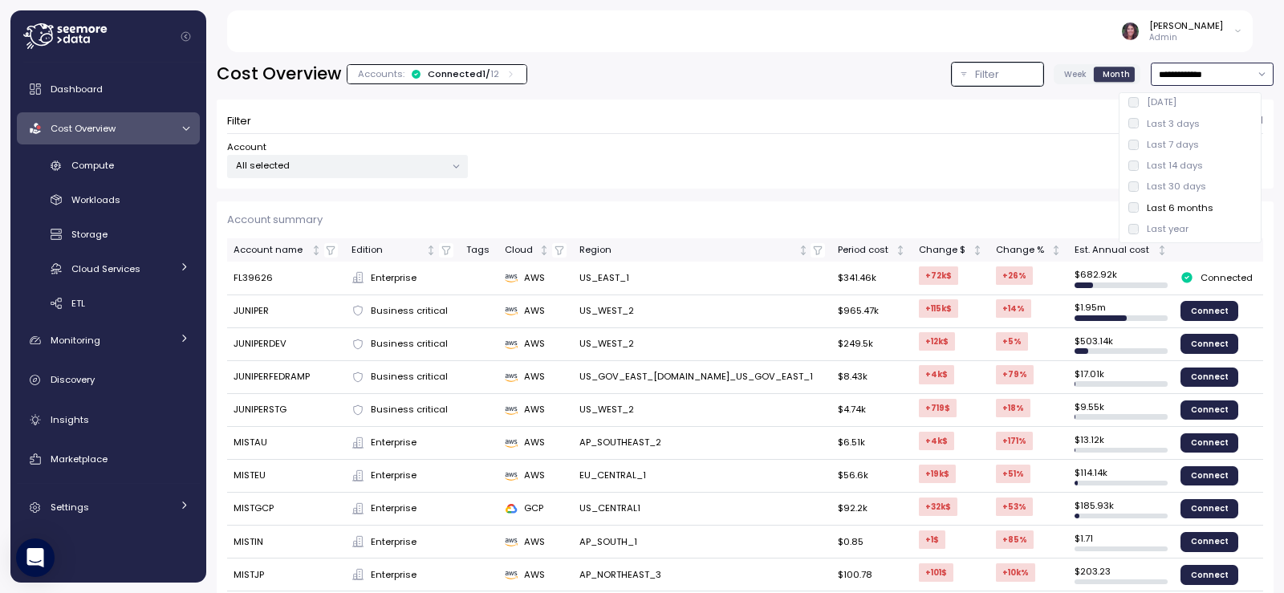
click at [1185, 234] on div "Last year" at bounding box center [1168, 228] width 42 height 13
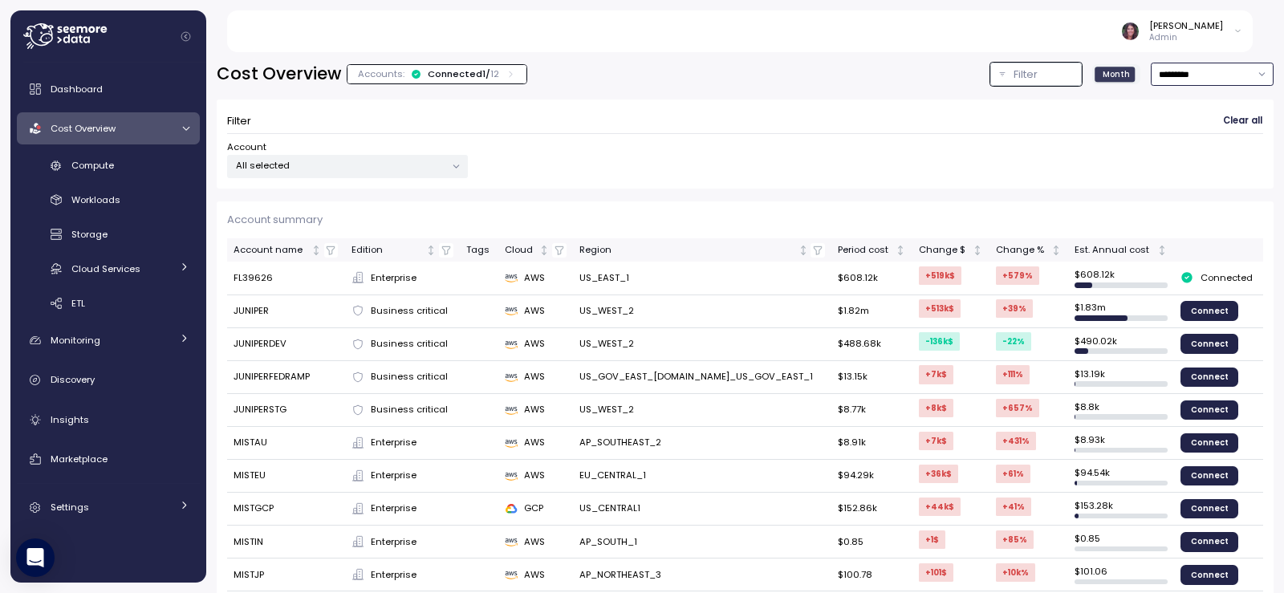
click at [1188, 73] on input "*********" at bounding box center [1212, 74] width 123 height 23
click at [1184, 205] on div "Last 6 months" at bounding box center [1180, 207] width 67 height 13
click at [1173, 83] on input "**********" at bounding box center [1212, 74] width 123 height 23
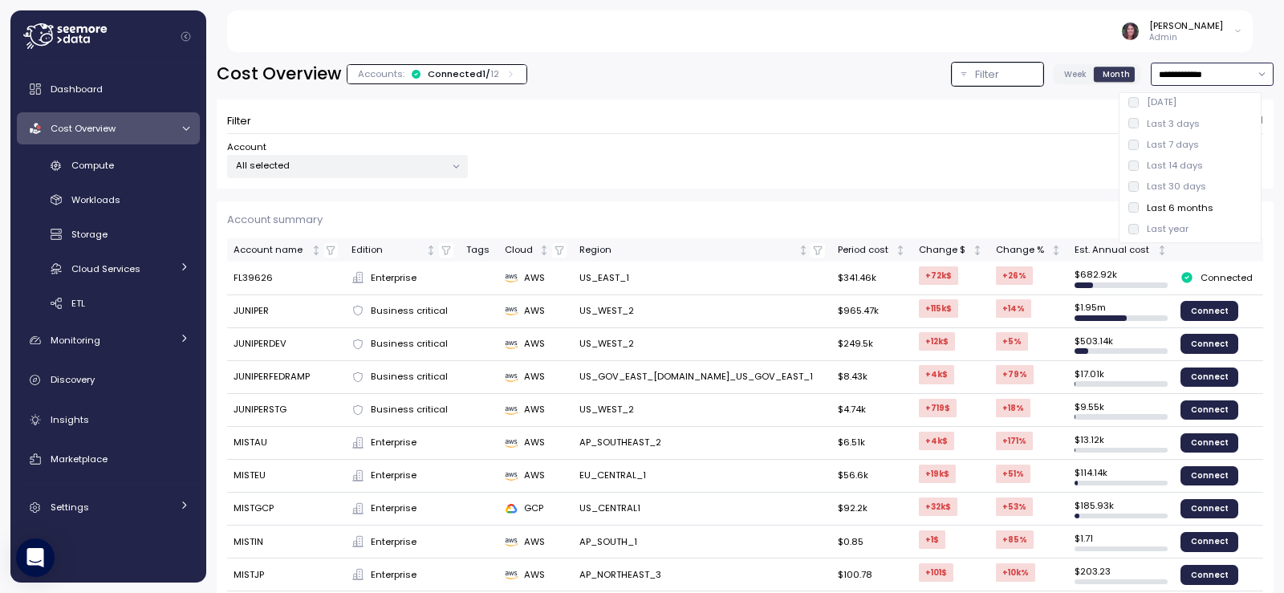
click at [1178, 223] on div "Last year" at bounding box center [1168, 228] width 42 height 13
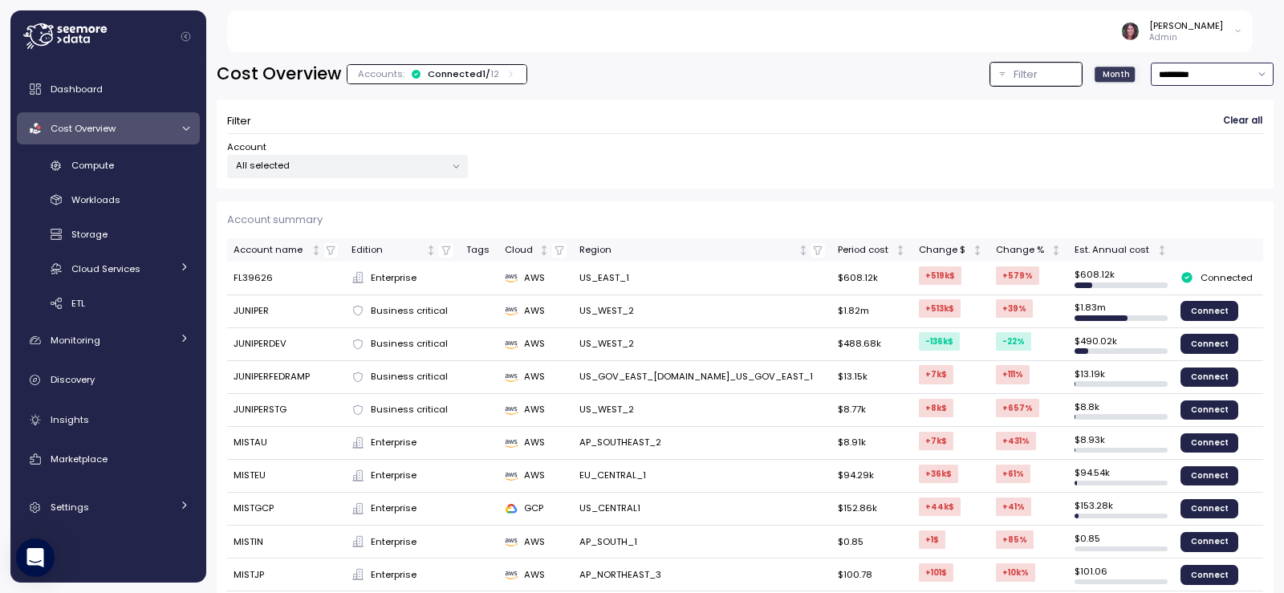
click at [1151, 67] on input "*********" at bounding box center [1212, 74] width 123 height 23
click at [1179, 209] on div "Last 6 months" at bounding box center [1180, 207] width 67 height 13
click at [1185, 68] on input "**********" at bounding box center [1212, 74] width 123 height 23
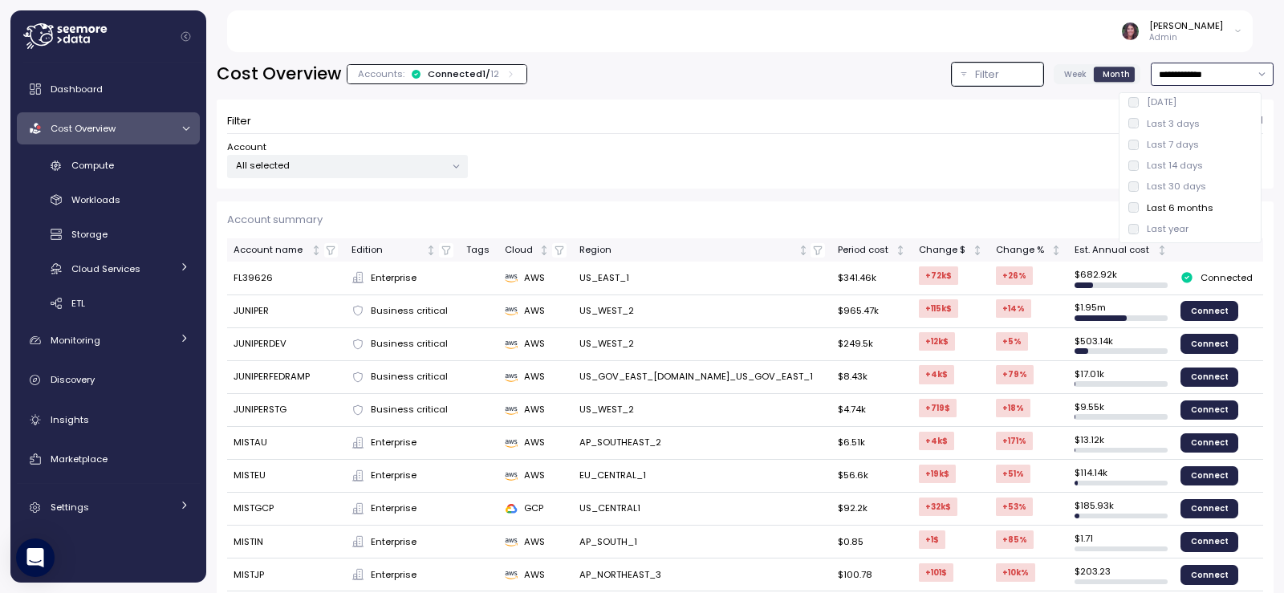
click at [1140, 228] on div "Last year" at bounding box center [1158, 228] width 60 height 13
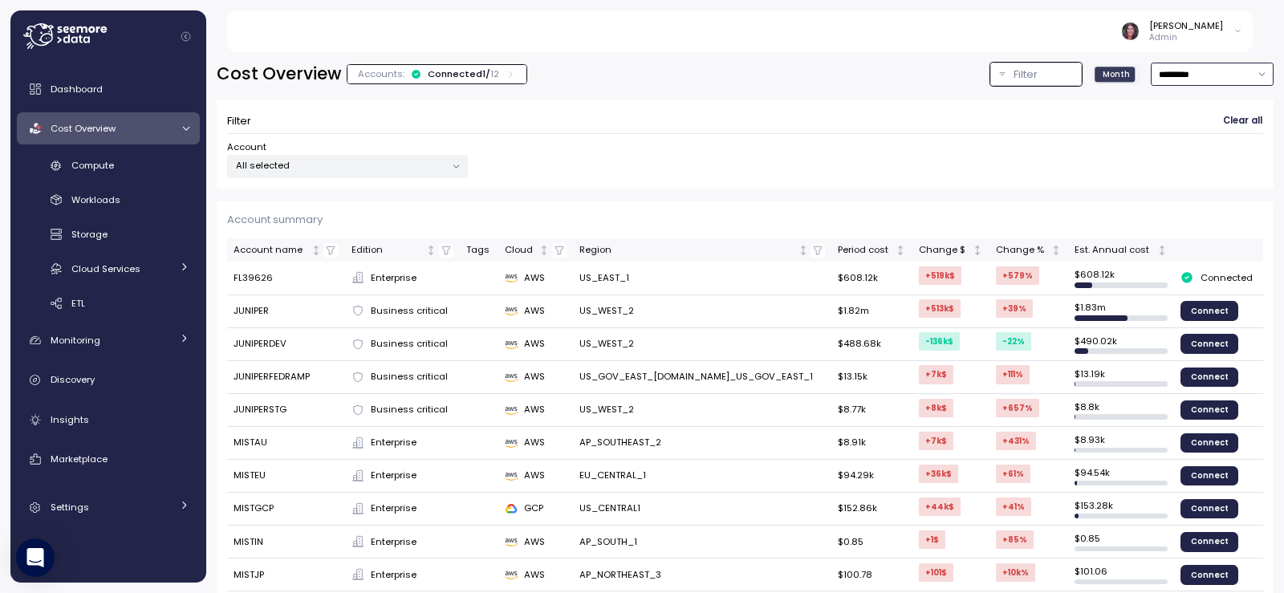
click at [1195, 67] on input "*********" at bounding box center [1212, 74] width 123 height 23
click at [1194, 181] on div "Last 30 days" at bounding box center [1176, 186] width 59 height 13
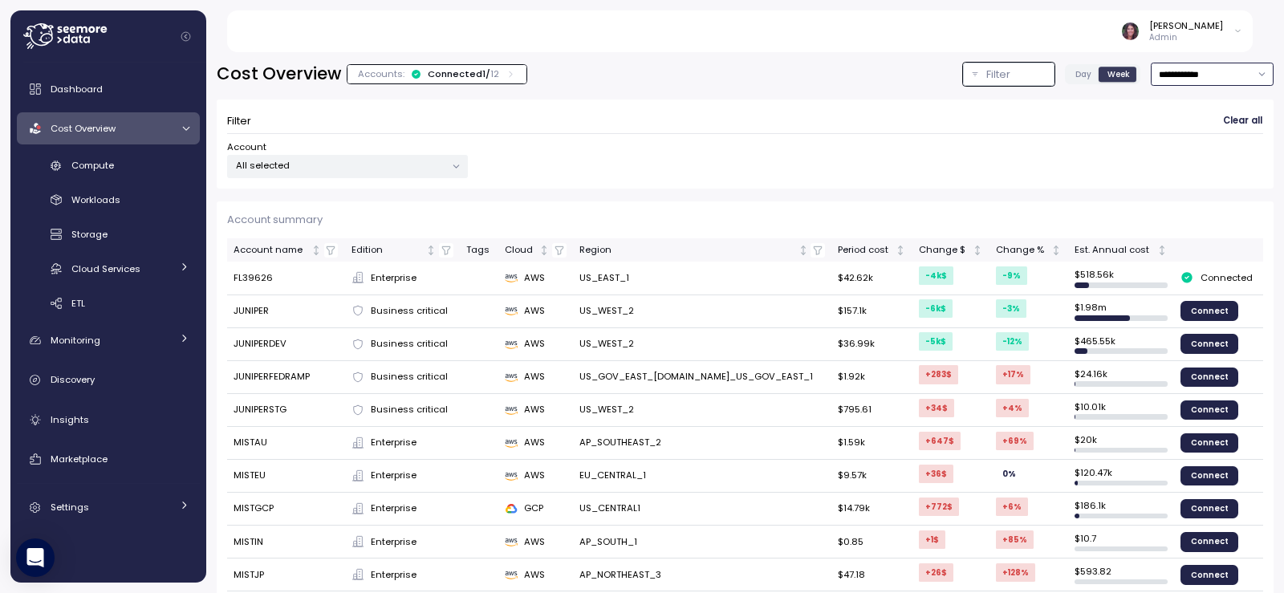
click at [1179, 79] on input "**********" at bounding box center [1212, 74] width 123 height 23
click at [1186, 163] on div "Last 14 days" at bounding box center [1175, 165] width 56 height 13
type input "**********"
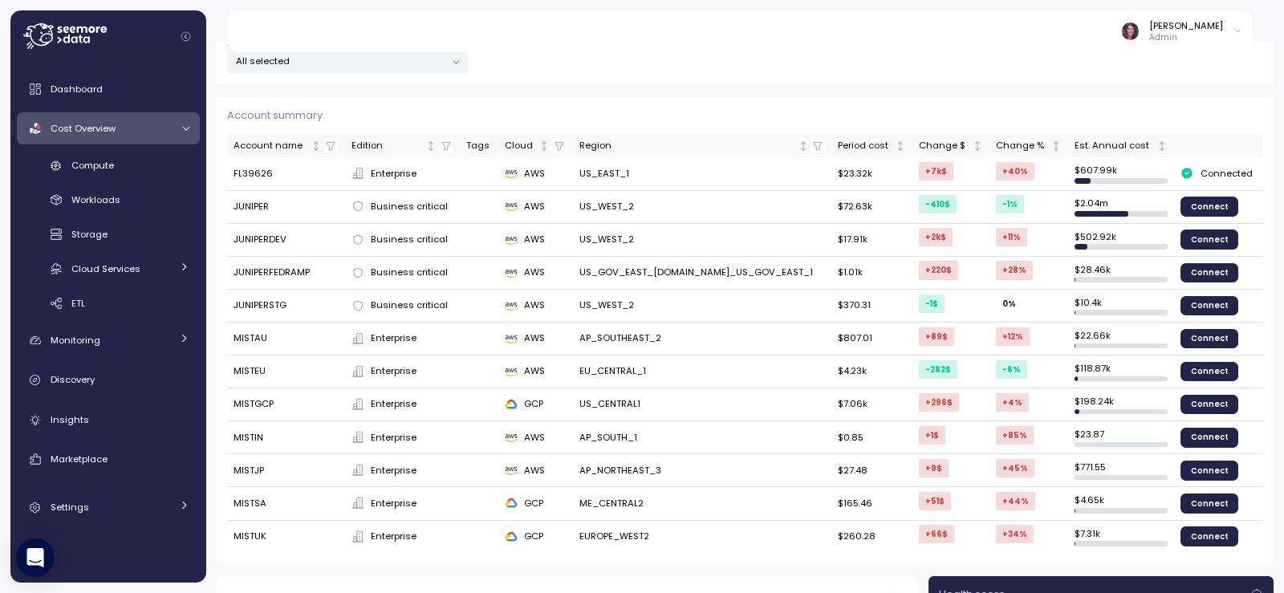
scroll to position [107, 0]
